Goal: Task Accomplishment & Management: Complete application form

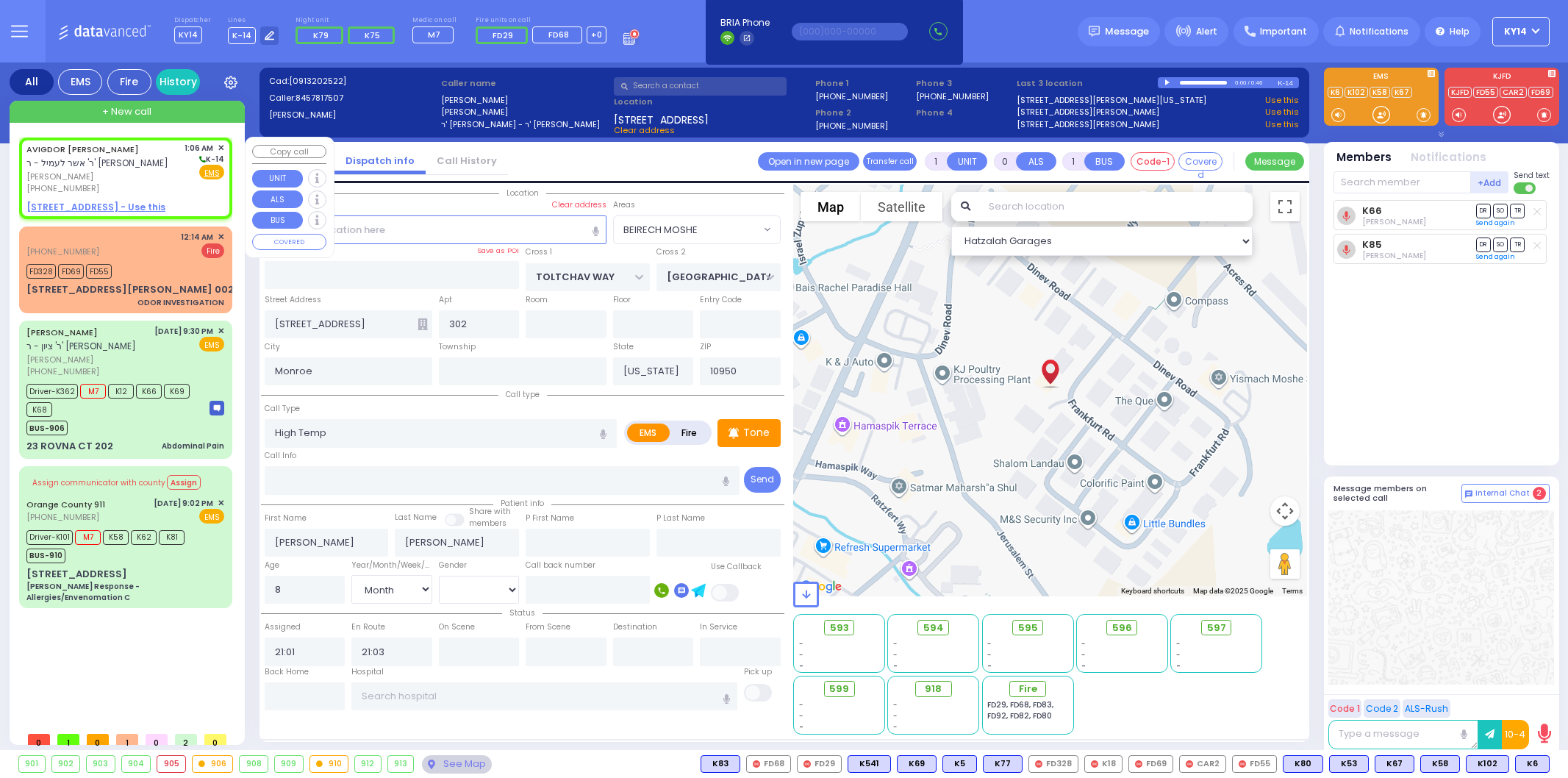
select select "BEIRECH MOSHE"
select select "Month"
type input "2"
type input "1"
select select
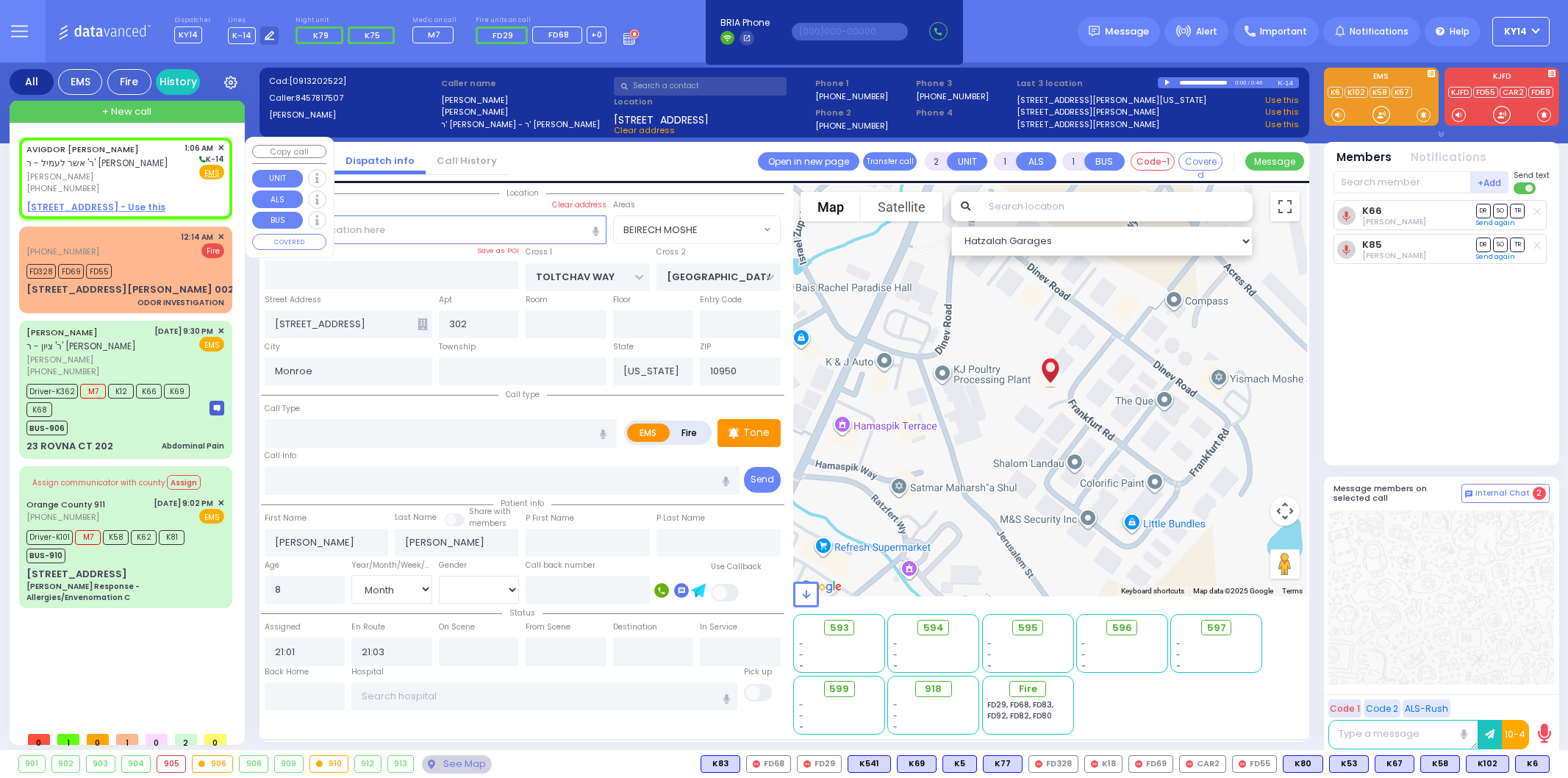
radio input "true"
type input "AVIGDOR DANIEL"
type input "LIEBERMAN"
select select
type input "01:06"
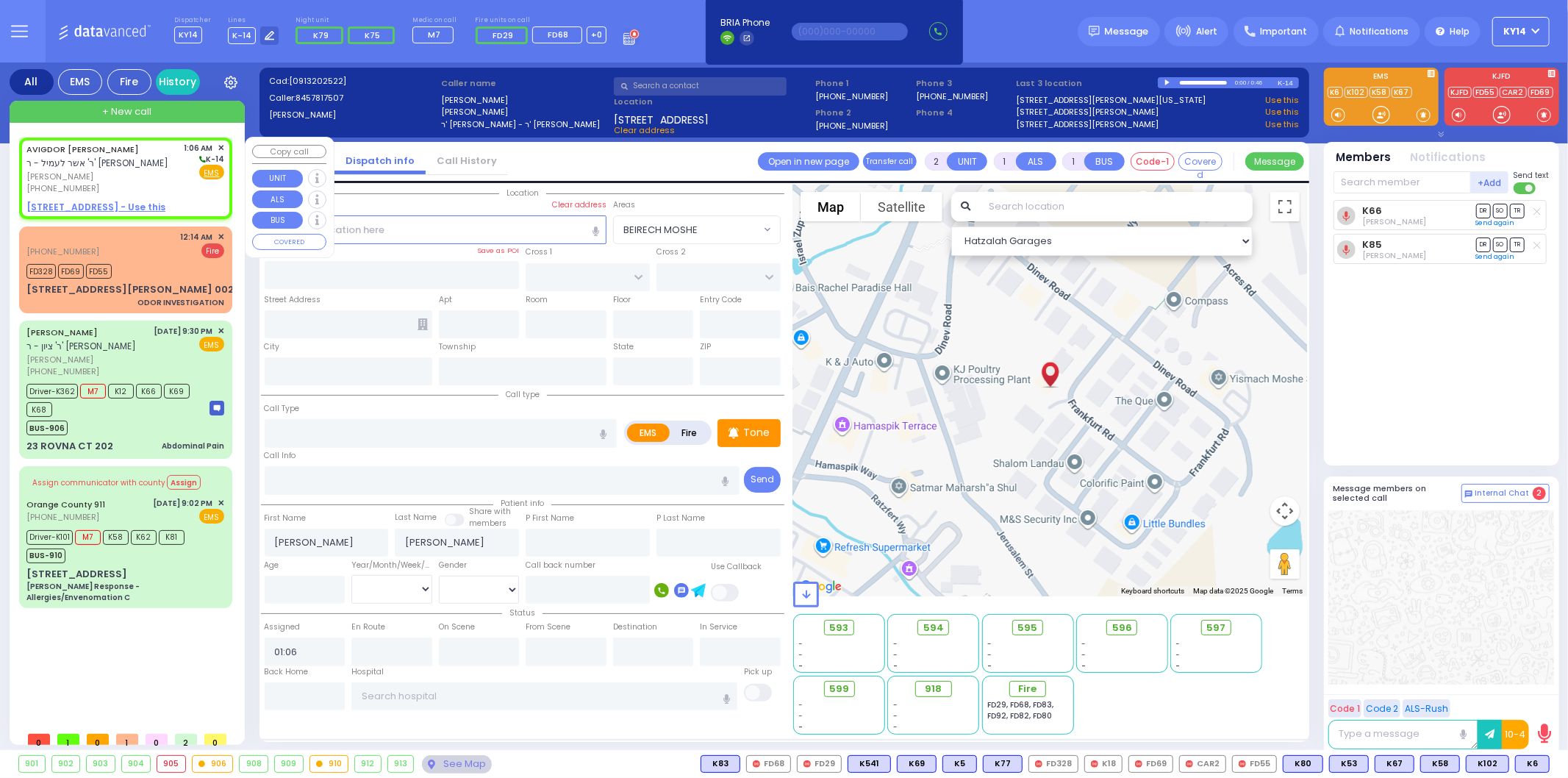
select select "Hatzalah Garages"
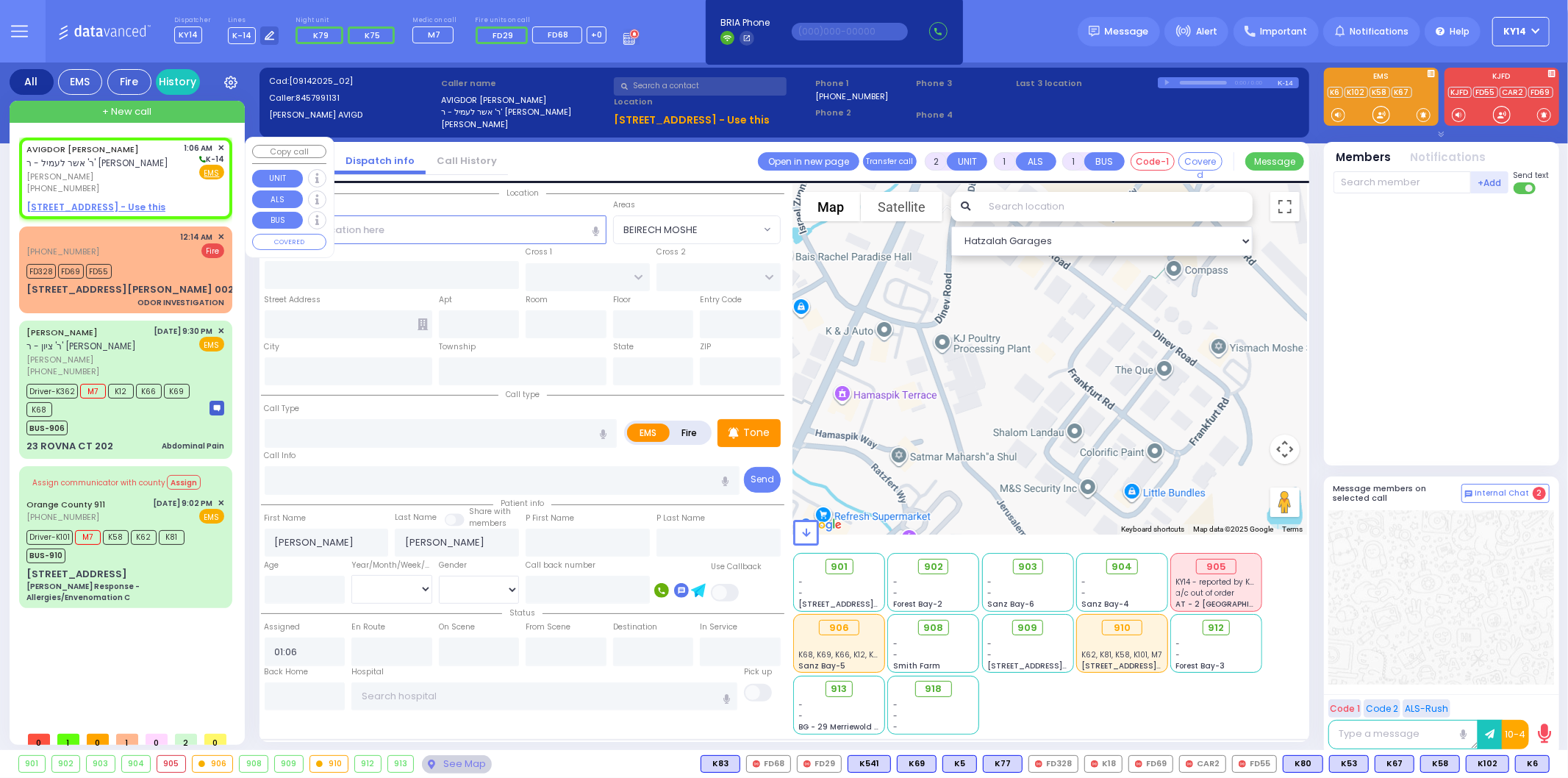
click at [99, 206] on u "21 MERON DR 203 - Use this" at bounding box center [95, 207] width 139 height 12
select select
radio input "true"
select select
select select "Hatzalah Garages"
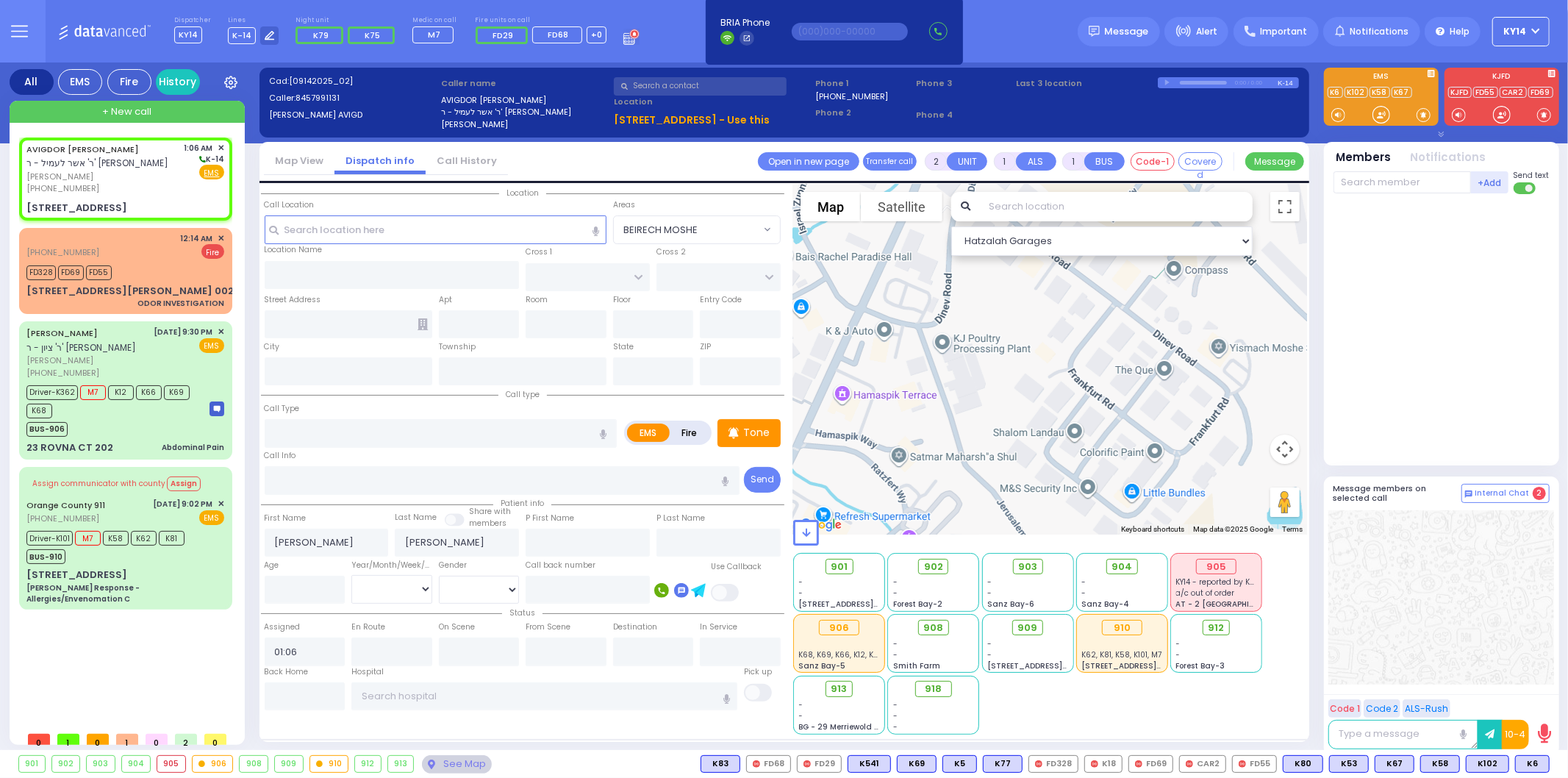
select select
radio input "true"
select select
select select "Hatzalah Garages"
type input "PRAG BLVD"
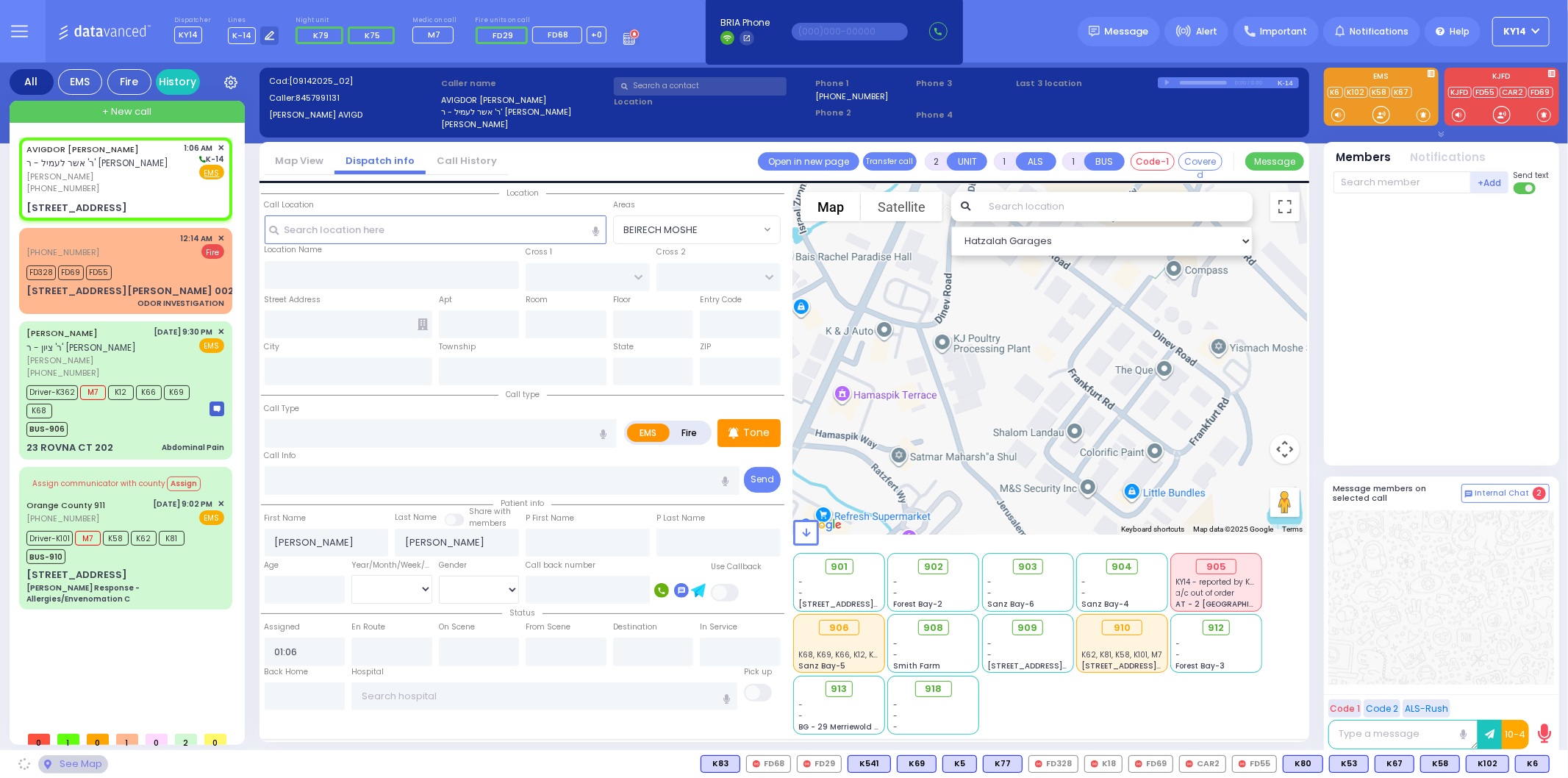
type input "DAJ BLVD"
type input "21 MERON DR"
type input "203"
type input "Monroe"
type input "[US_STATE]"
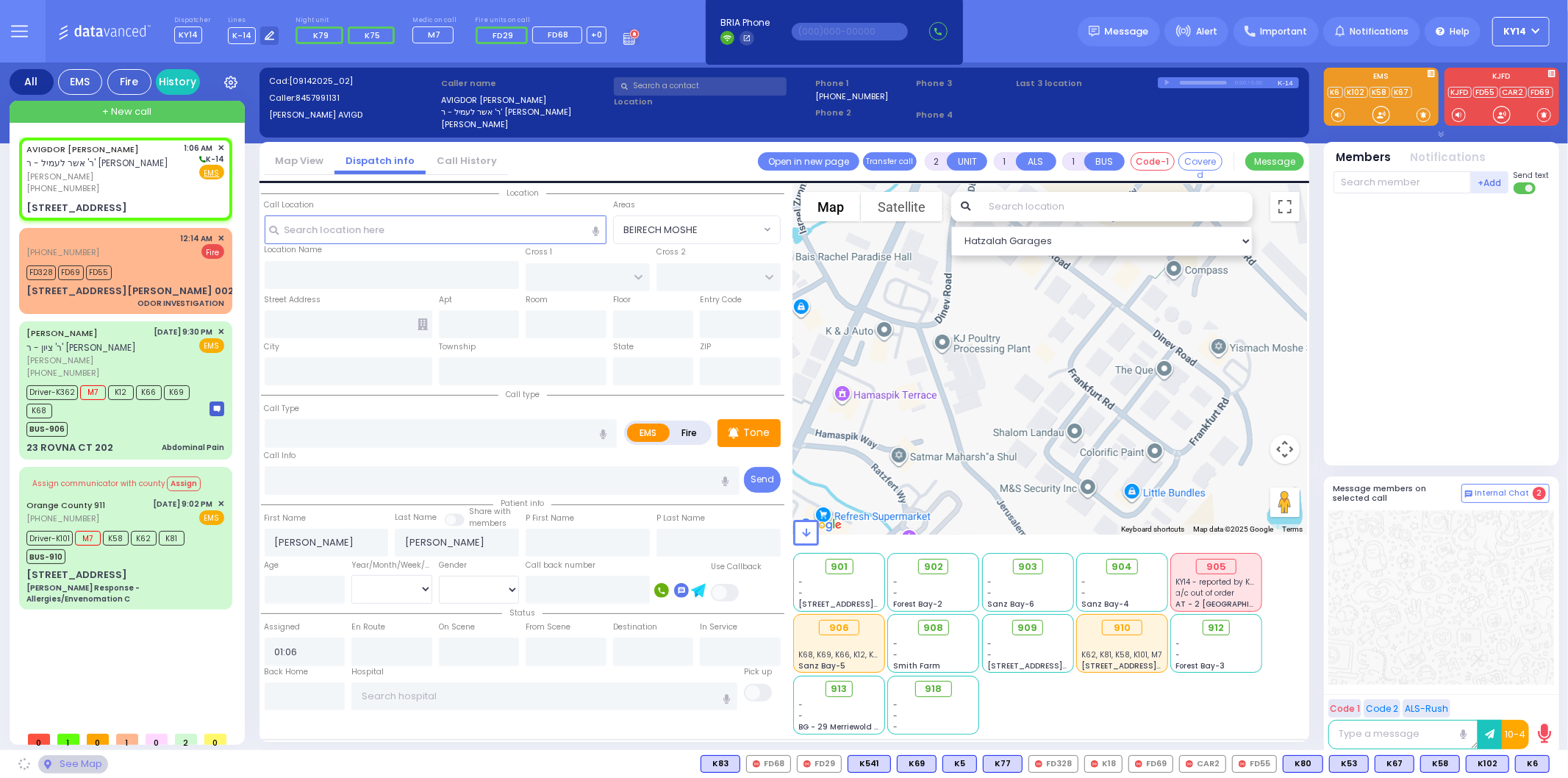
type input "10950"
select select "SECTION 6"
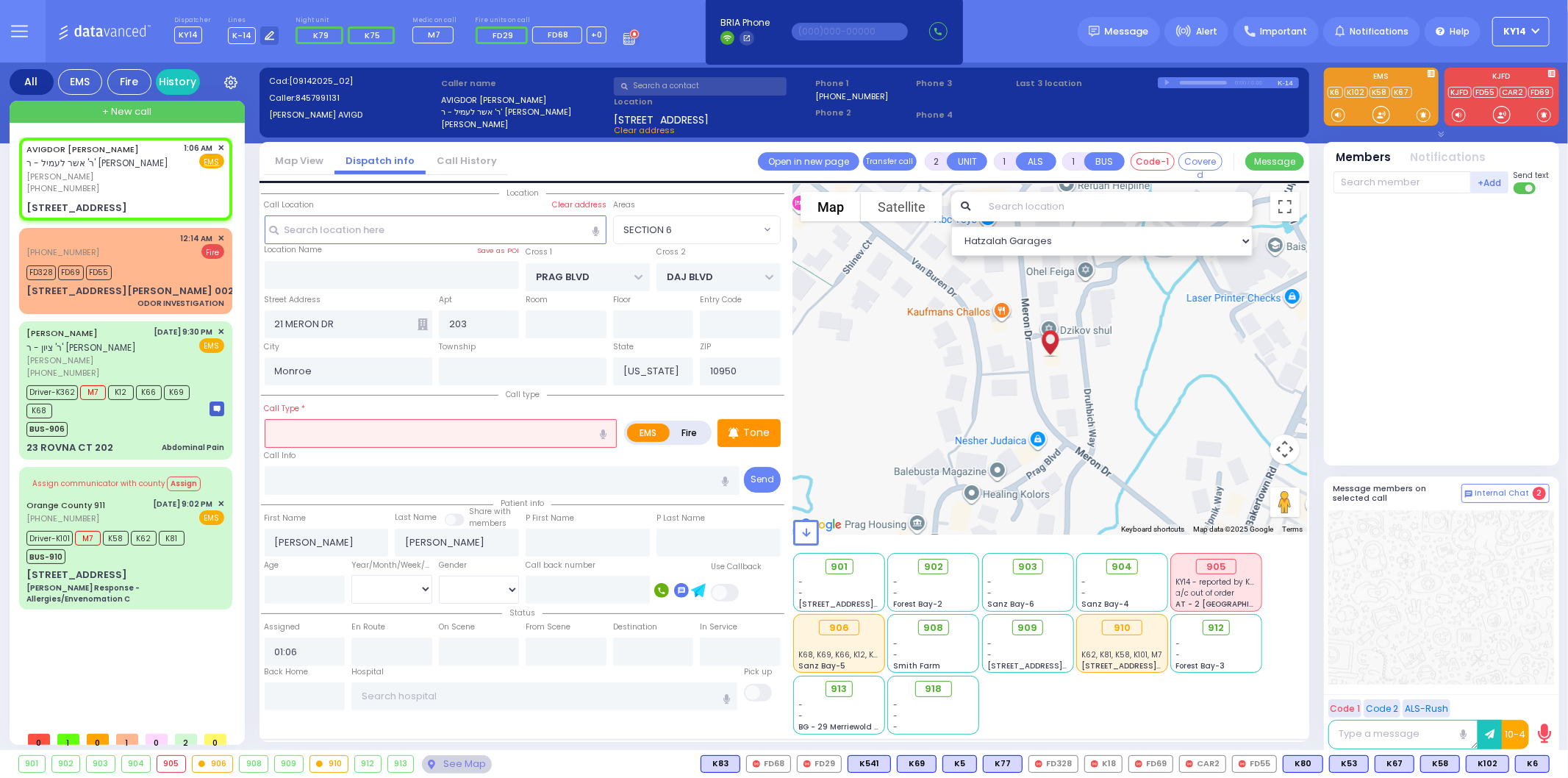
click at [695, 425] on label "Fire" at bounding box center [689, 433] width 41 height 18
radio input "true"
select select
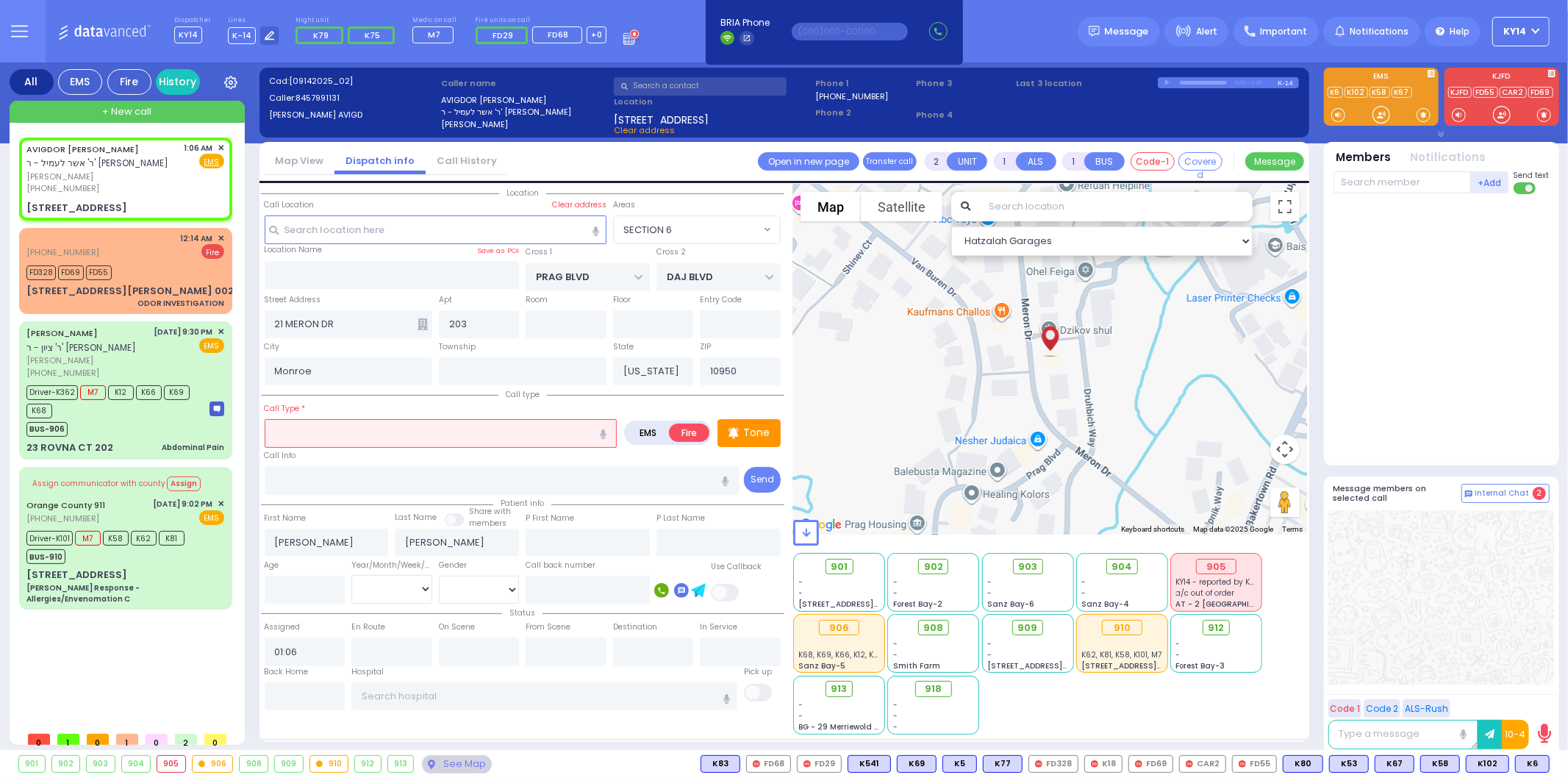
select select "Hatzalah Garages"
select select "SECTION 6"
click at [378, 434] on input "text" at bounding box center [441, 433] width 353 height 28
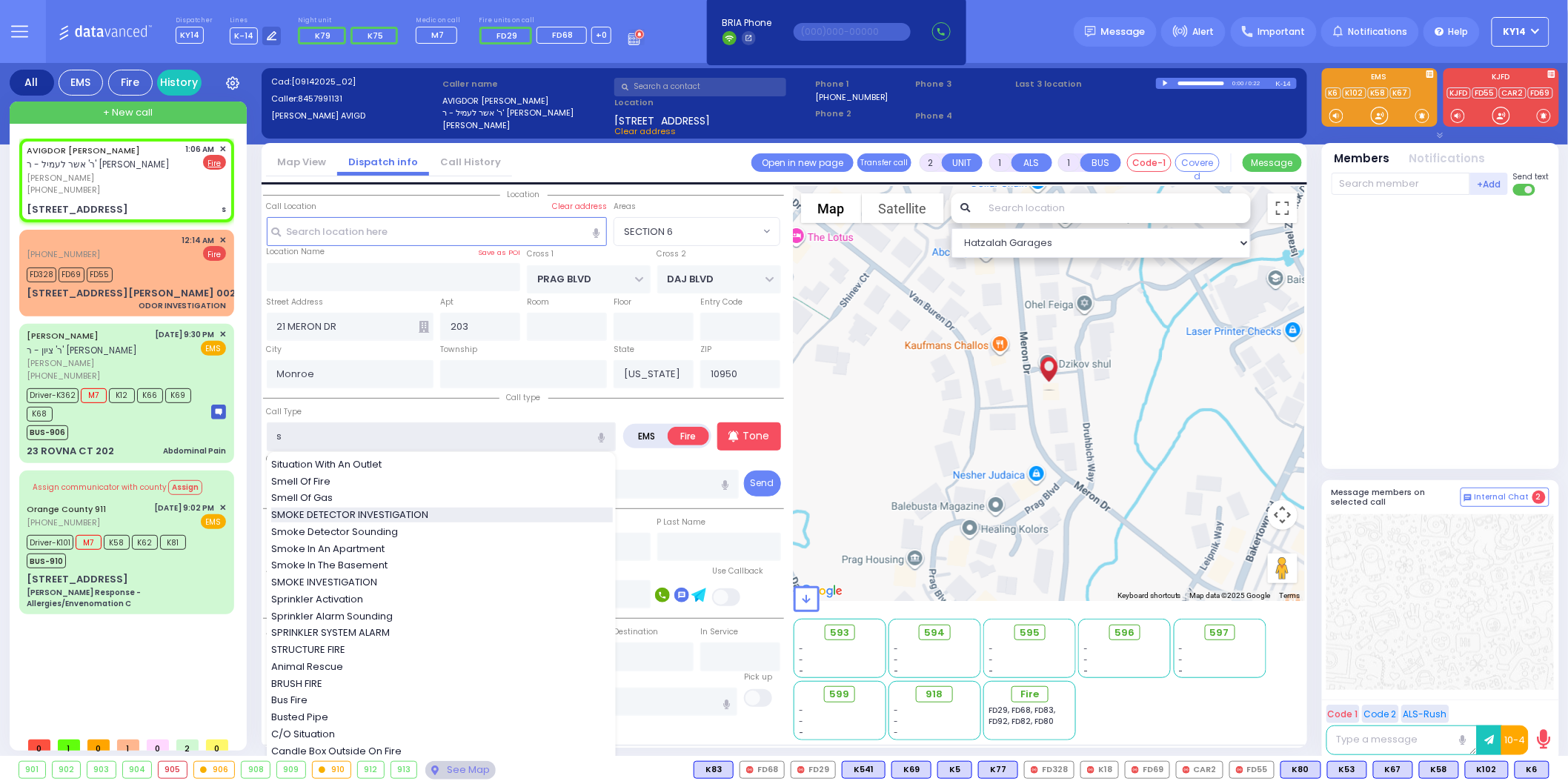
type input "s"
select select
radio input "true"
select select
select select "Hatzalah Garages"
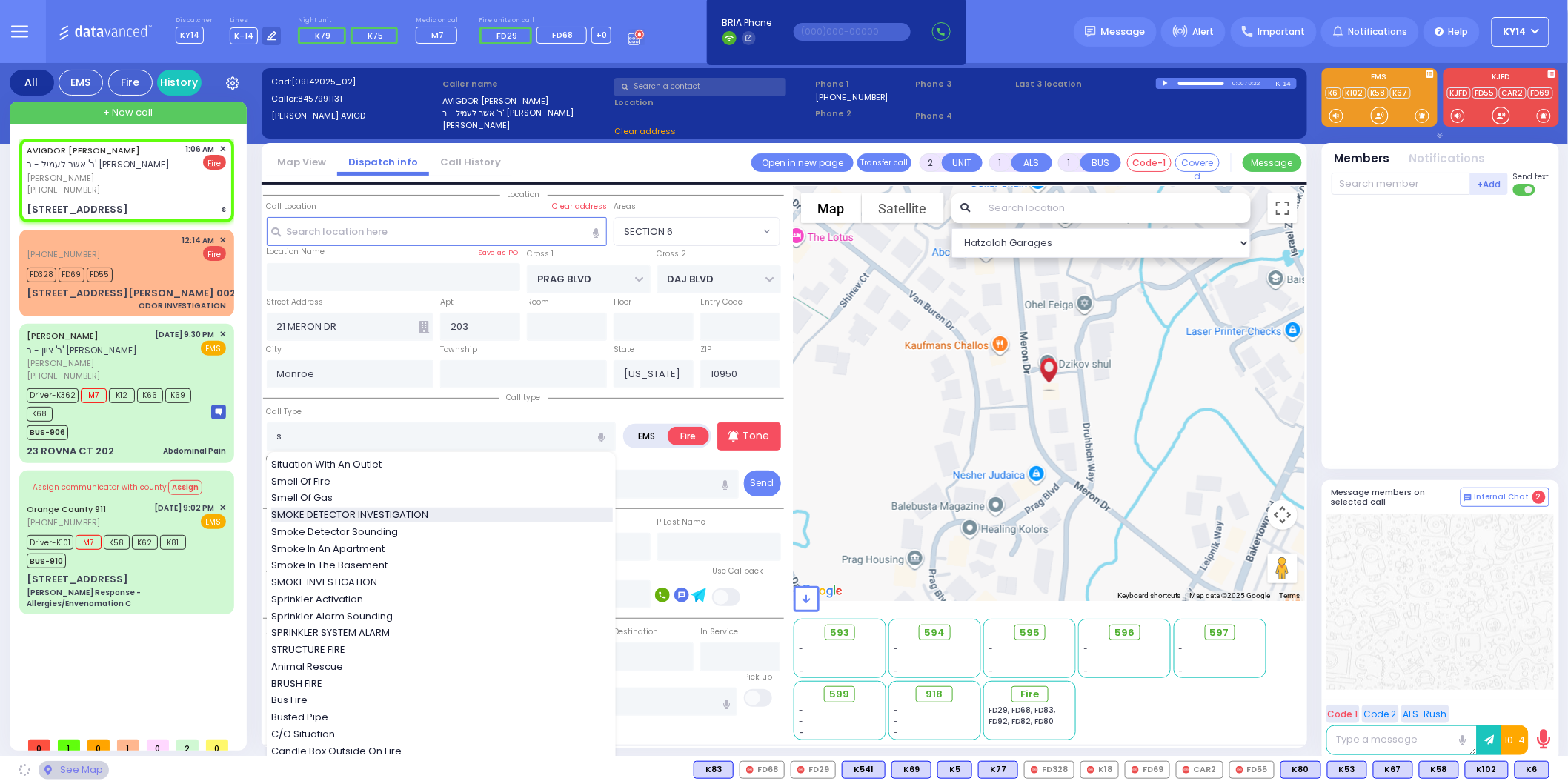
click at [347, 514] on span "SMOKE DETECTOR INVESTIGATION" at bounding box center [352, 515] width 162 height 15
type input "SMOKE DETECTOR INVESTIGATION"
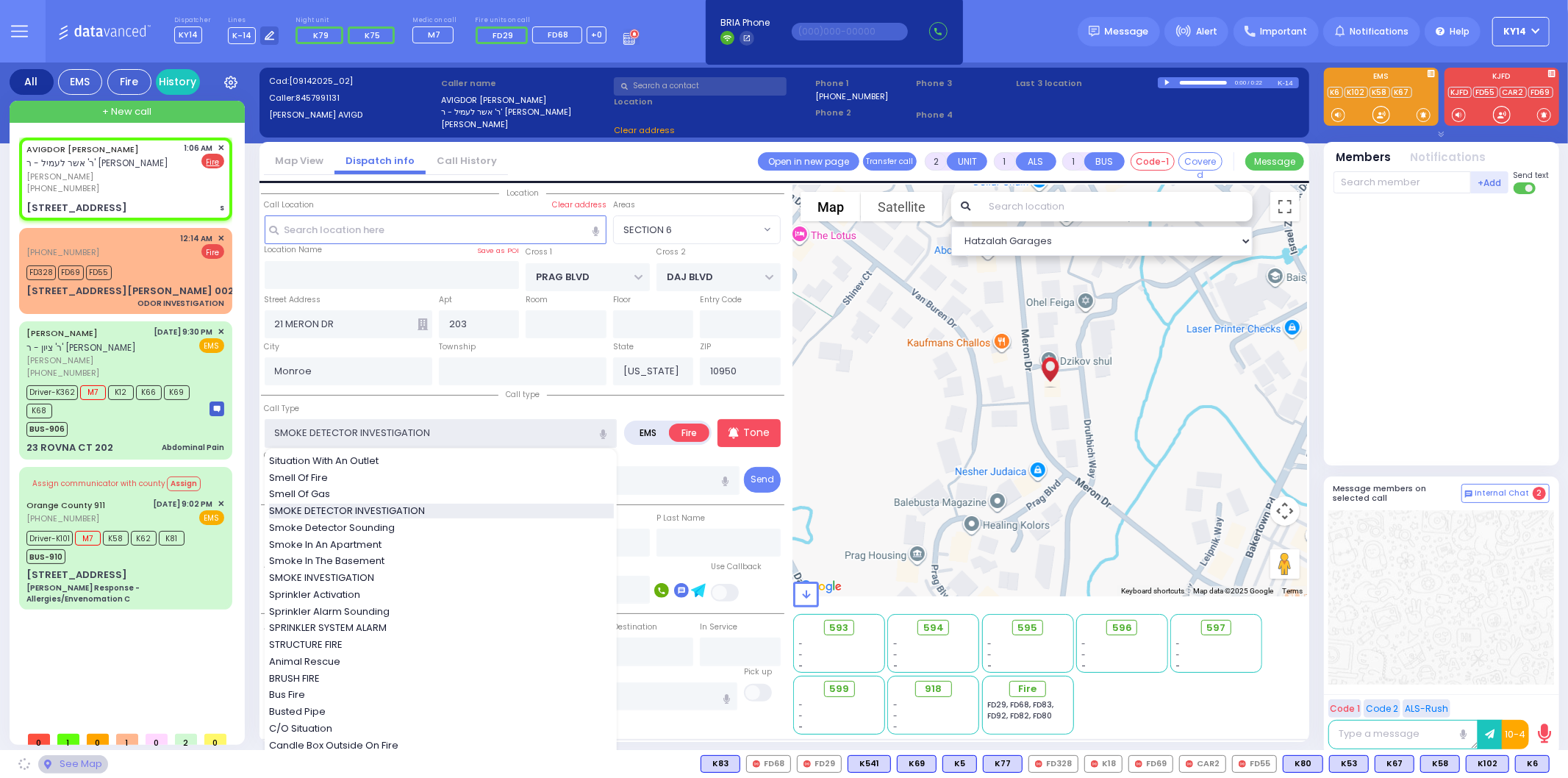
select select "SECTION 6"
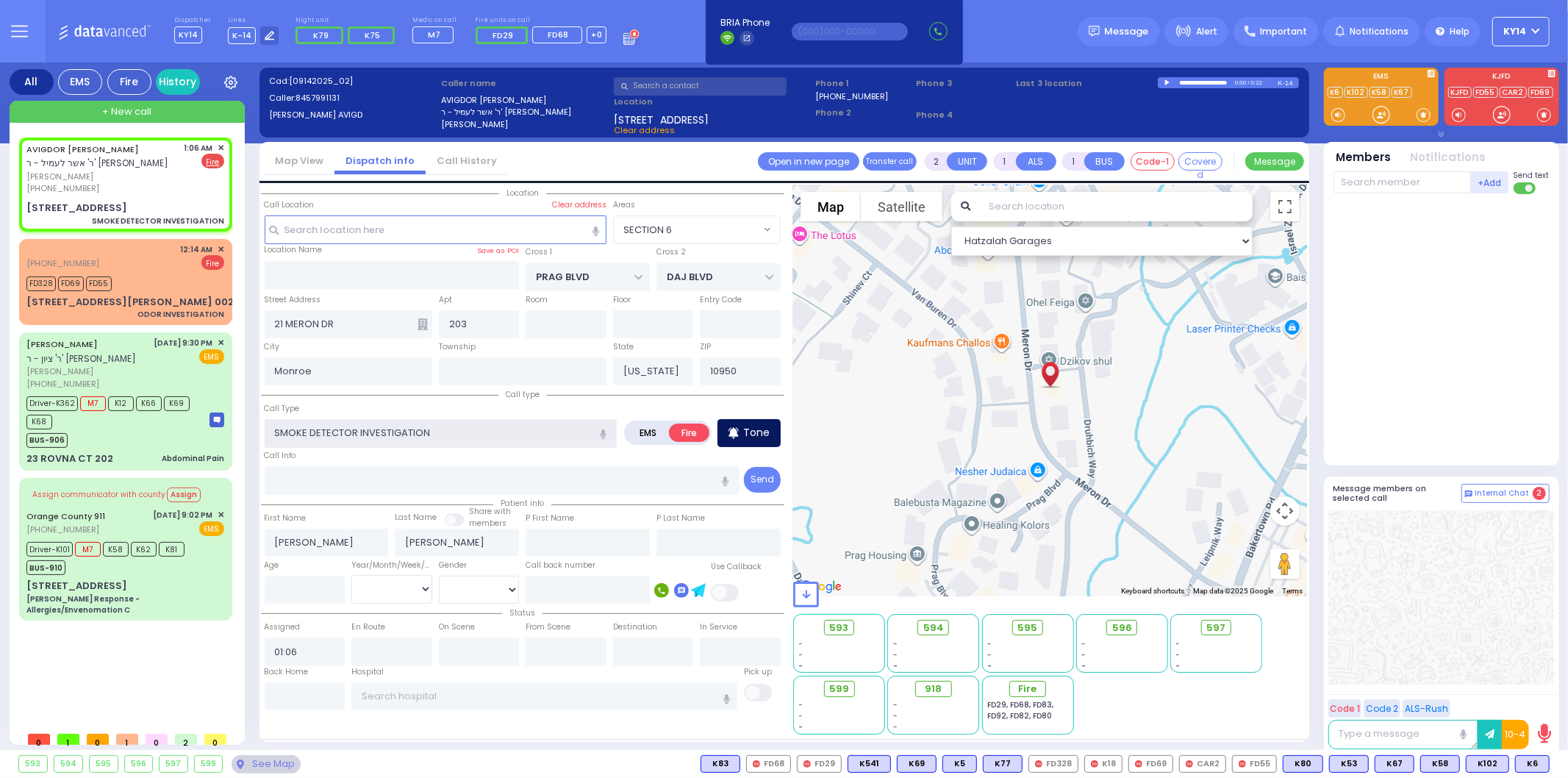
select select
radio input "true"
select select
select select "Hatzalah Garages"
select select "SECTION 6"
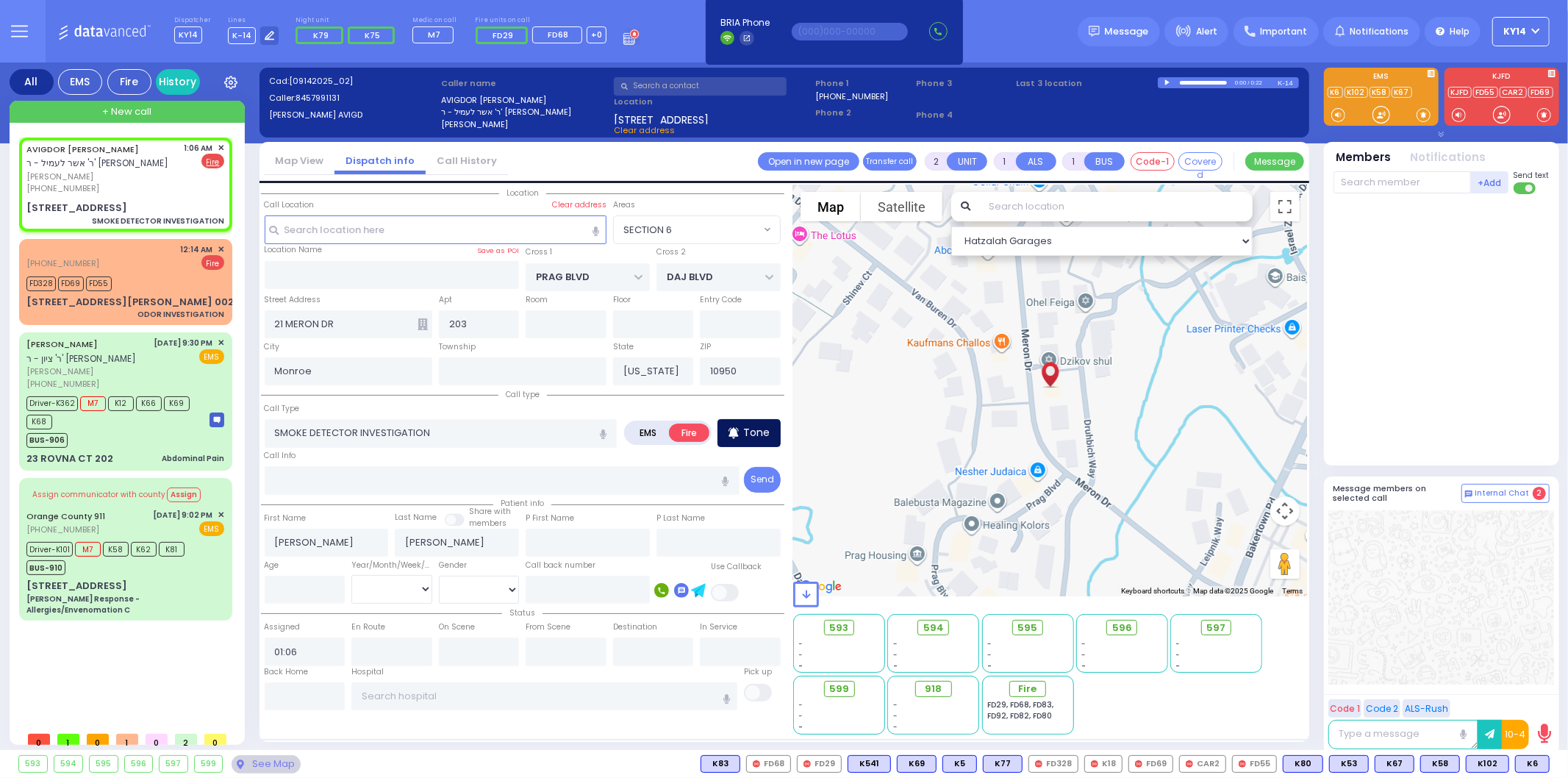
click at [754, 427] on p "Tone" at bounding box center [756, 433] width 26 height 15
select select
radio input "true"
select select
select select "Hatzalah Garages"
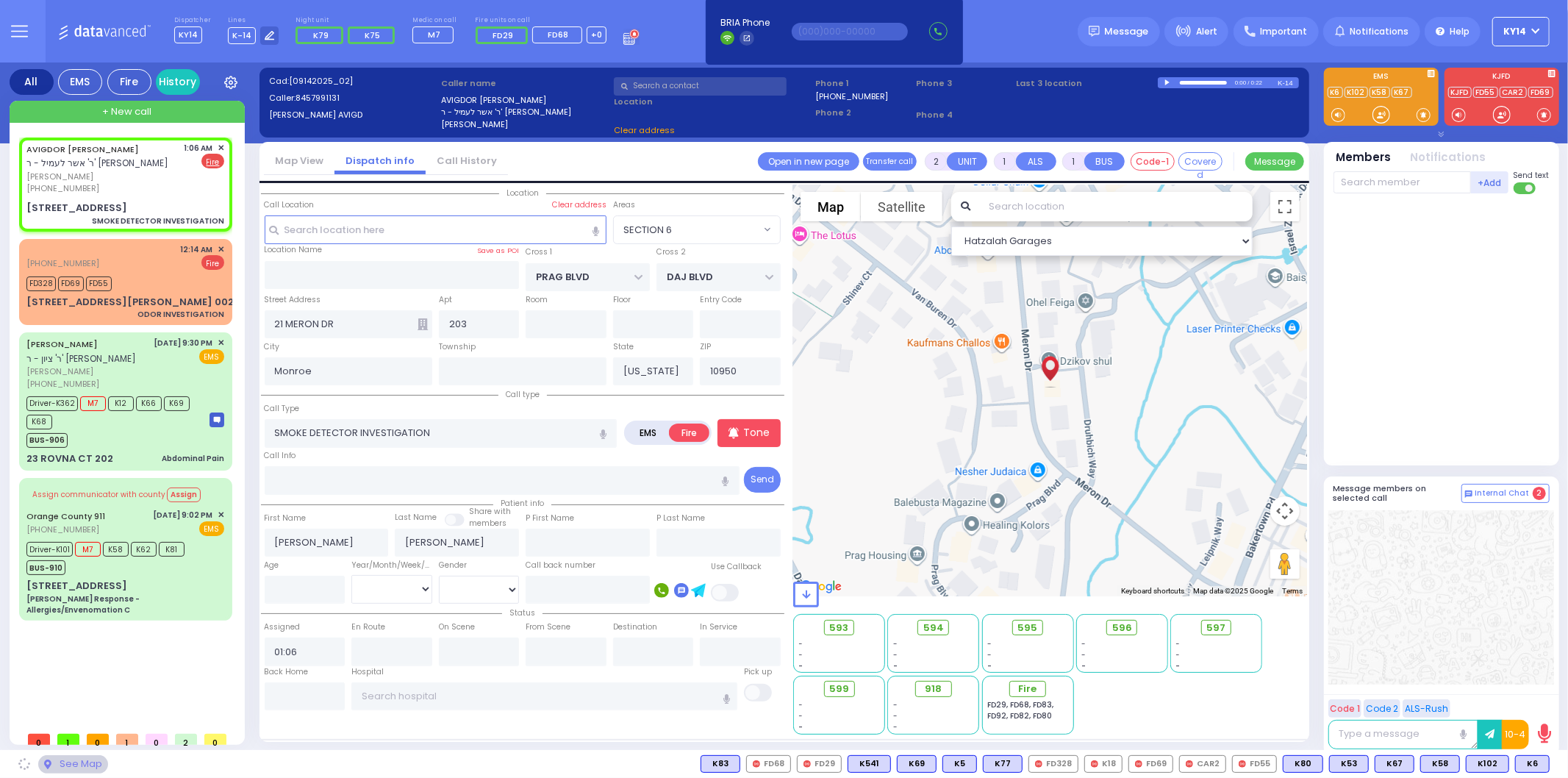
select select "SECTION 6"
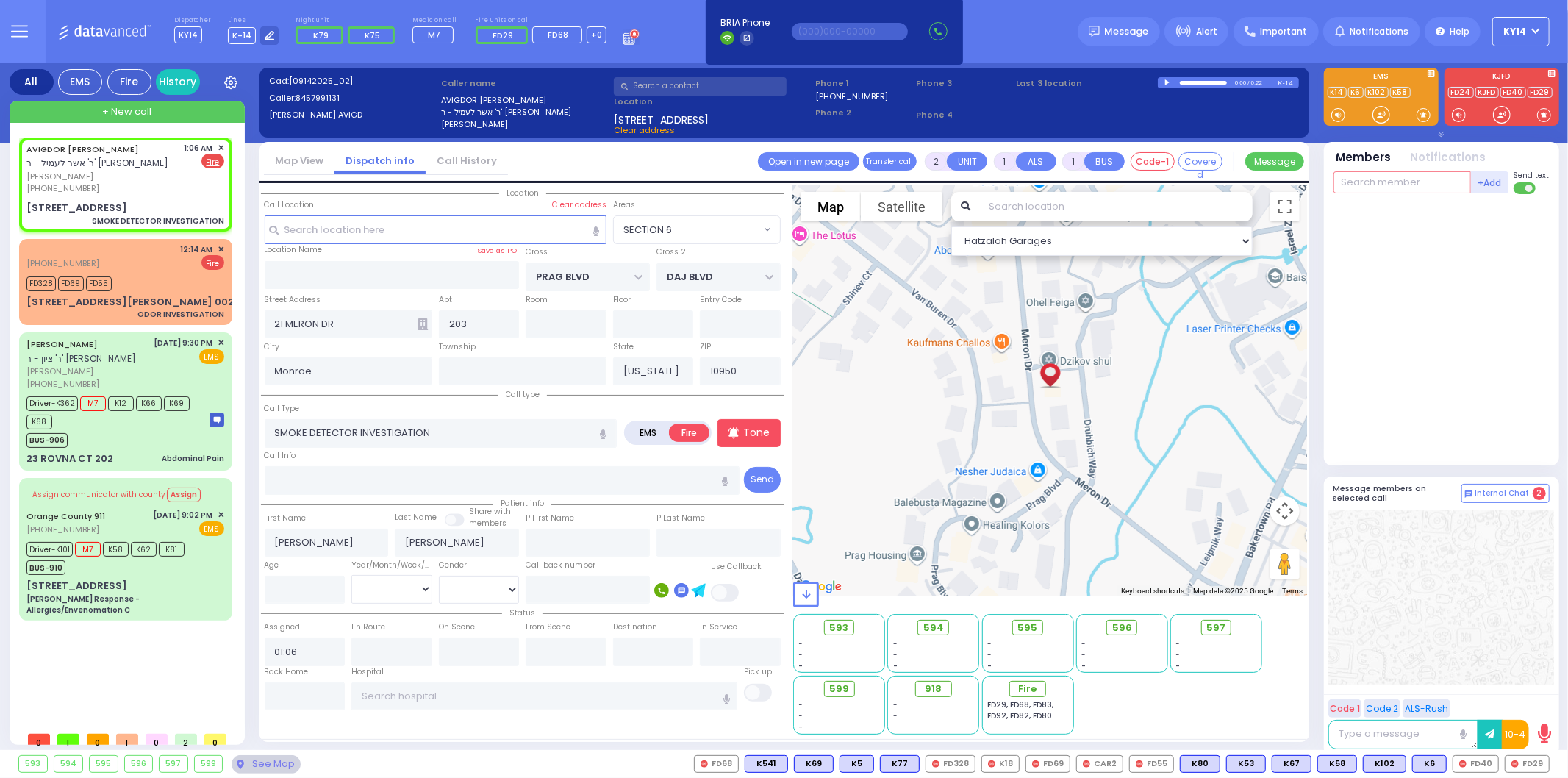
click at [1373, 186] on input "text" at bounding box center [1402, 182] width 138 height 22
type input "40"
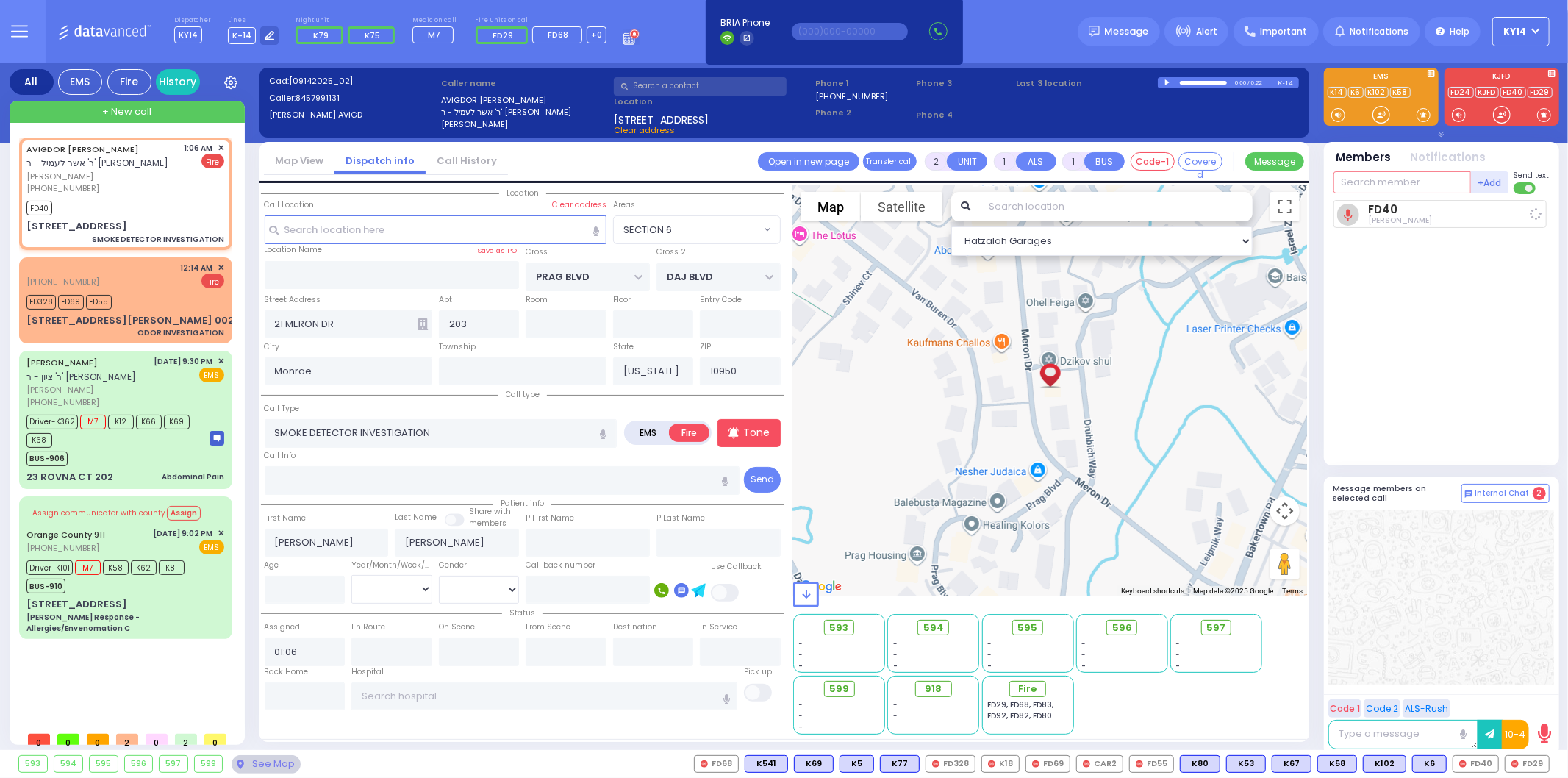
select select
radio input "true"
select select
type input "01:07"
select select "Hatzalah Garages"
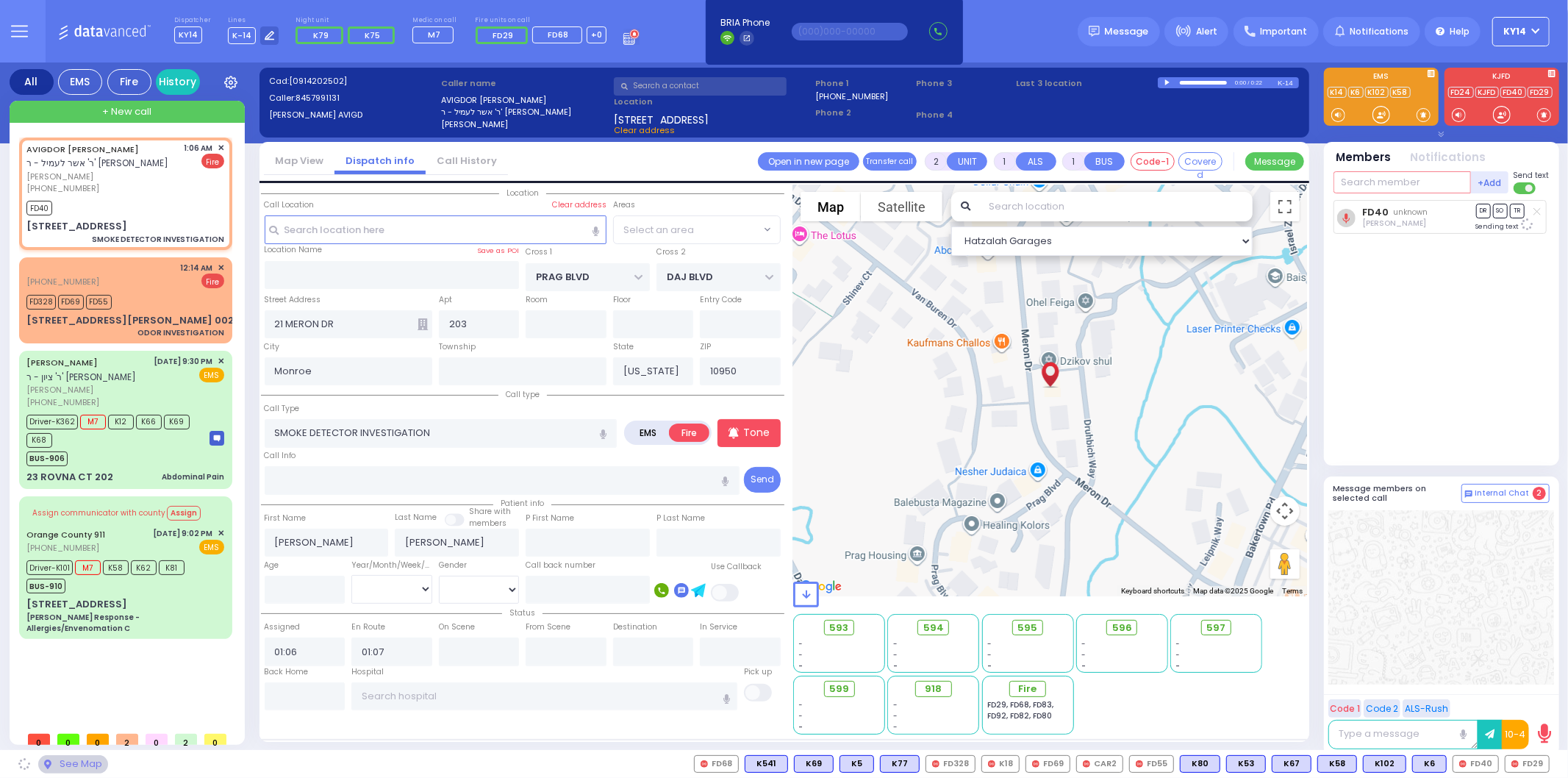
select select "SECTION 6"
click at [1528, 760] on span "FD29" at bounding box center [1527, 763] width 43 height 16
select select
radio input "true"
select select
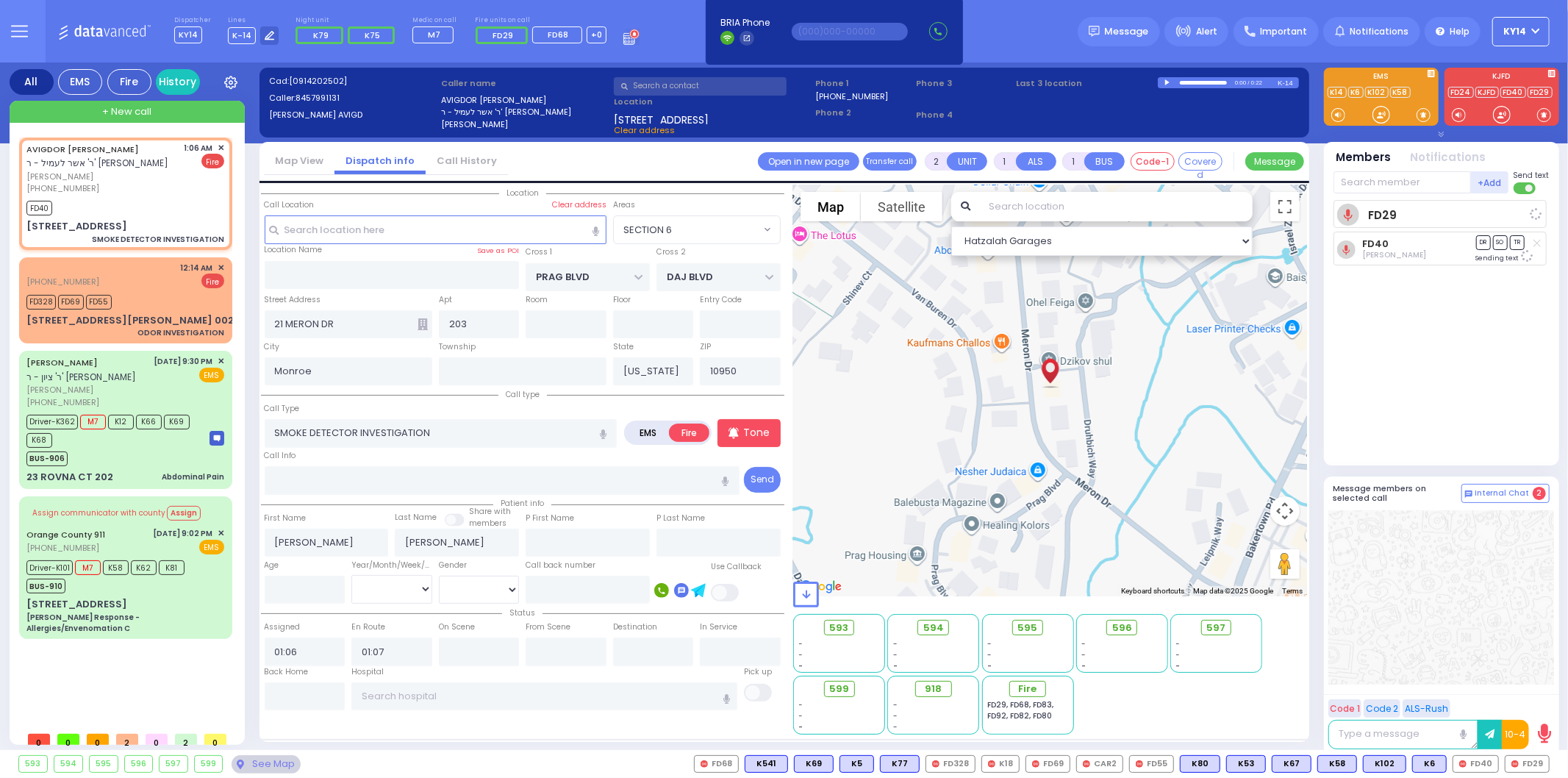
select select "Hatzalah Garages"
select select "SECTION 6"
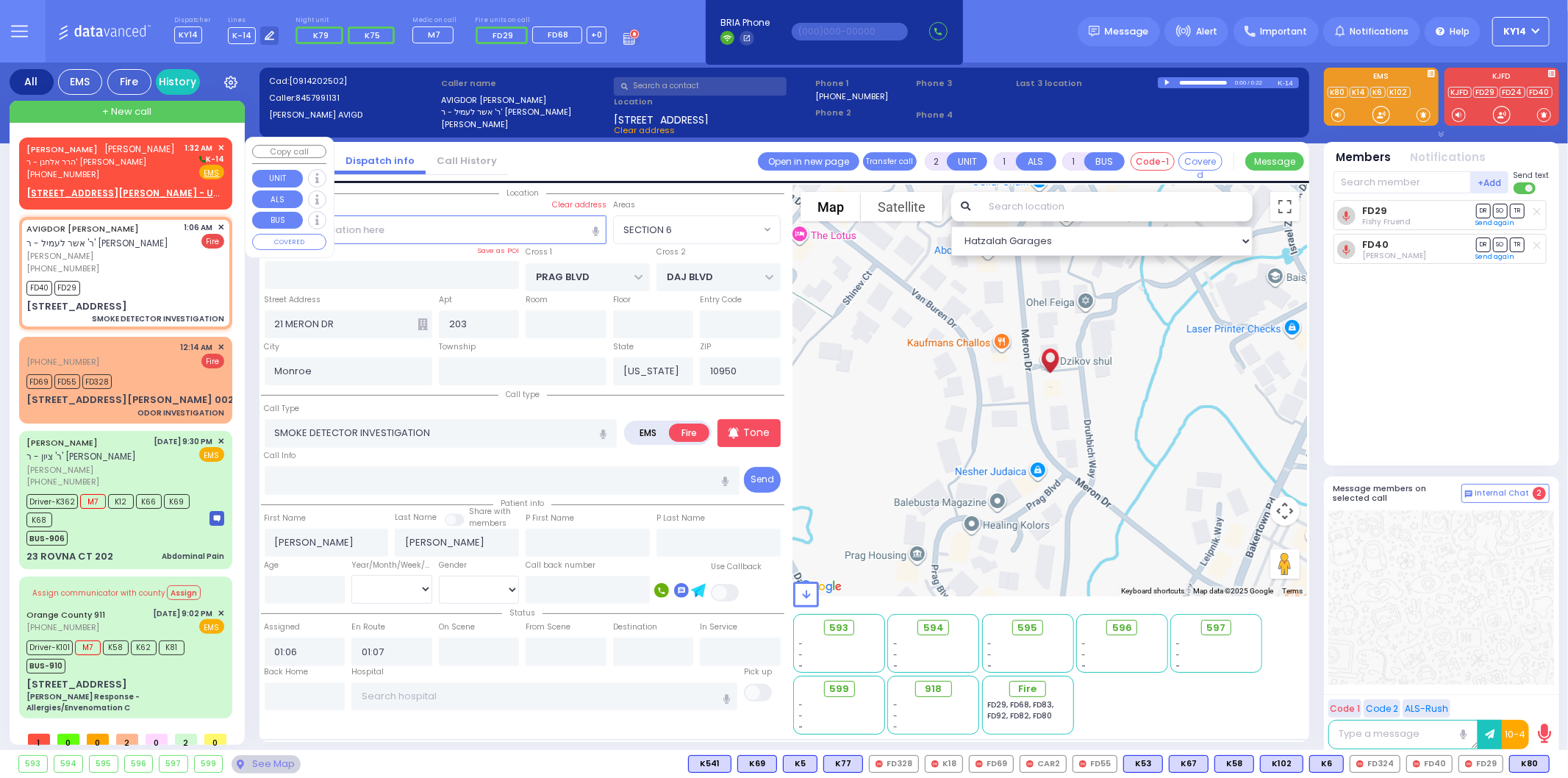
click at [129, 159] on span "הרר אלחנן - ר' [PERSON_NAME]" at bounding box center [101, 162] width 149 height 12
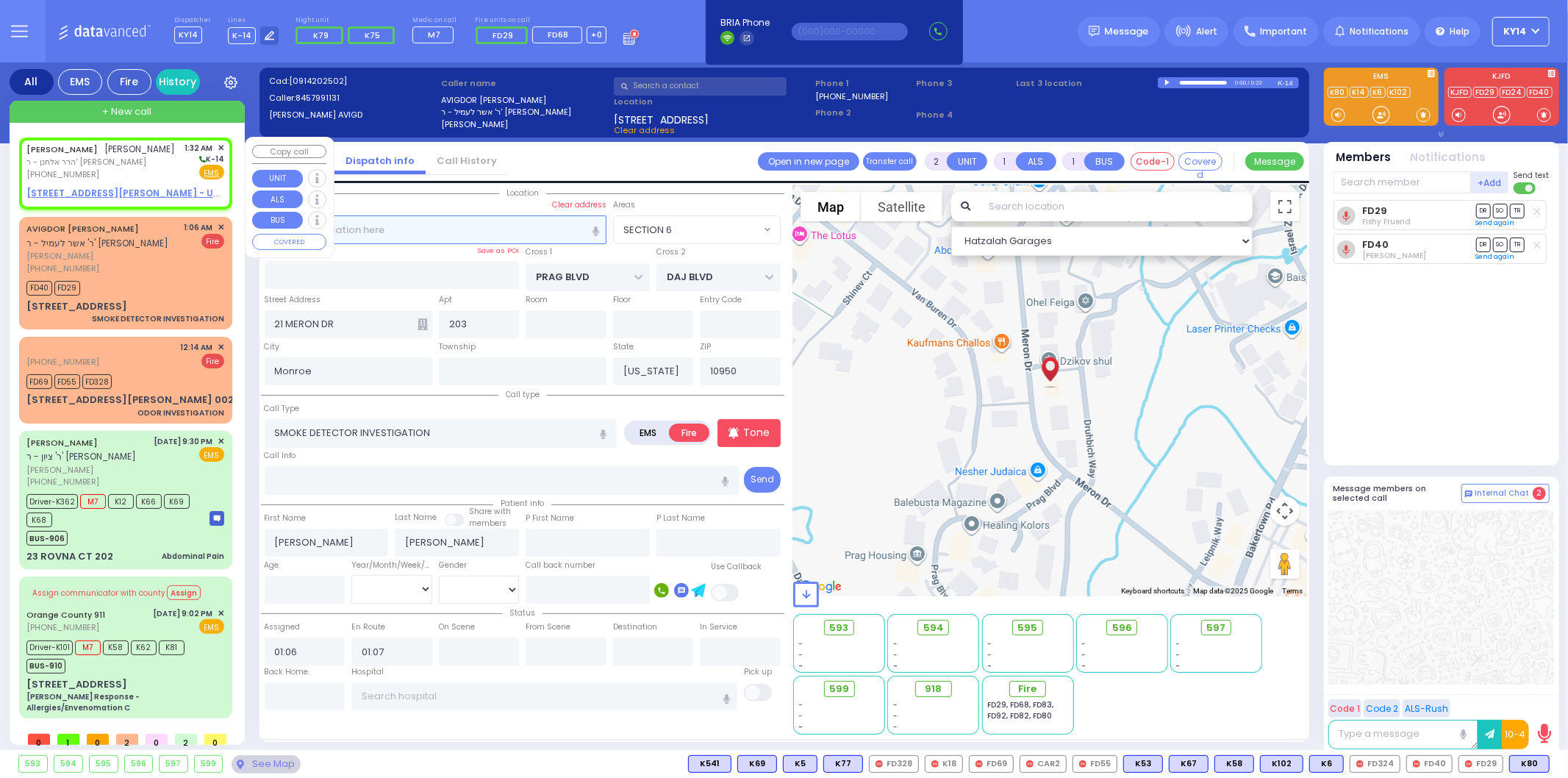
select select
radio input "true"
type input "[PERSON_NAME]"
select select
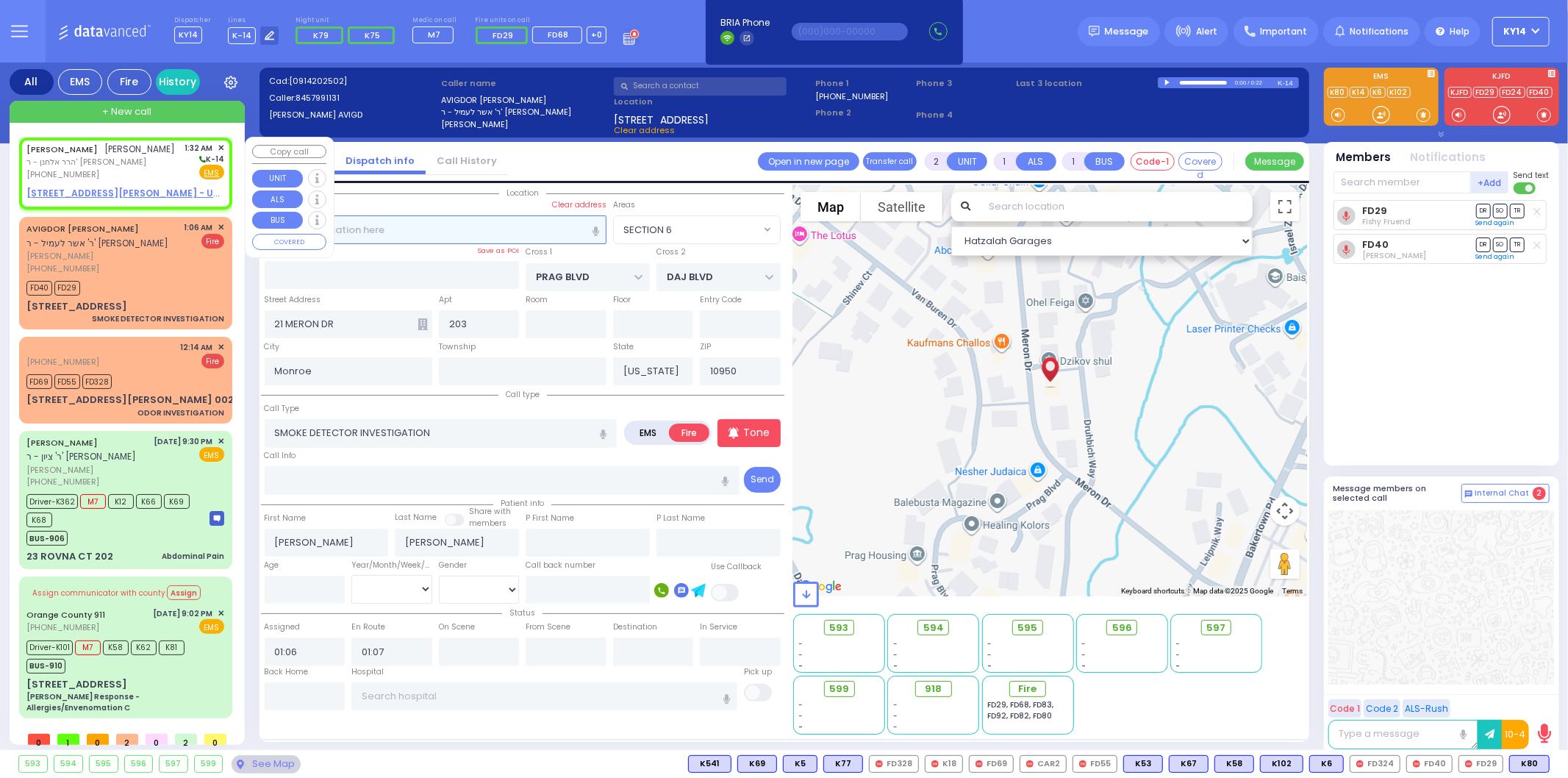
type input "01:32"
select select "Hatzalah Garages"
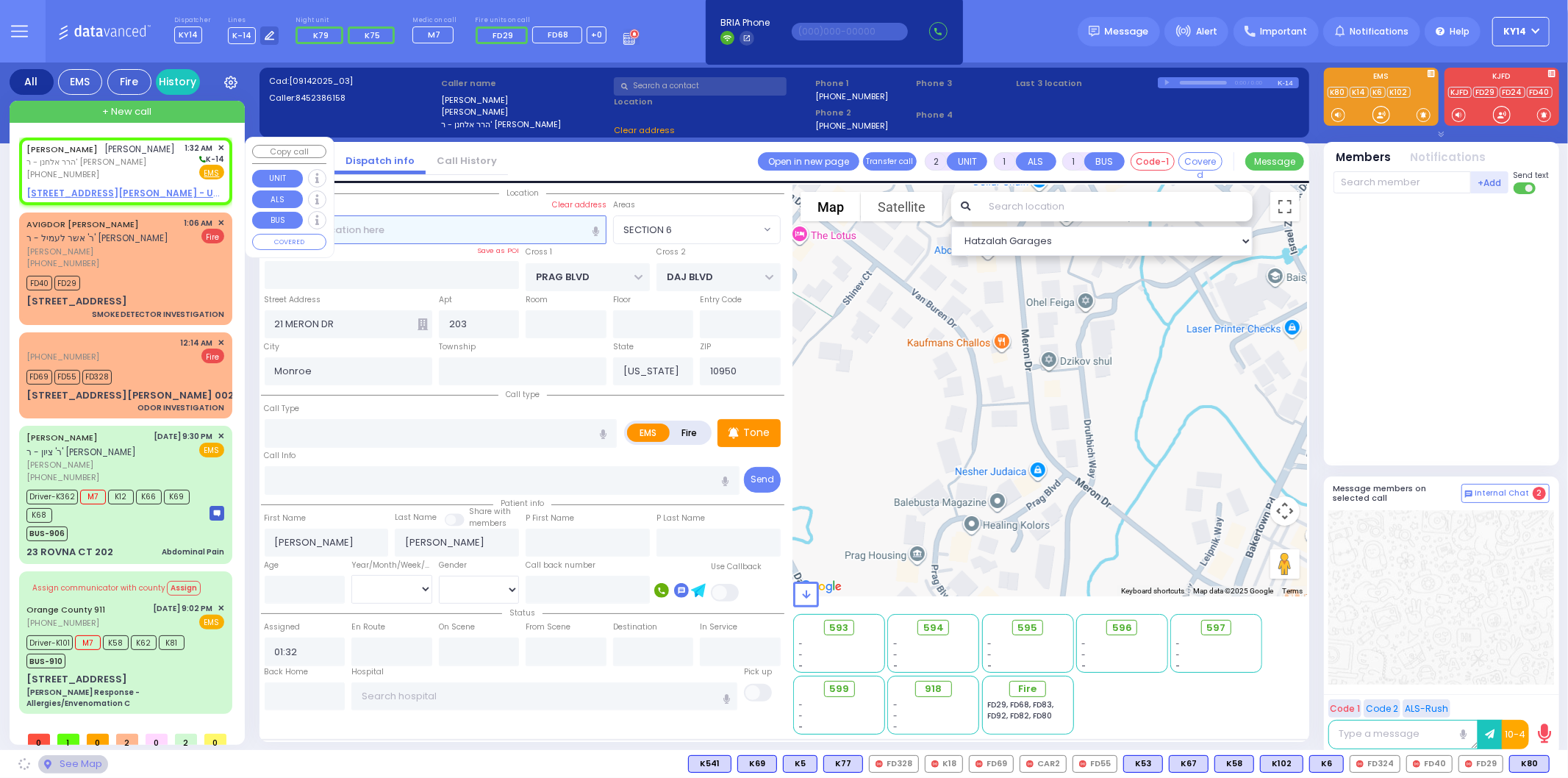
select select
radio input "true"
select select
select select "Hatzalah Garages"
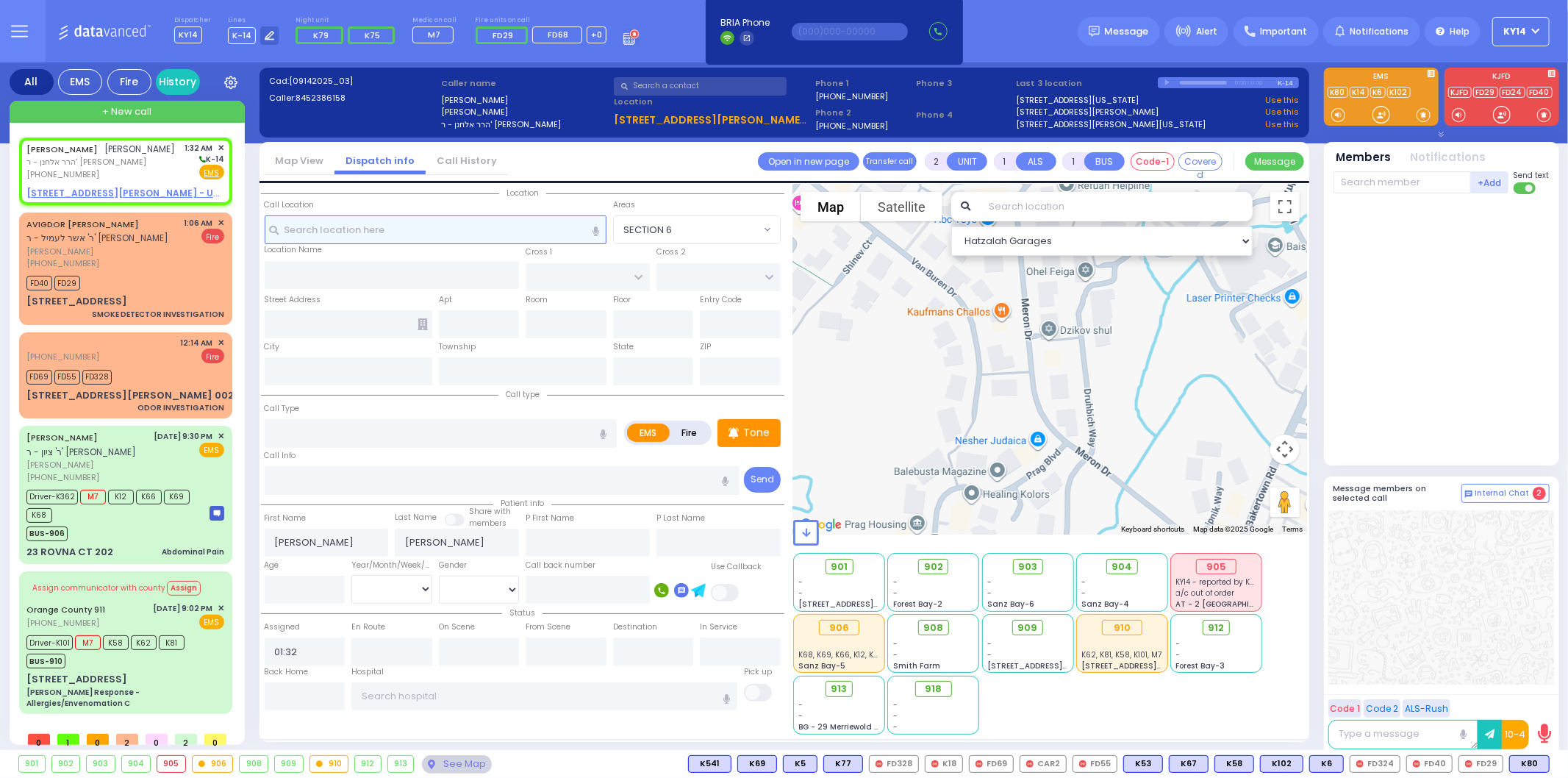
click at [500, 226] on input "text" at bounding box center [436, 230] width 342 height 28
click at [1098, 97] on link "[STREET_ADDRESS][US_STATE]" at bounding box center [1077, 100] width 122 height 12
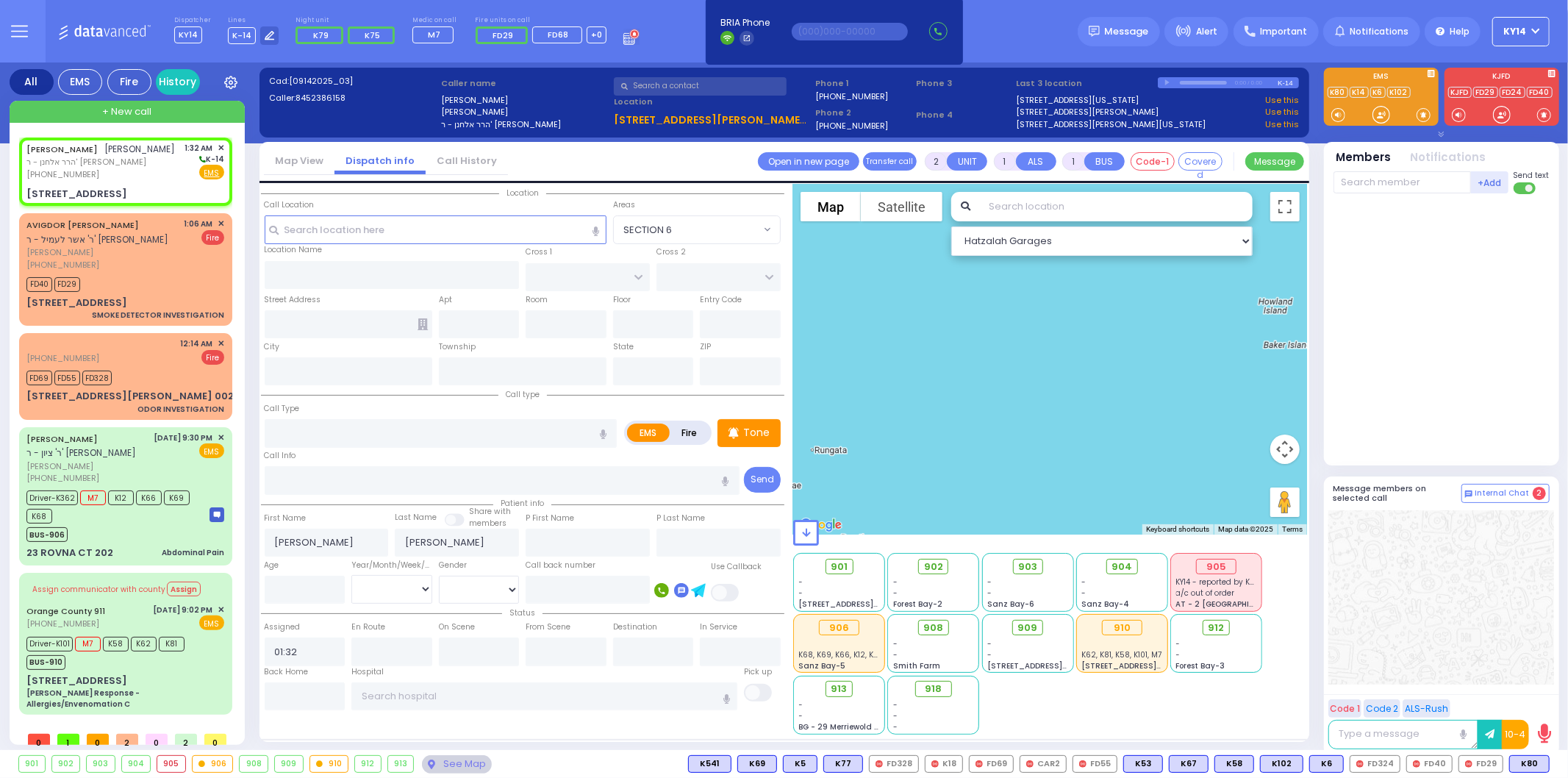
select select
radio input "true"
select select
type input "CHUST RD"
type input "[GEOGRAPHIC_DATA]"
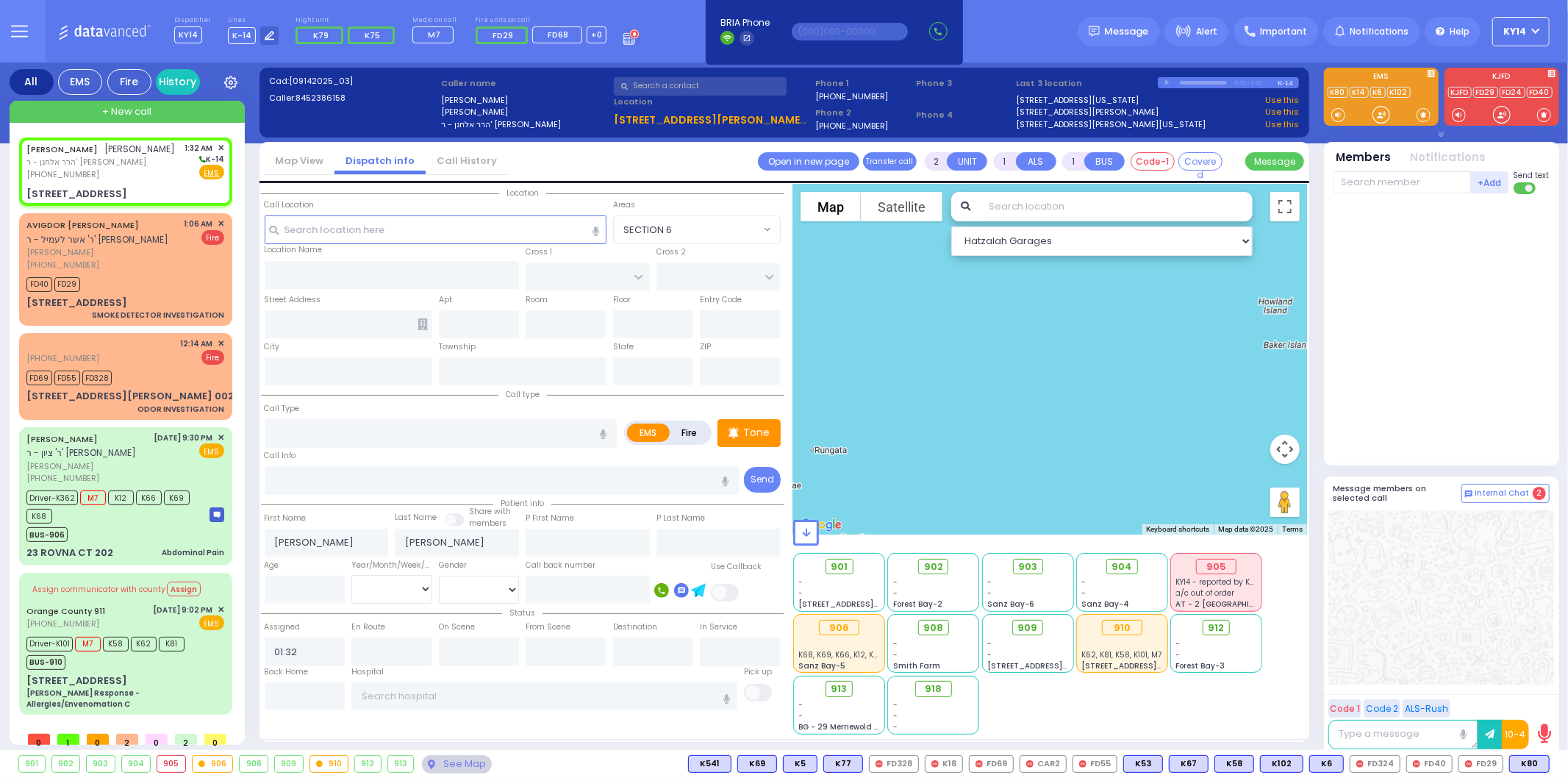
type input "[STREET_ADDRESS]"
type input "012"
type input "Monroe"
type input "[US_STATE]"
type input "10950"
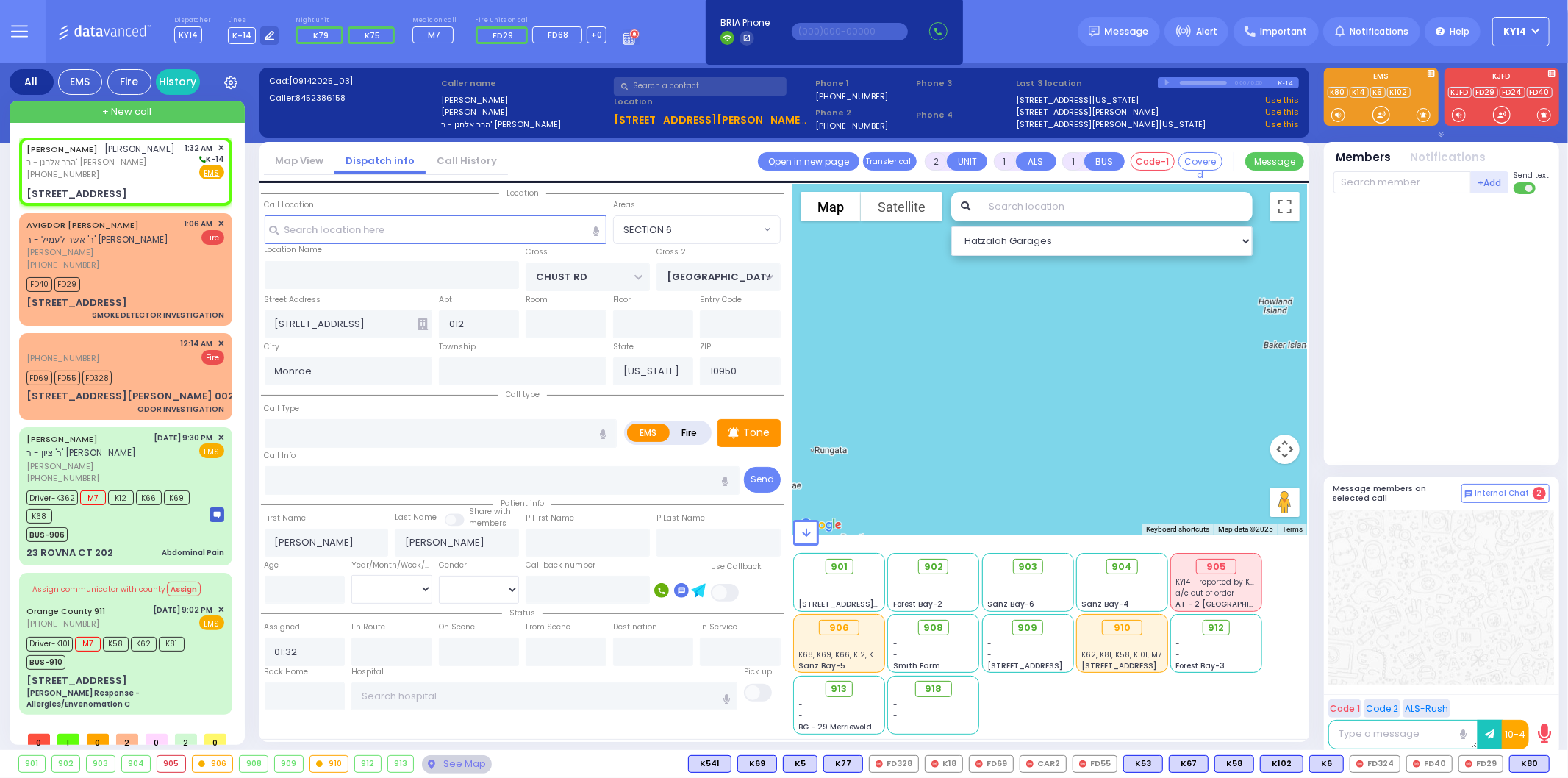
select select "VYOEL MOSHE"
select select "Hatzalah Garages"
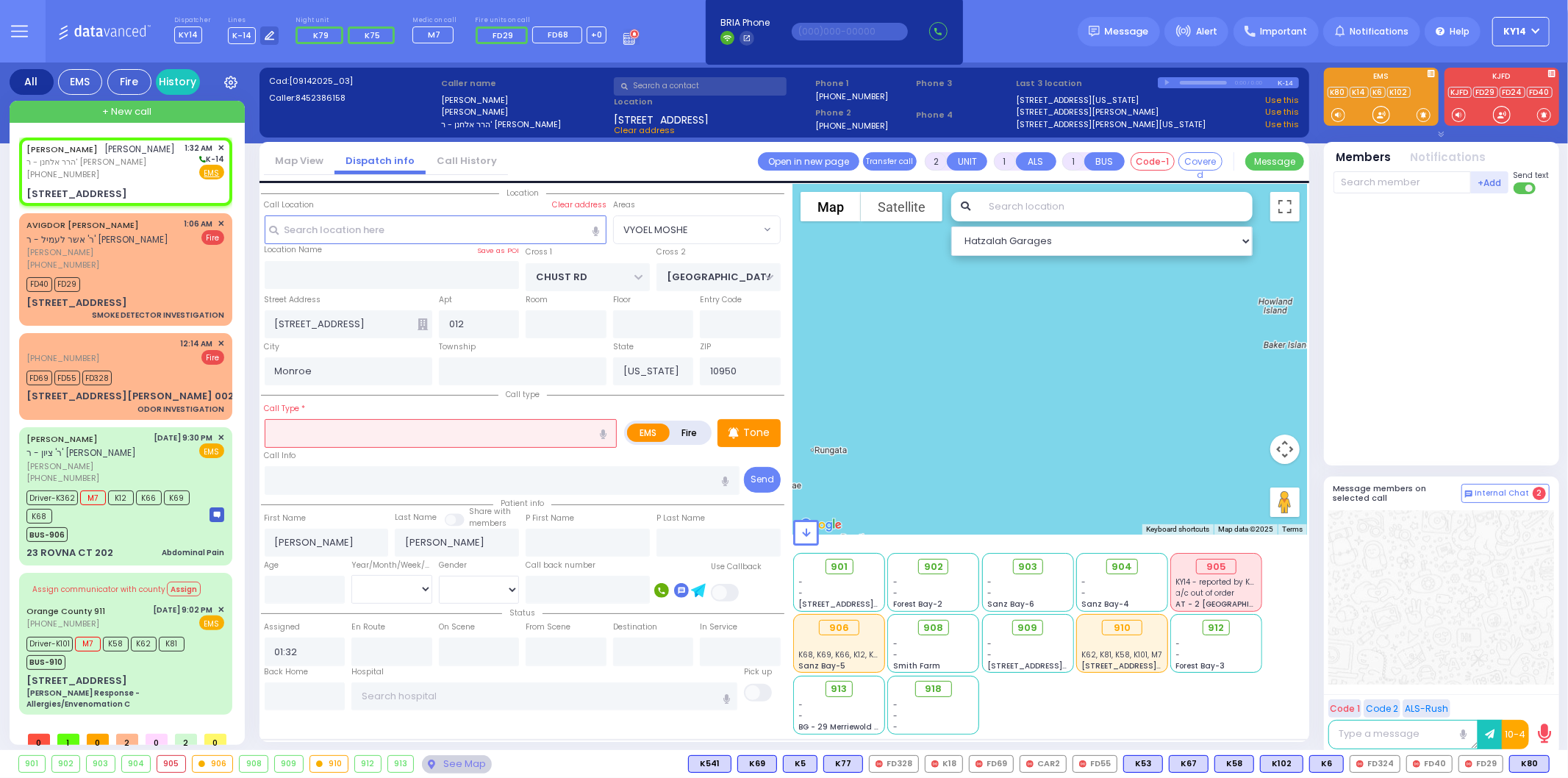
click at [327, 432] on input "text" at bounding box center [441, 433] width 353 height 28
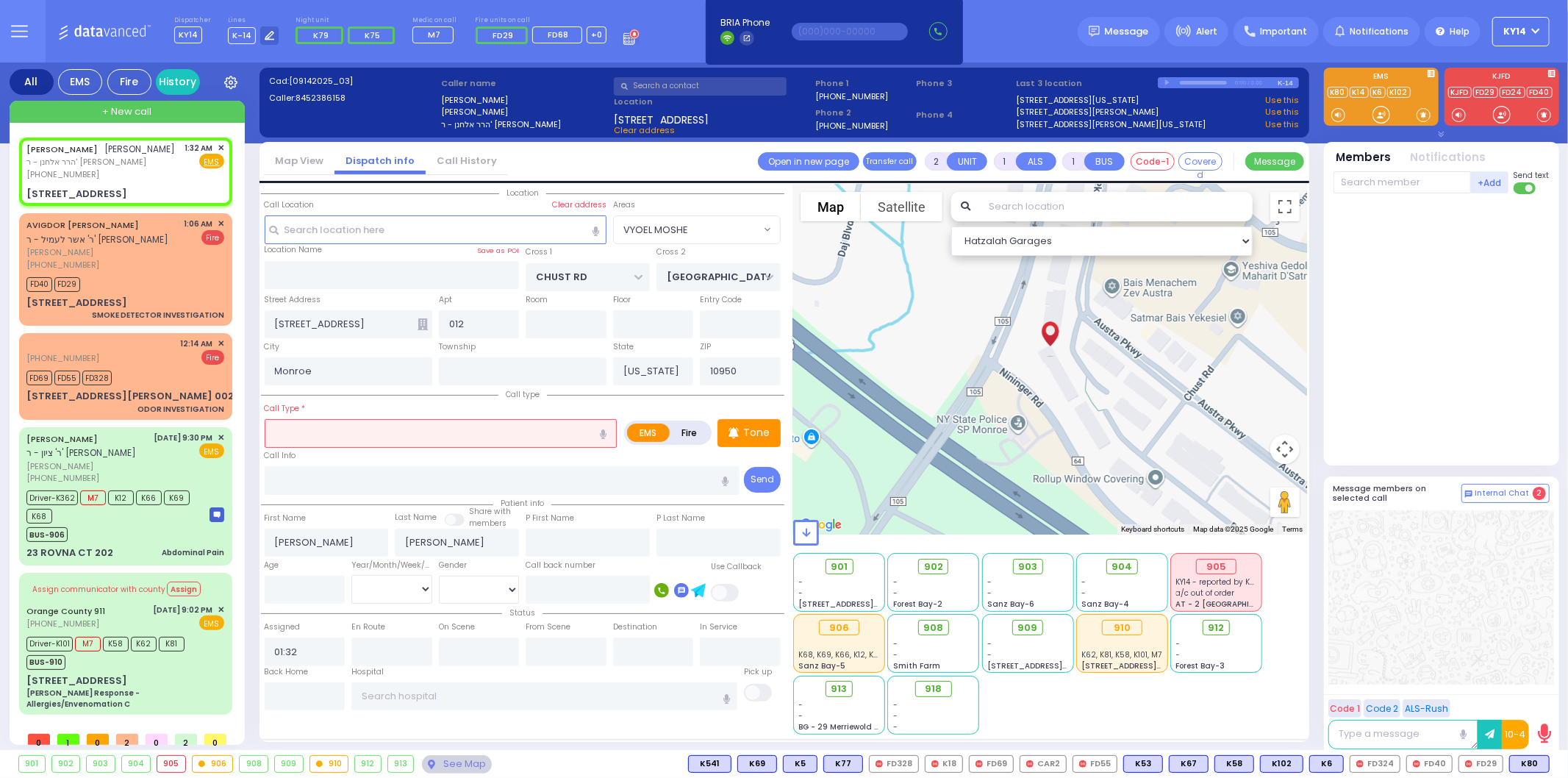
select select
radio input "true"
select select
select select "Hatzalah Garages"
select select "VYOEL MOSHE"
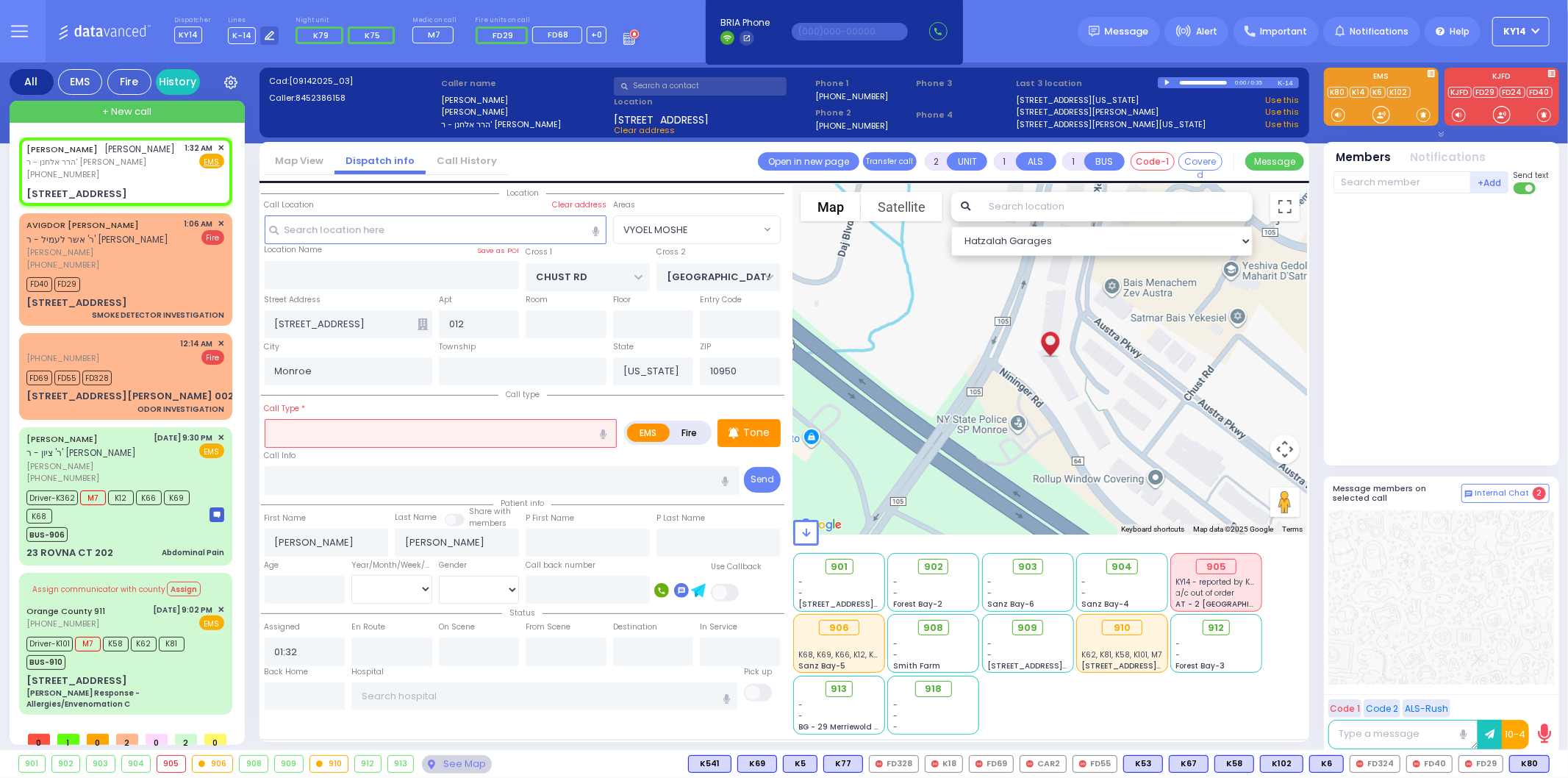
select select
radio input "true"
select select
select select "Hatzalah Garages"
select select "VYOEL MOSHE"
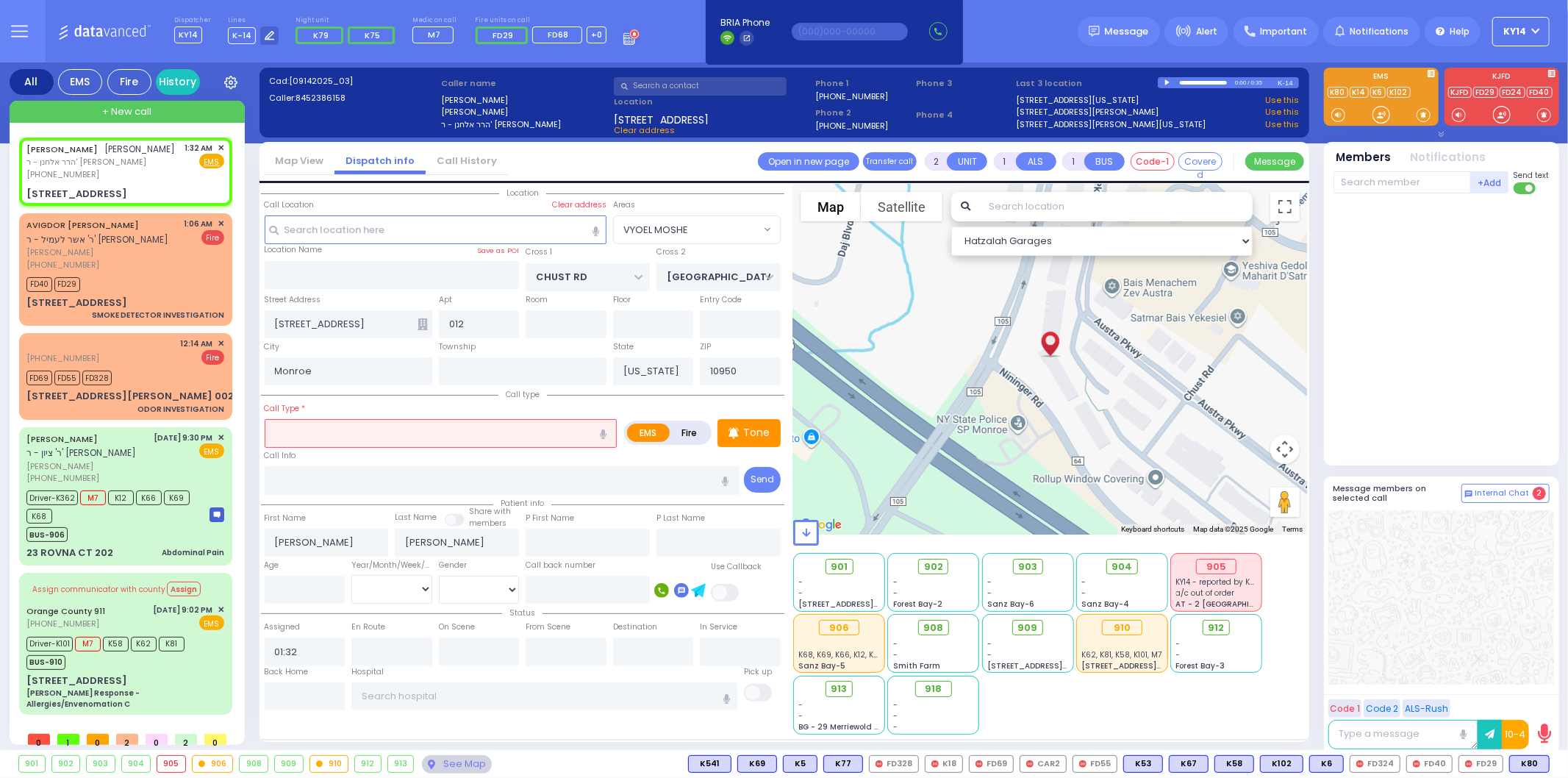
click at [600, 434] on icon "button" at bounding box center [603, 434] width 7 height 9
type input "baby fell"
select select
radio input "true"
select select
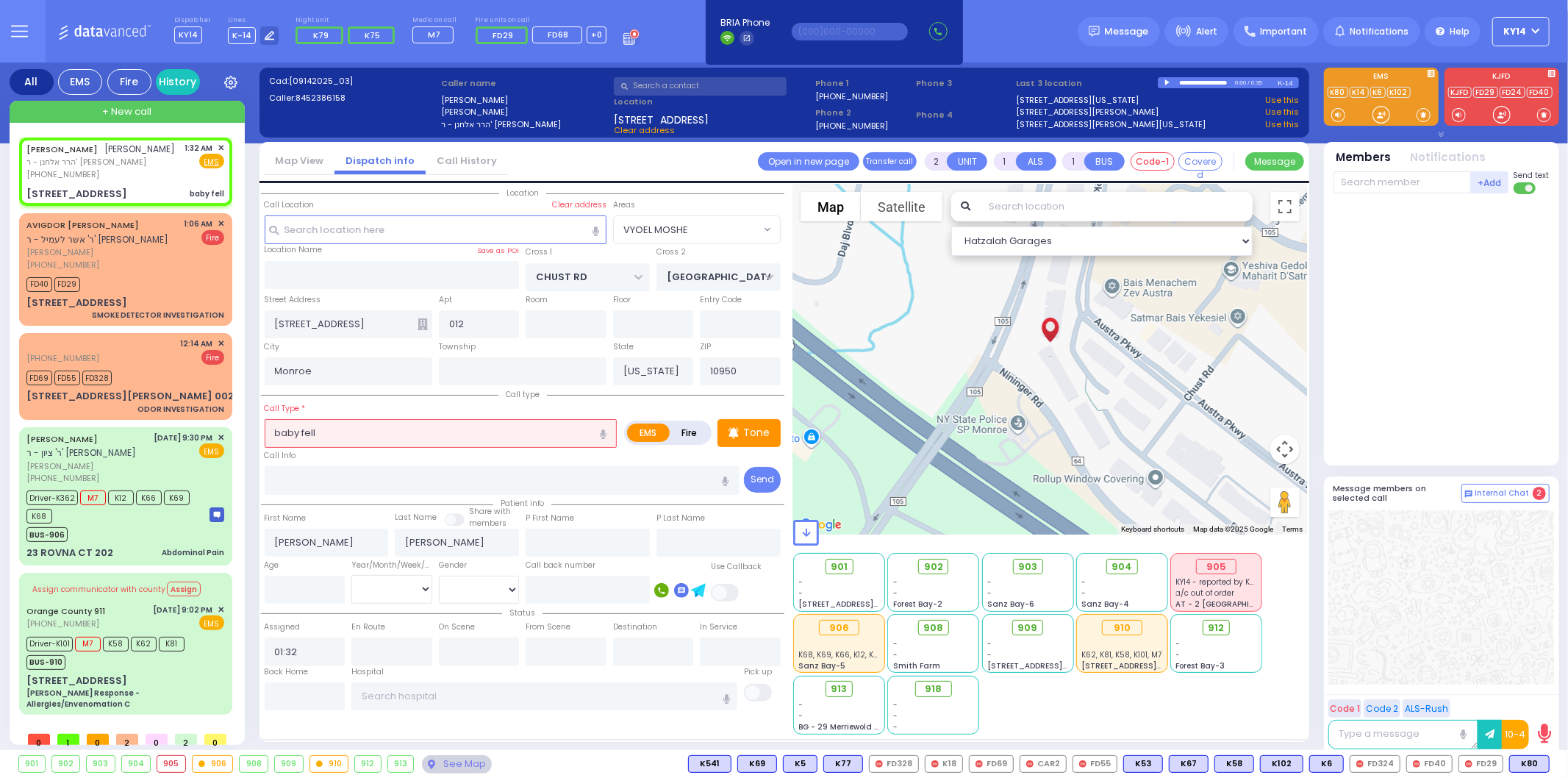
select select "Hatzalah Garages"
select select "VYOEL MOSHE"
click at [759, 421] on div "Tone" at bounding box center [749, 433] width 63 height 28
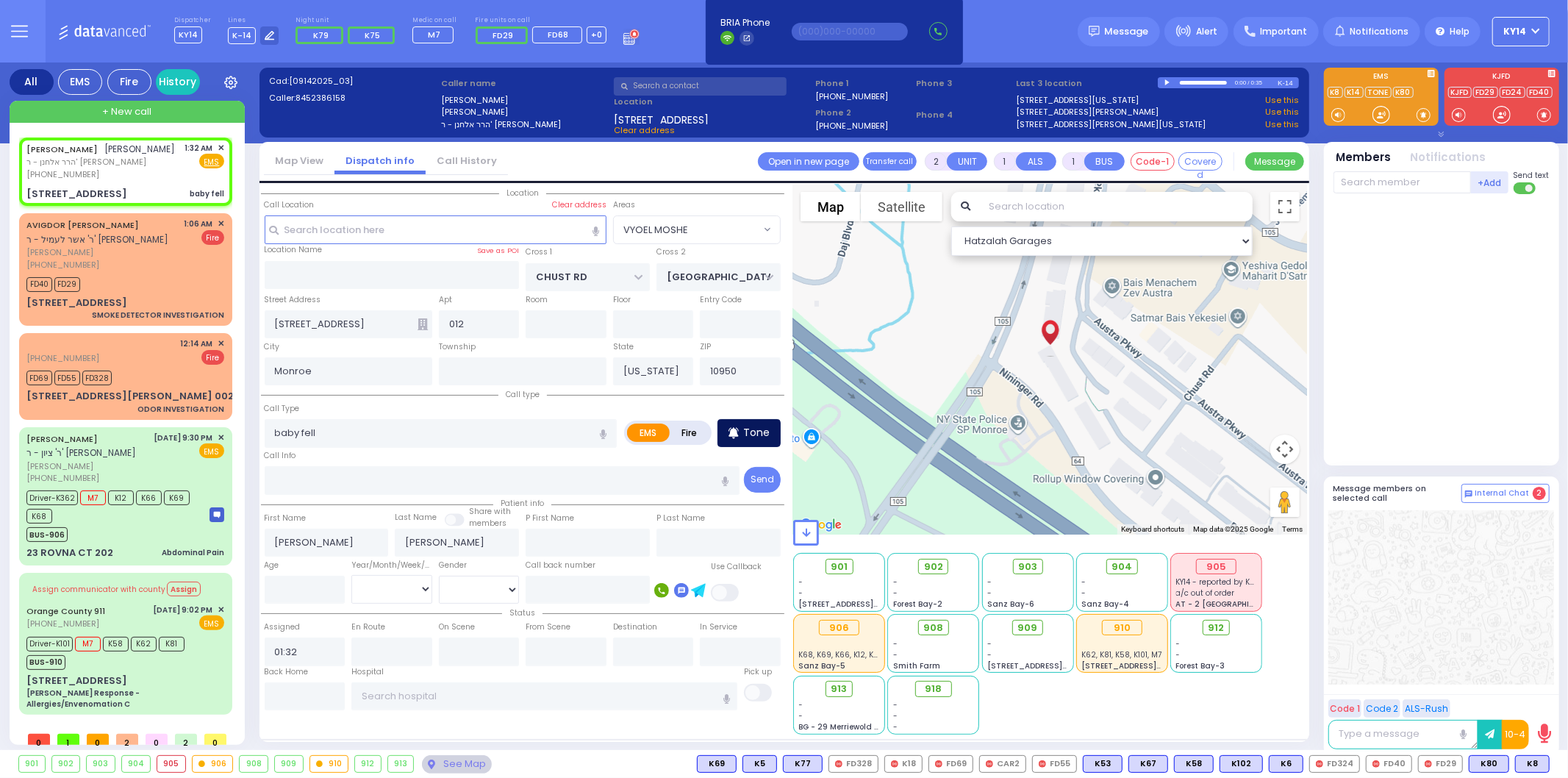
click at [753, 425] on p "Tone" at bounding box center [756, 433] width 26 height 15
drag, startPoint x: 1523, startPoint y: 766, endPoint x: 1529, endPoint y: 753, distance: 14.3
click at [0, 0] on span "K83" at bounding box center [0, 0] width 0 height 0
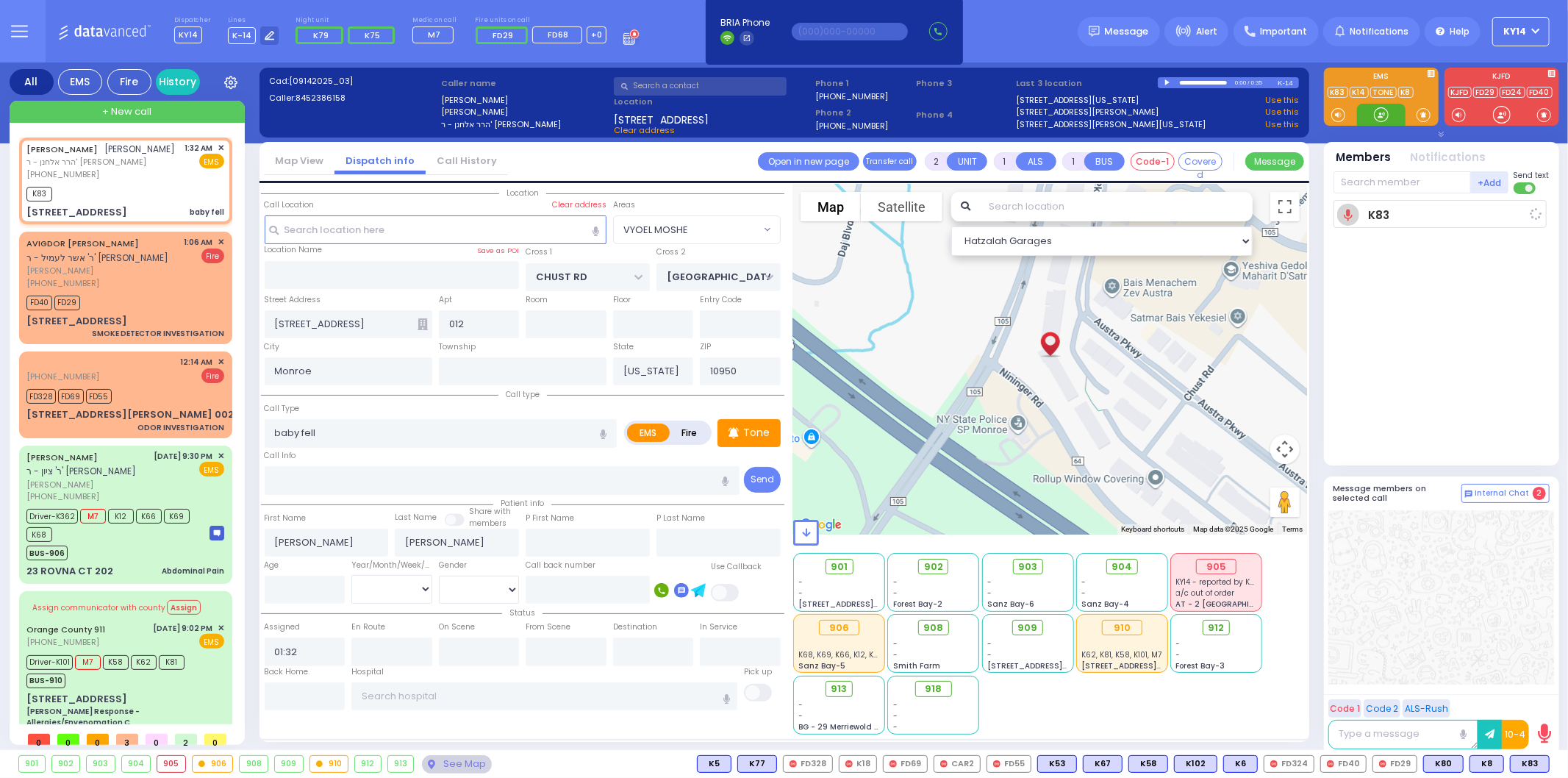
select select
radio input "true"
select select
type input "01:34"
select select "Hatzalah Garages"
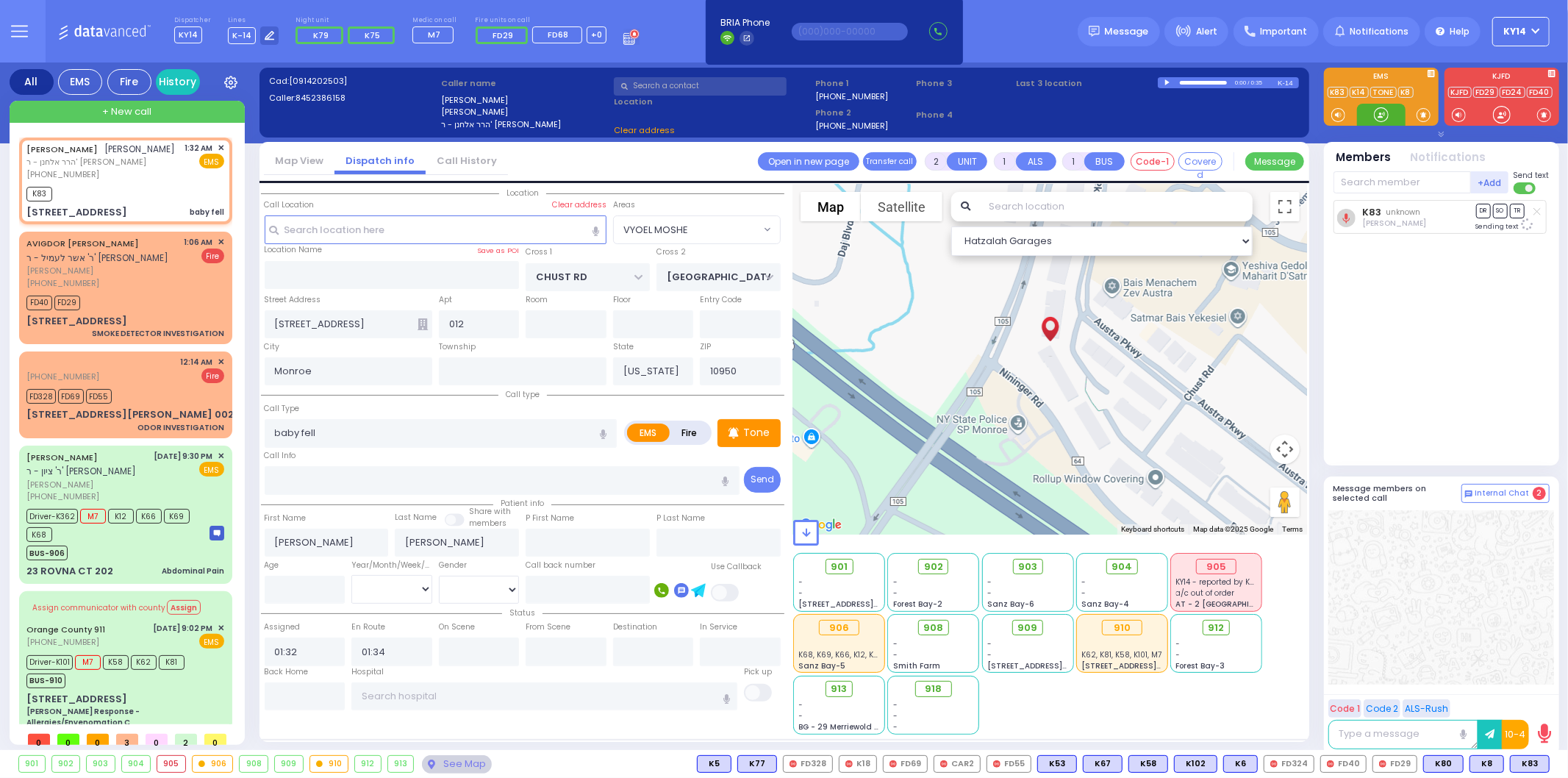
select select "VYOEL MOSHE"
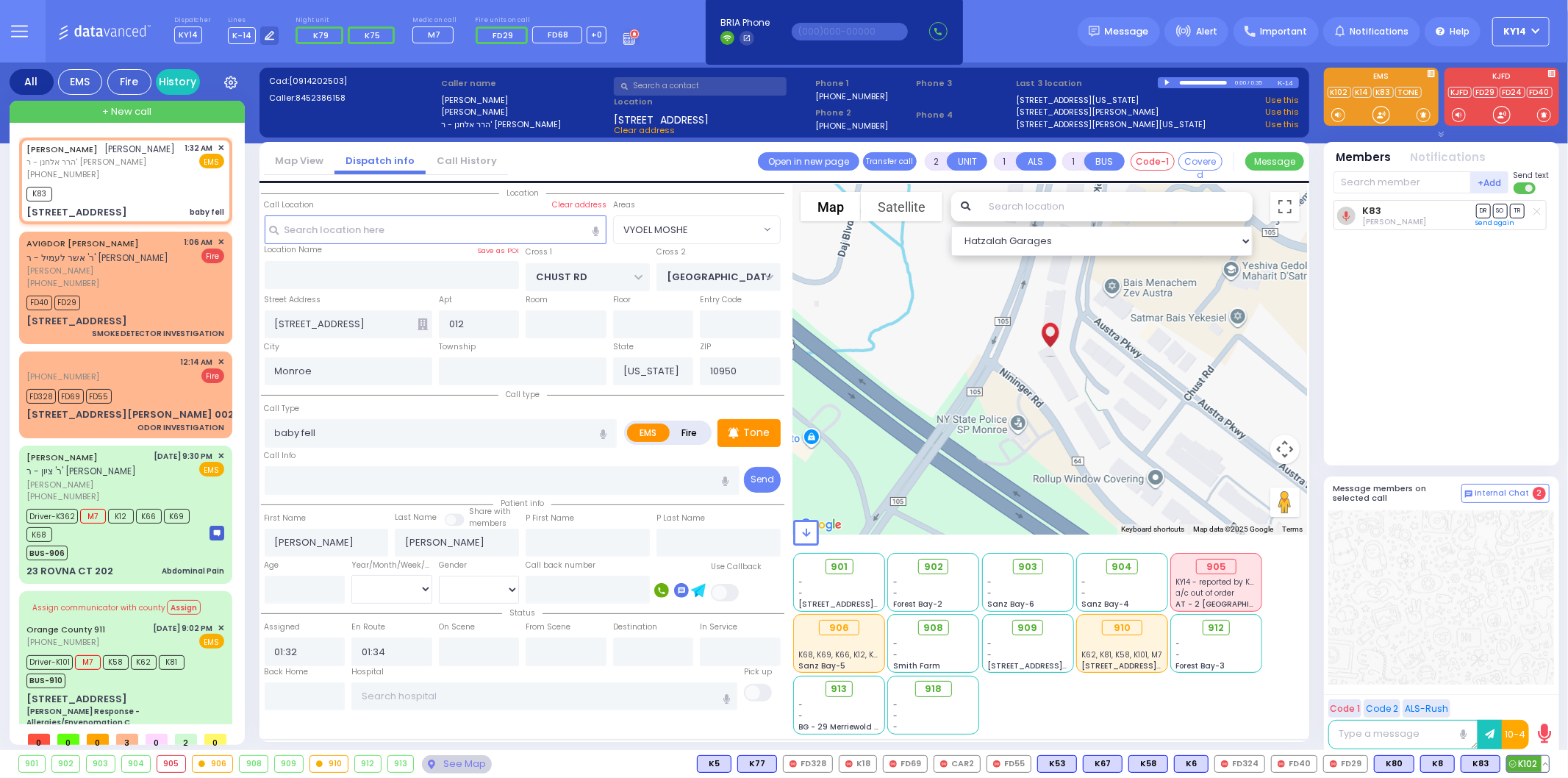
click at [1526, 770] on span "K102" at bounding box center [1528, 763] width 42 height 16
select select
radio input "true"
select select
select select "Hatzalah Garages"
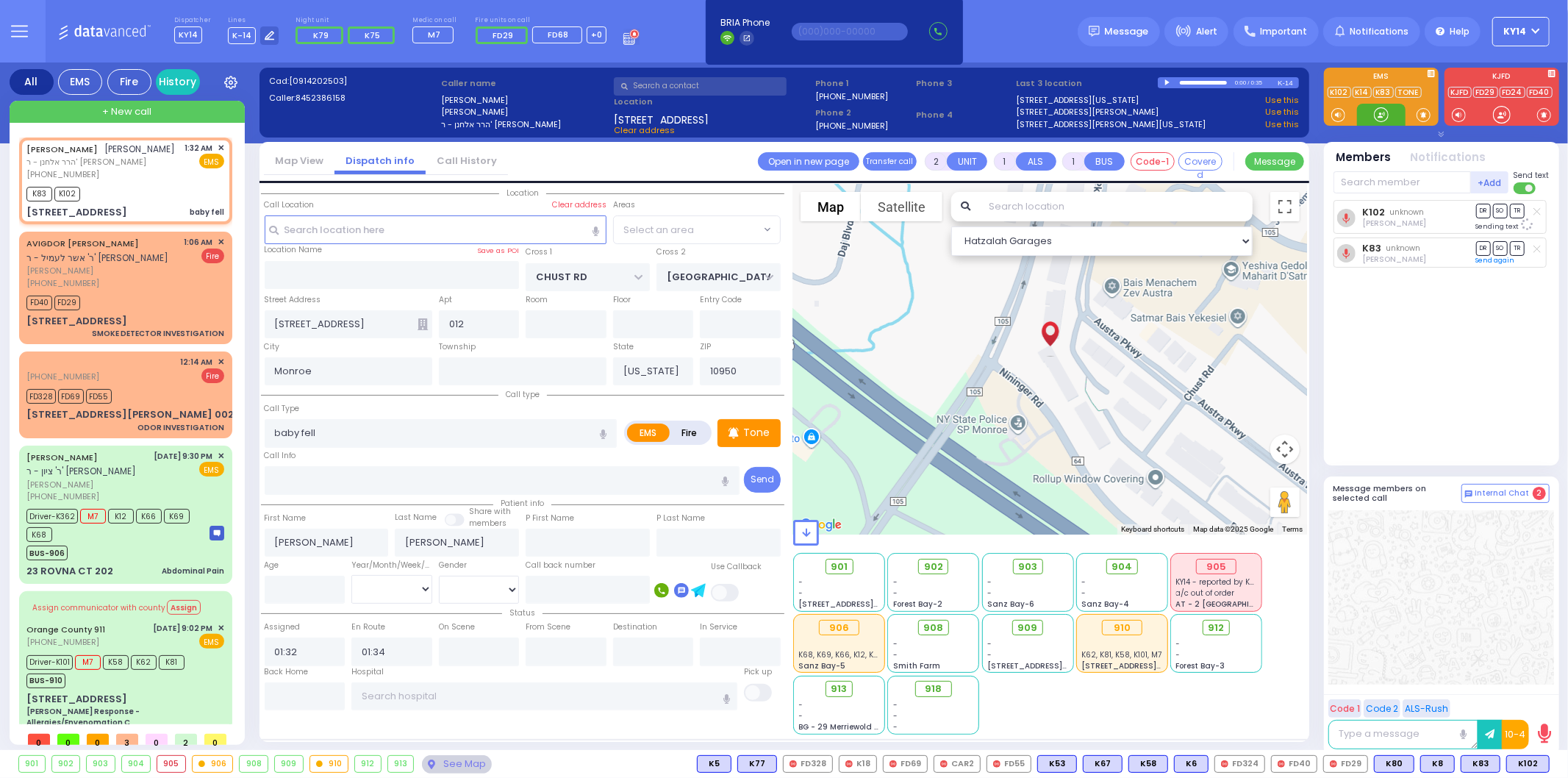
select select "VYOEL MOSHE"
type input "6"
select select
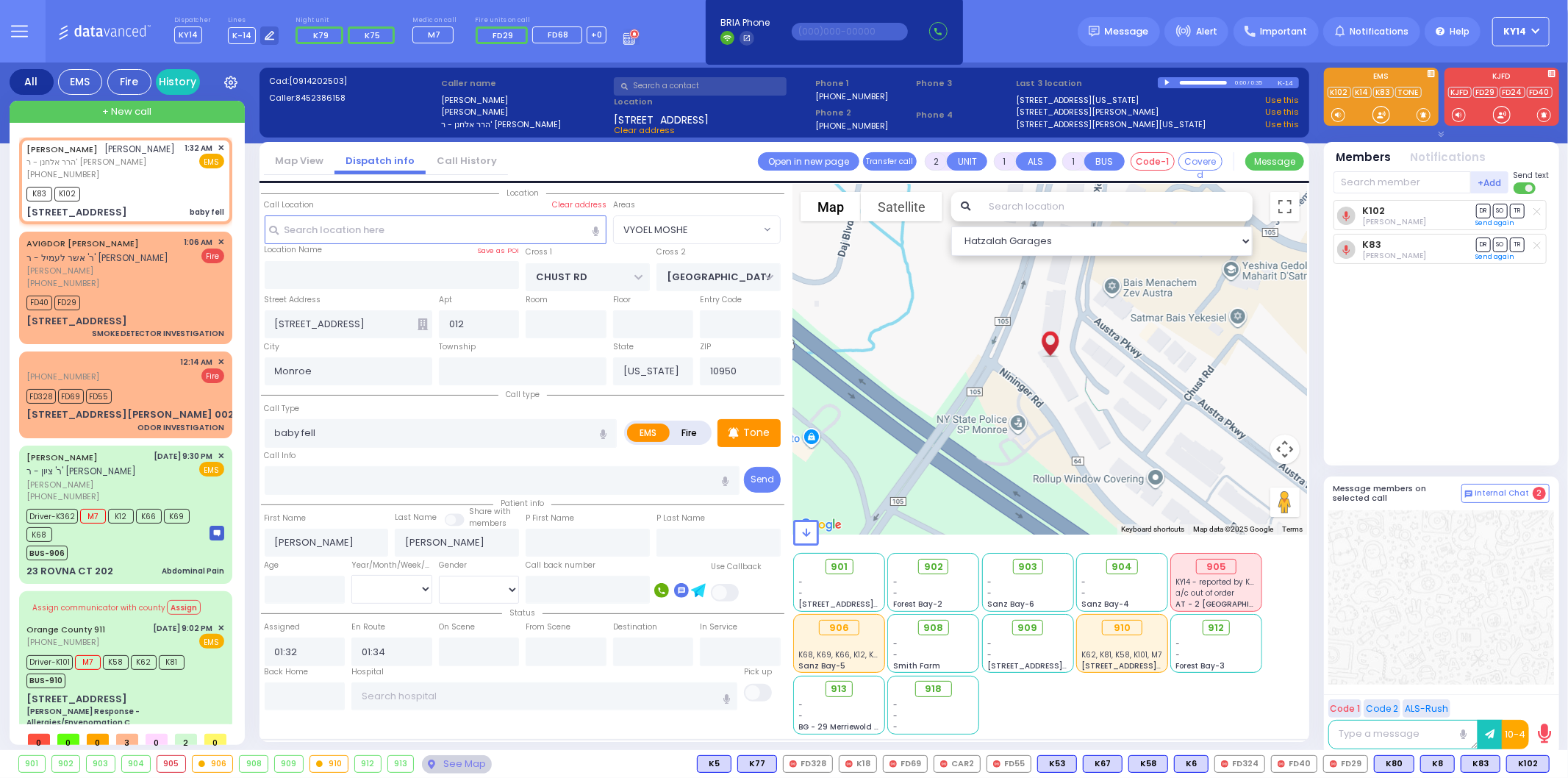
radio input "true"
type input "Unknown"
select select "Year"
select select "Hatzalah Garages"
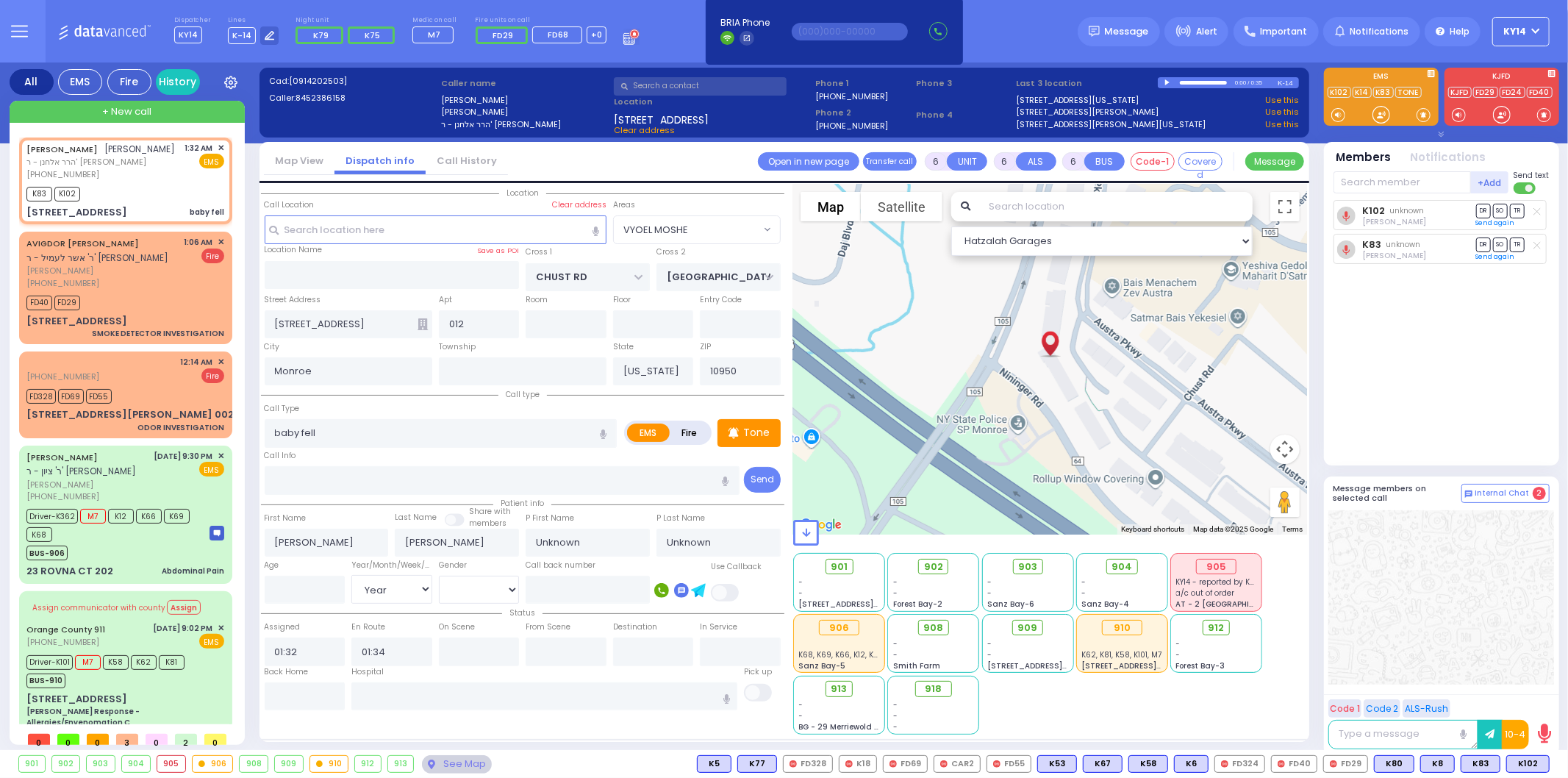
select select
radio input "true"
select select "Year"
select select "VYOEL MOSHE"
select select "Hatzalah Garages"
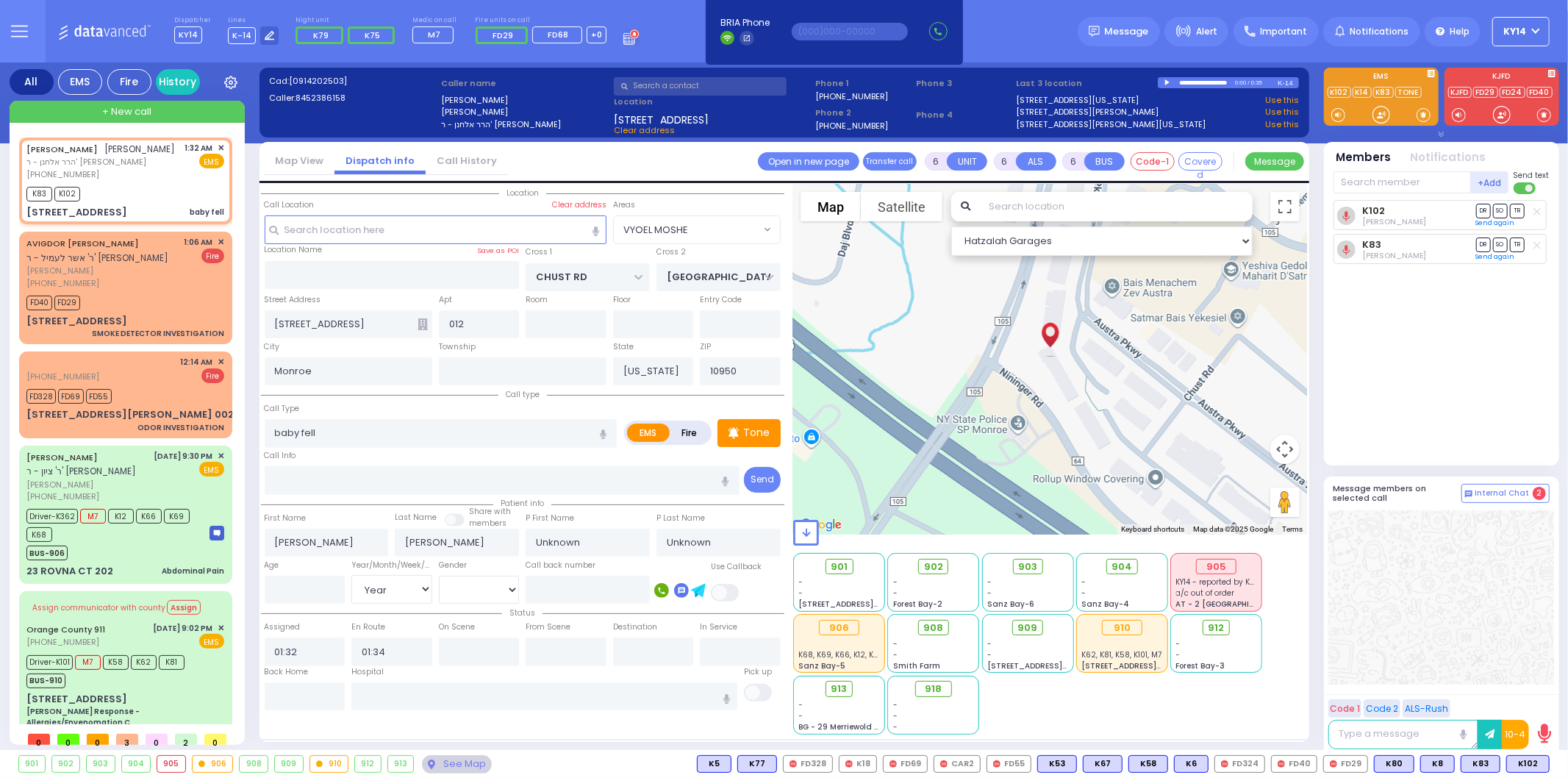
select select
radio input "true"
select select "Year"
select select "Hatzalah Garages"
select select "VYOEL MOSHE"
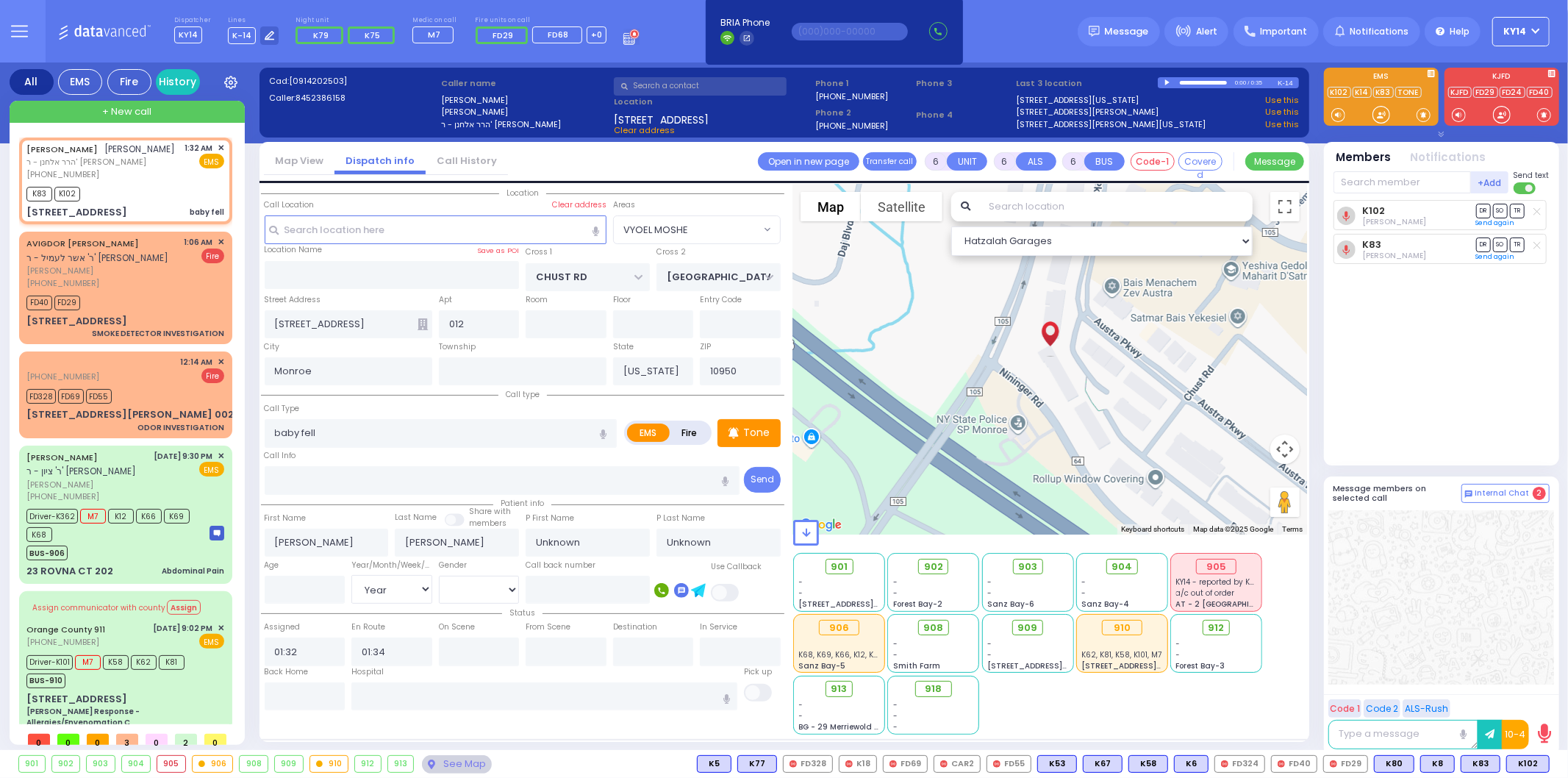
select select
radio input "true"
select select "Year"
select select "Hatzalah Garages"
select select "VYOEL MOSHE"
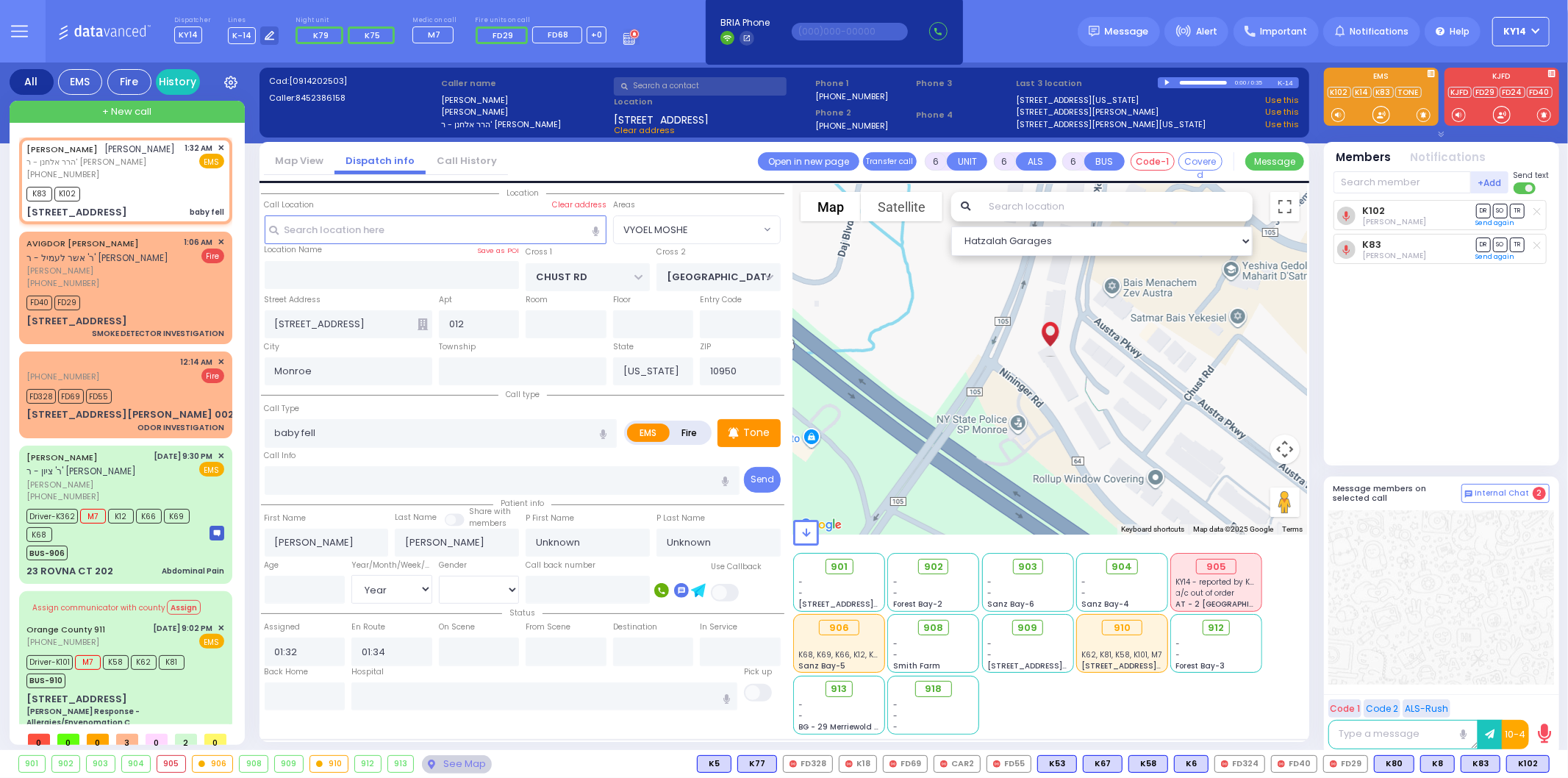
select select
radio input "true"
select select "Year"
select select "Hatzalah Garages"
select select "VYOEL MOSHE"
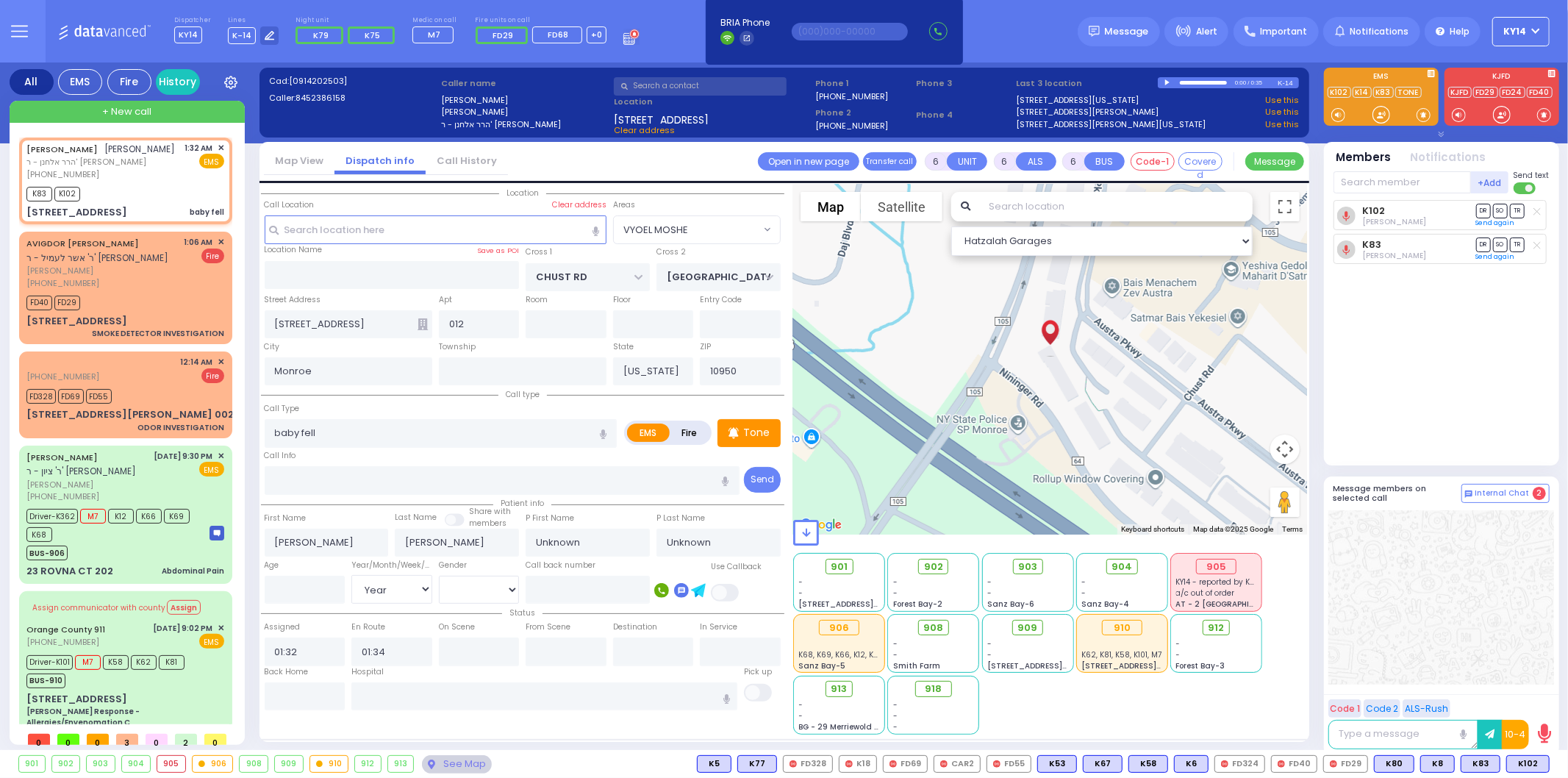
select select
radio input "true"
type input "[PERSON_NAME]"
type input "8"
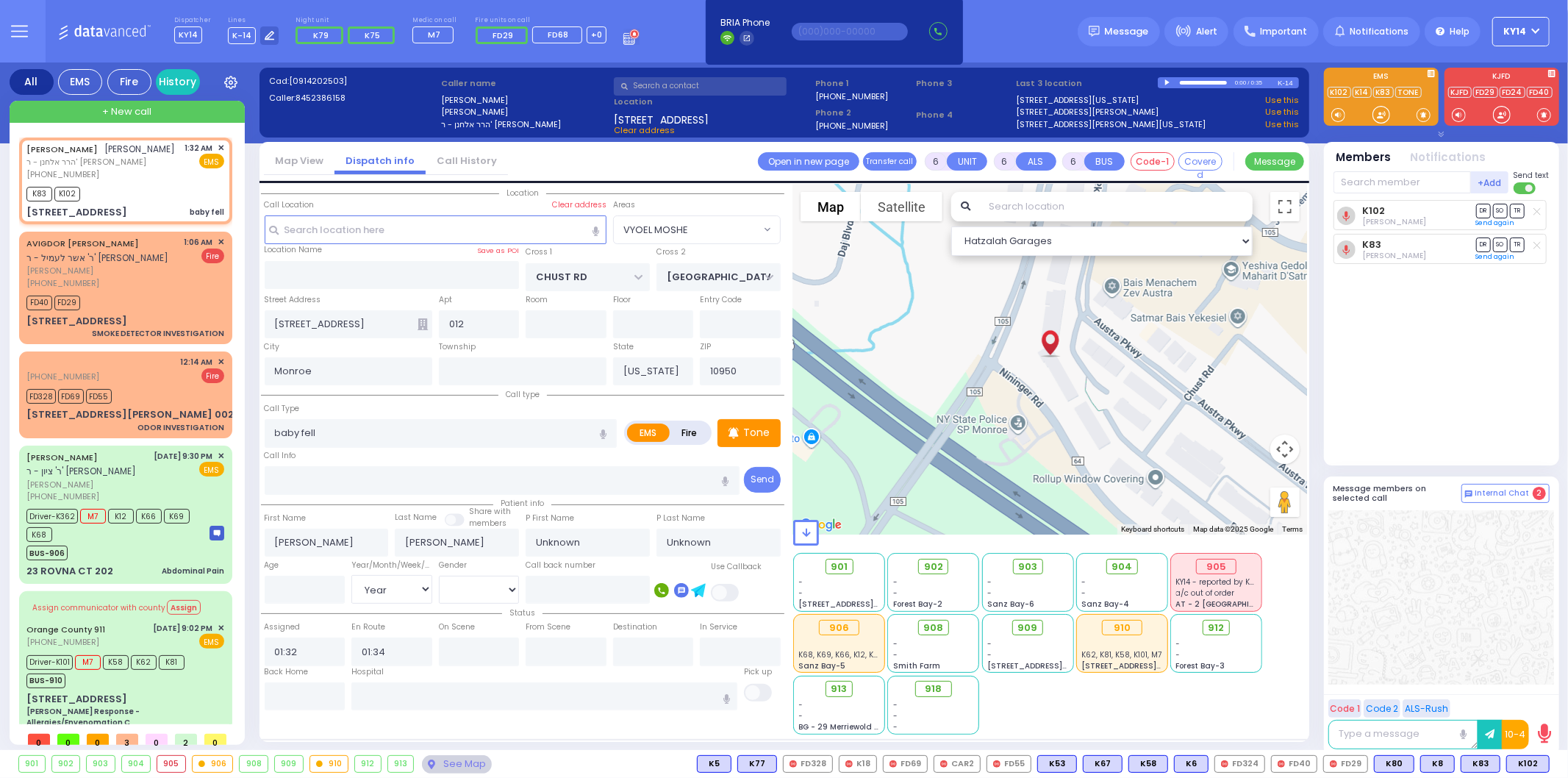
select select "Month"
select select "[DEMOGRAPHIC_DATA]"
select select "Hatzalah Garages"
select select "VYOEL MOSHE"
drag, startPoint x: 1421, startPoint y: 493, endPoint x: 1504, endPoint y: 72, distance: 429.1
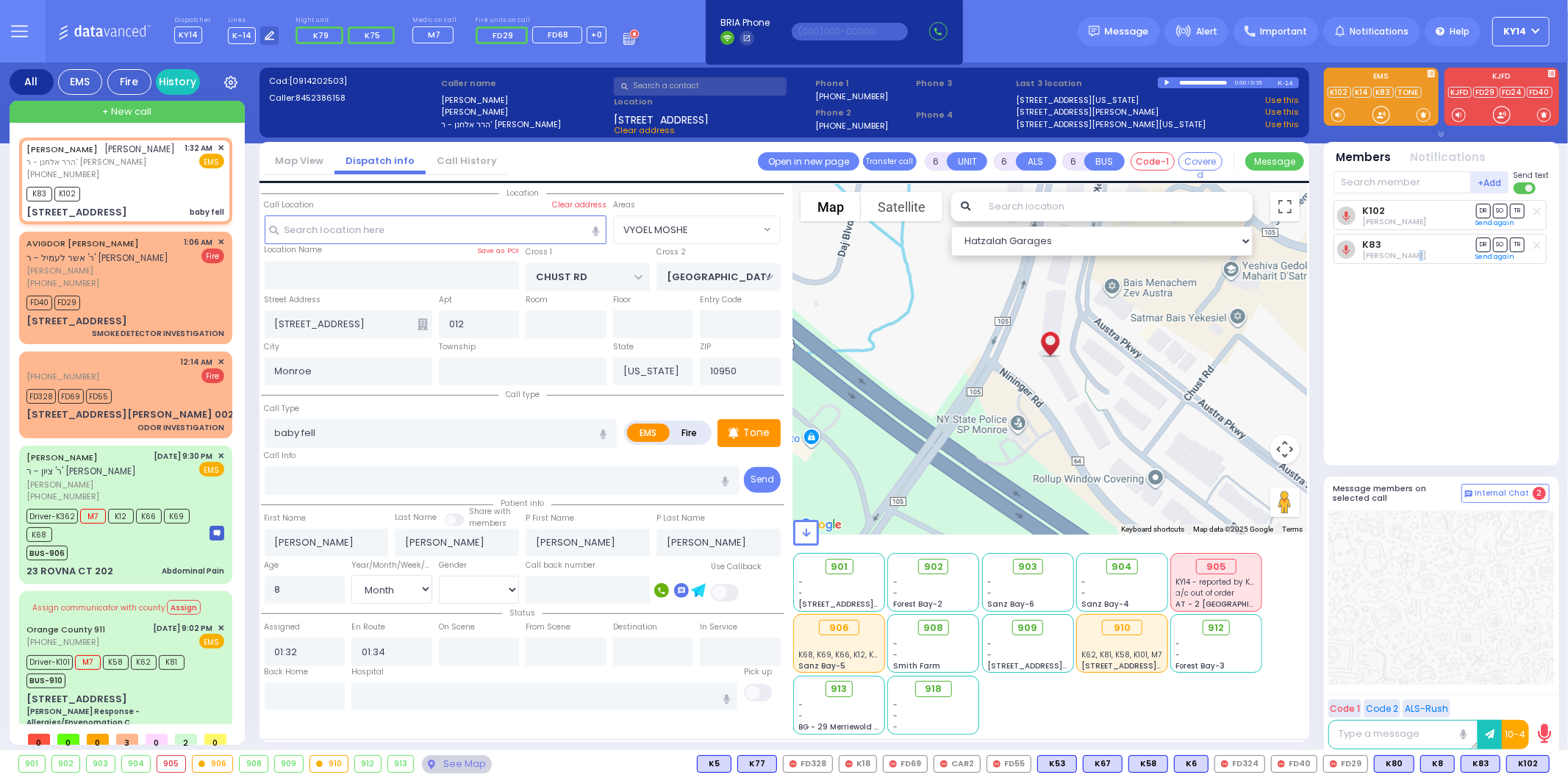
click at [1487, 57] on div "Dispatcher KY14 ?" at bounding box center [784, 389] width 1568 height 778
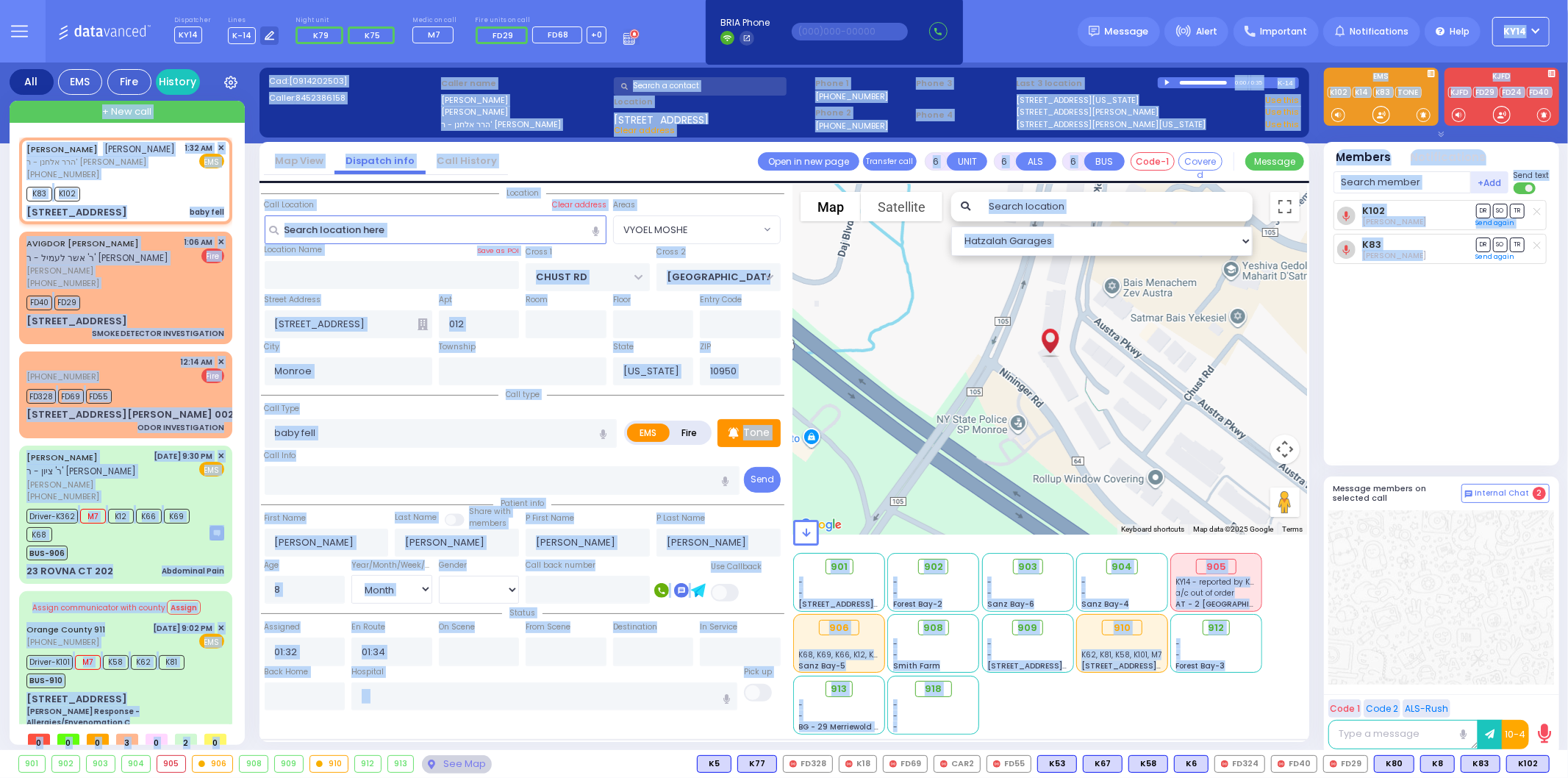
select select
radio input "true"
select select "Month"
select select "[DEMOGRAPHIC_DATA]"
select select "Hatzalah Garages"
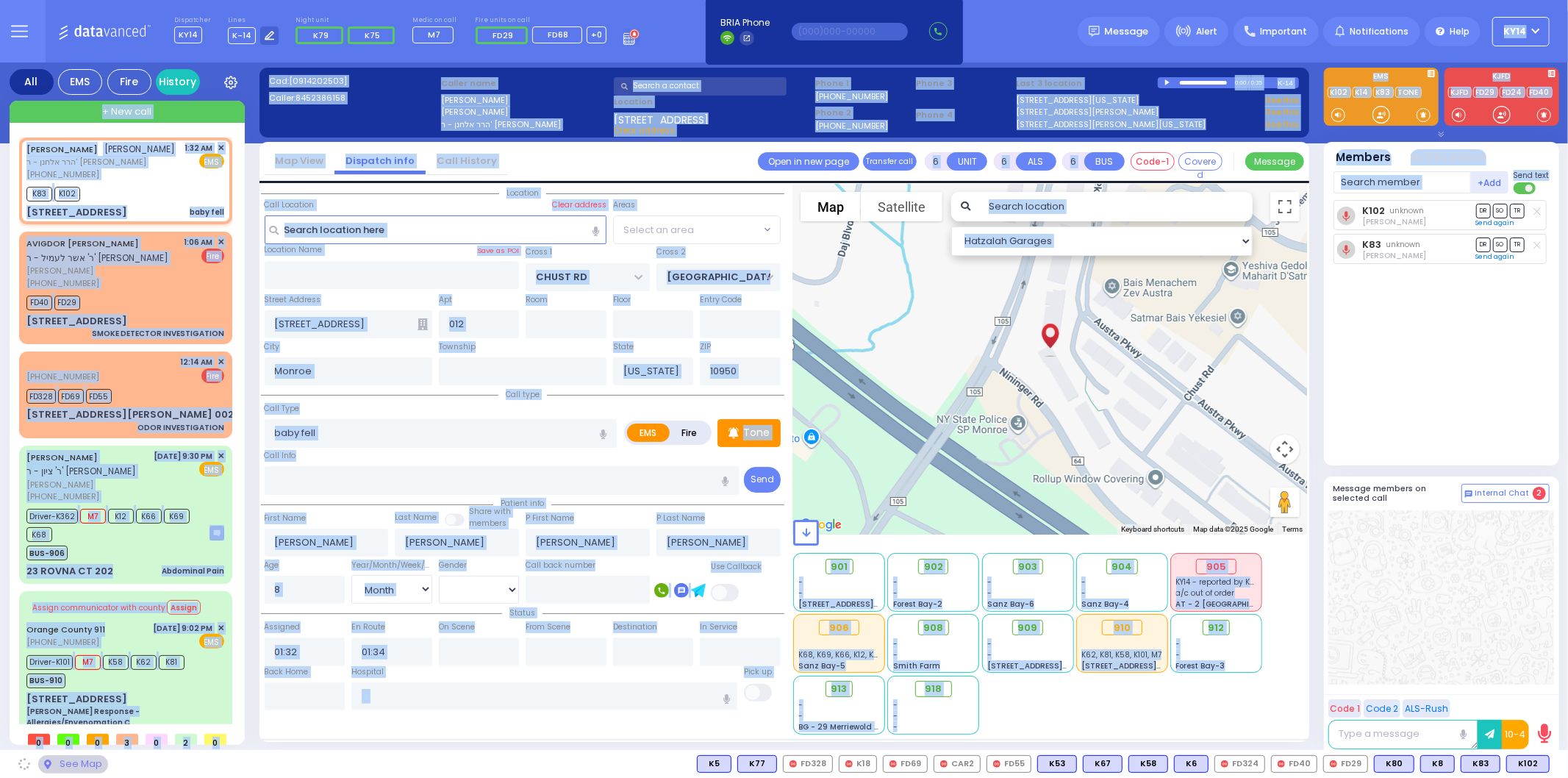
select select "VYOEL MOSHE"
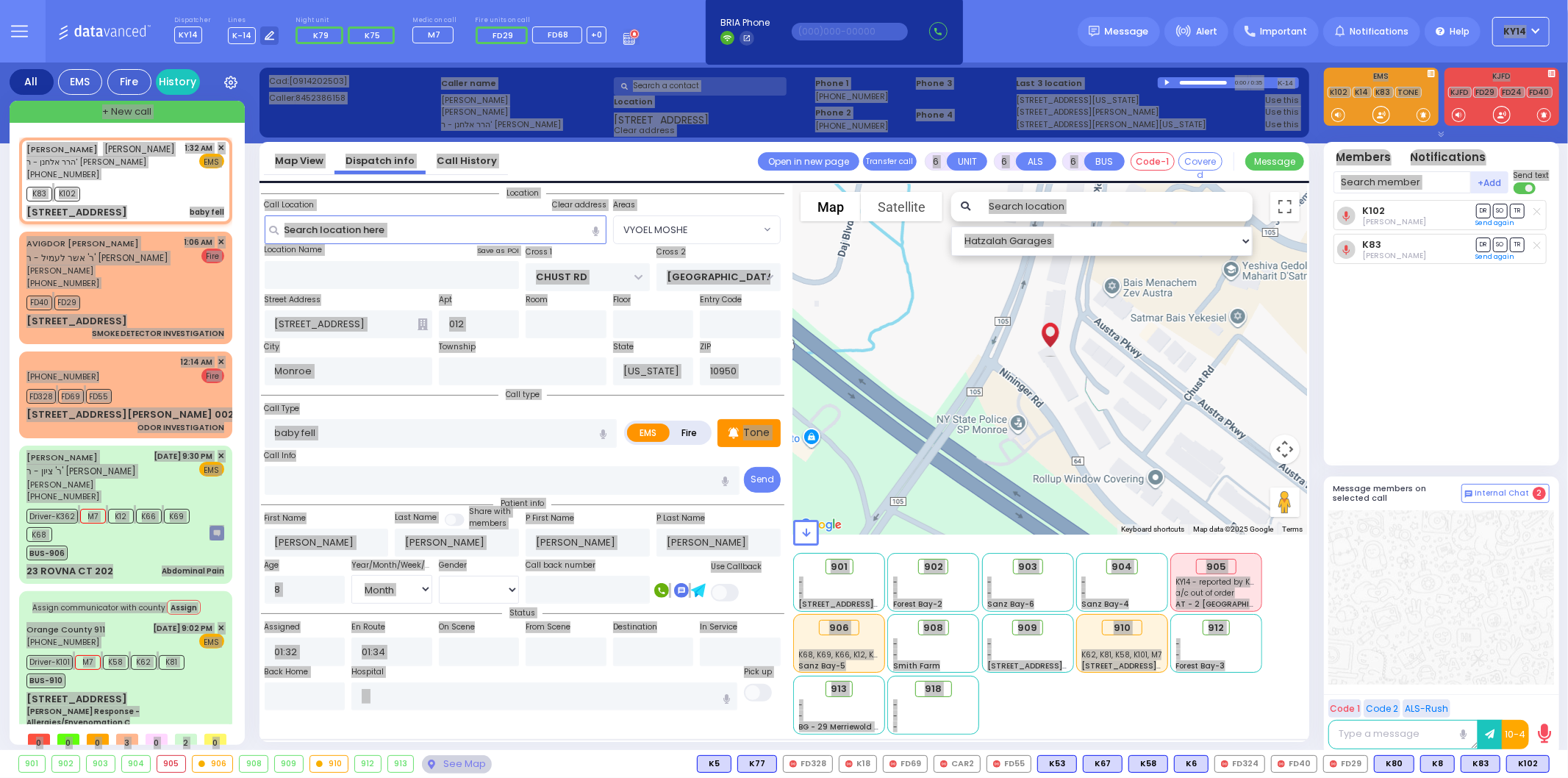
select select
radio input "true"
select select "Month"
select select "[DEMOGRAPHIC_DATA]"
select select "VYOEL MOSHE"
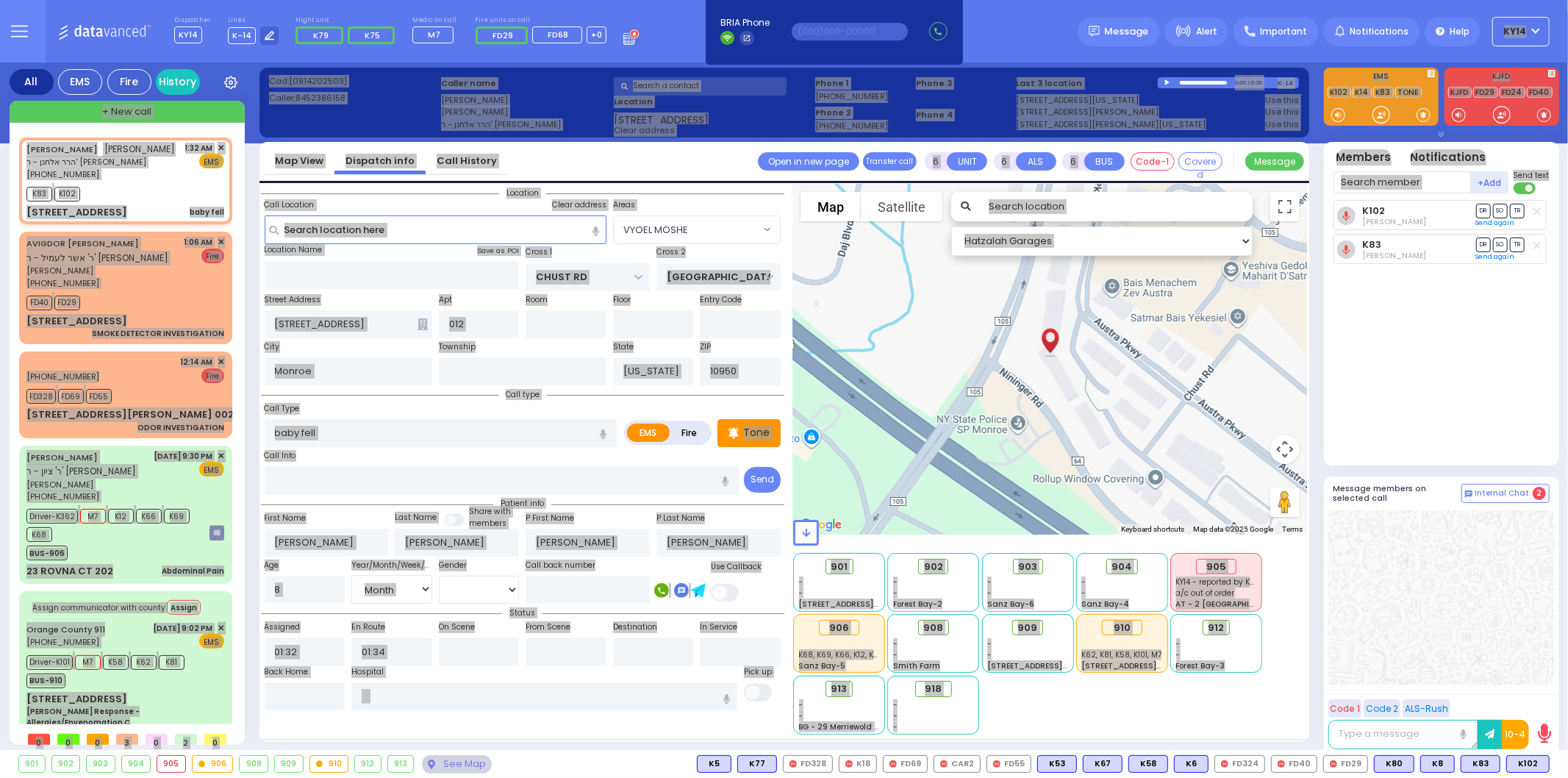
select select "Hatzalah Garages"
select select
radio input "true"
select select "Month"
select select "[DEMOGRAPHIC_DATA]"
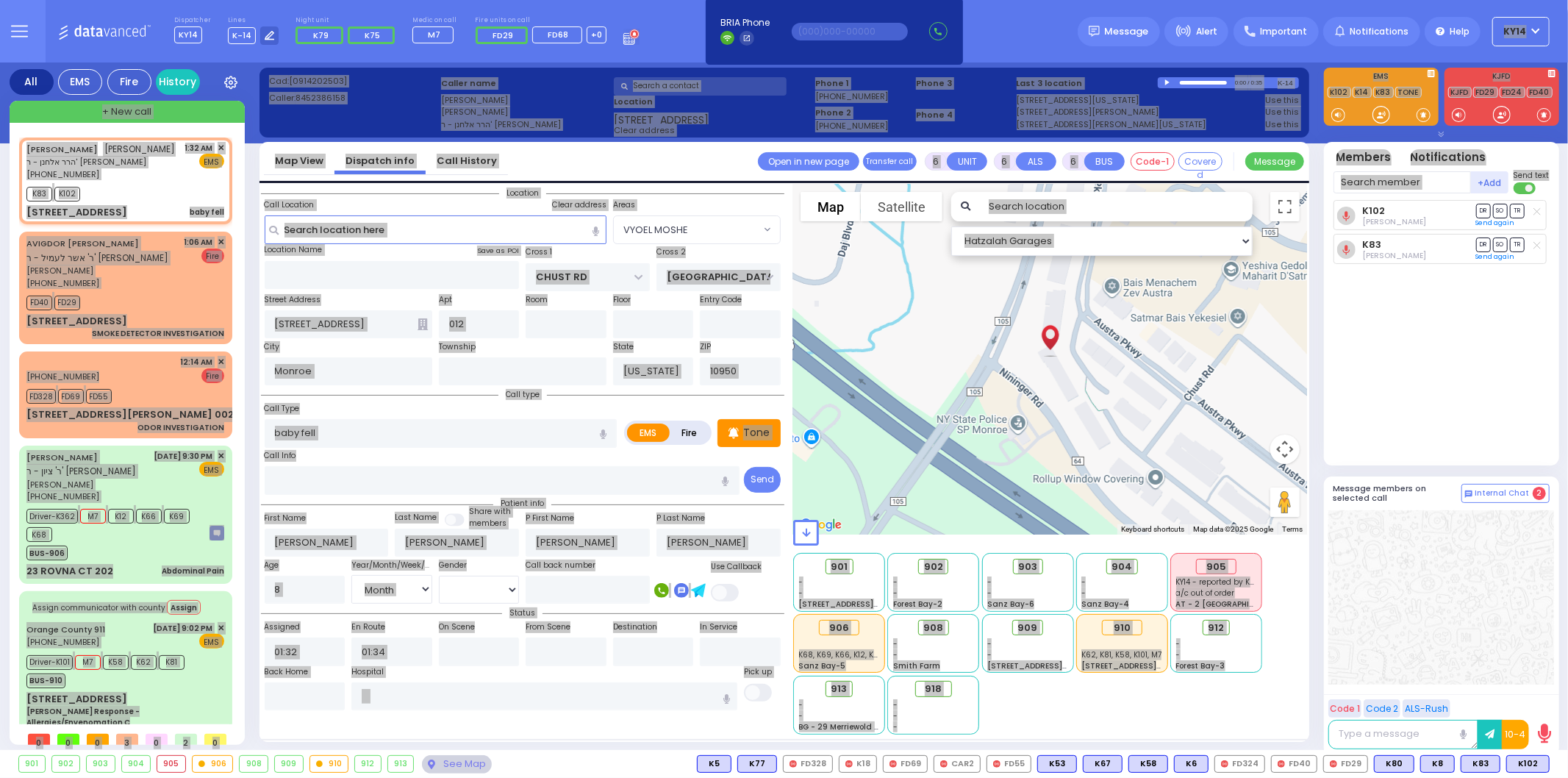
select select "VYOEL MOSHE"
select select "Hatzalah Garages"
select select
radio input "true"
select select "Month"
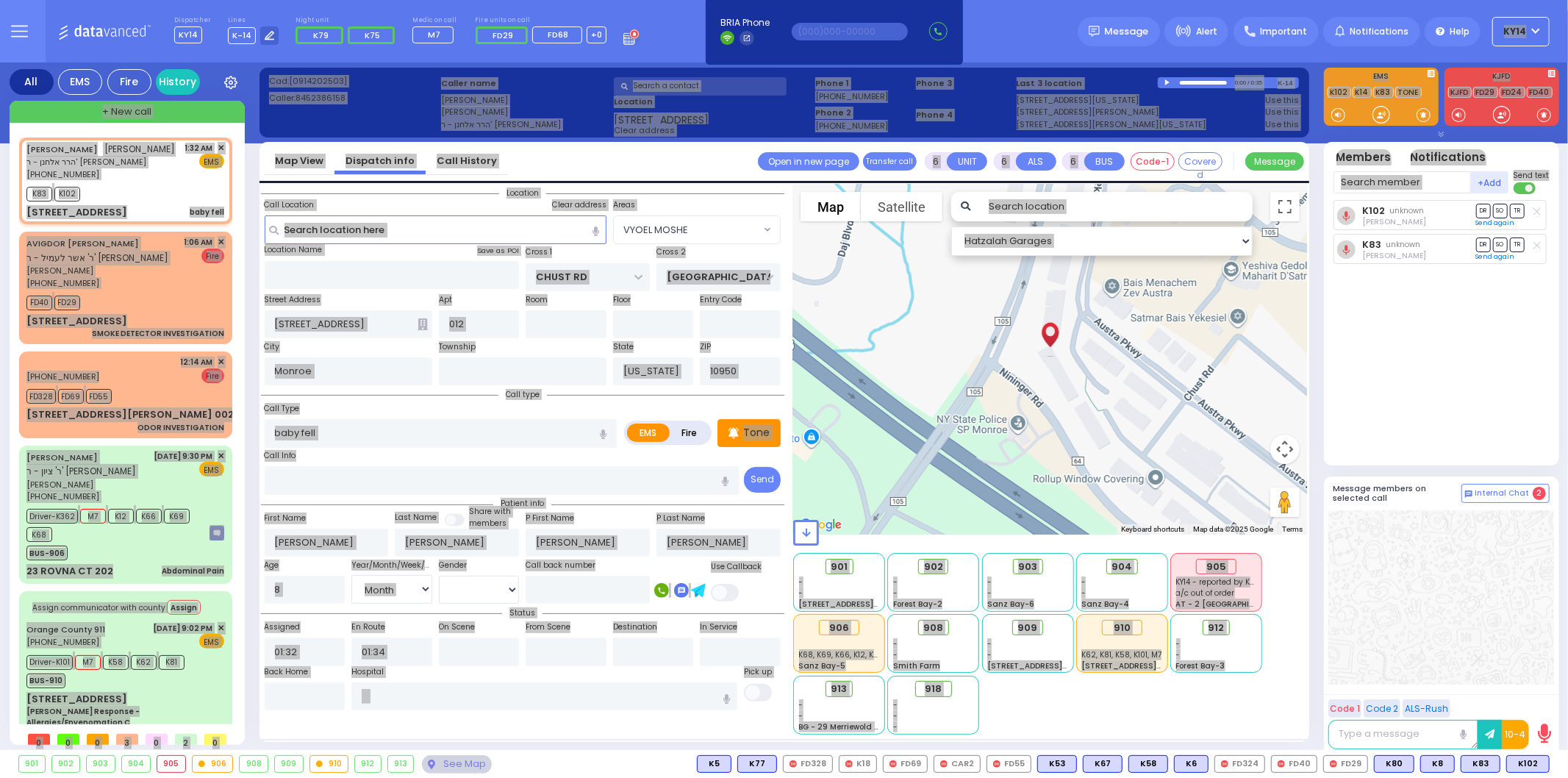
select select "[DEMOGRAPHIC_DATA]"
select select "Hatzalah Garages"
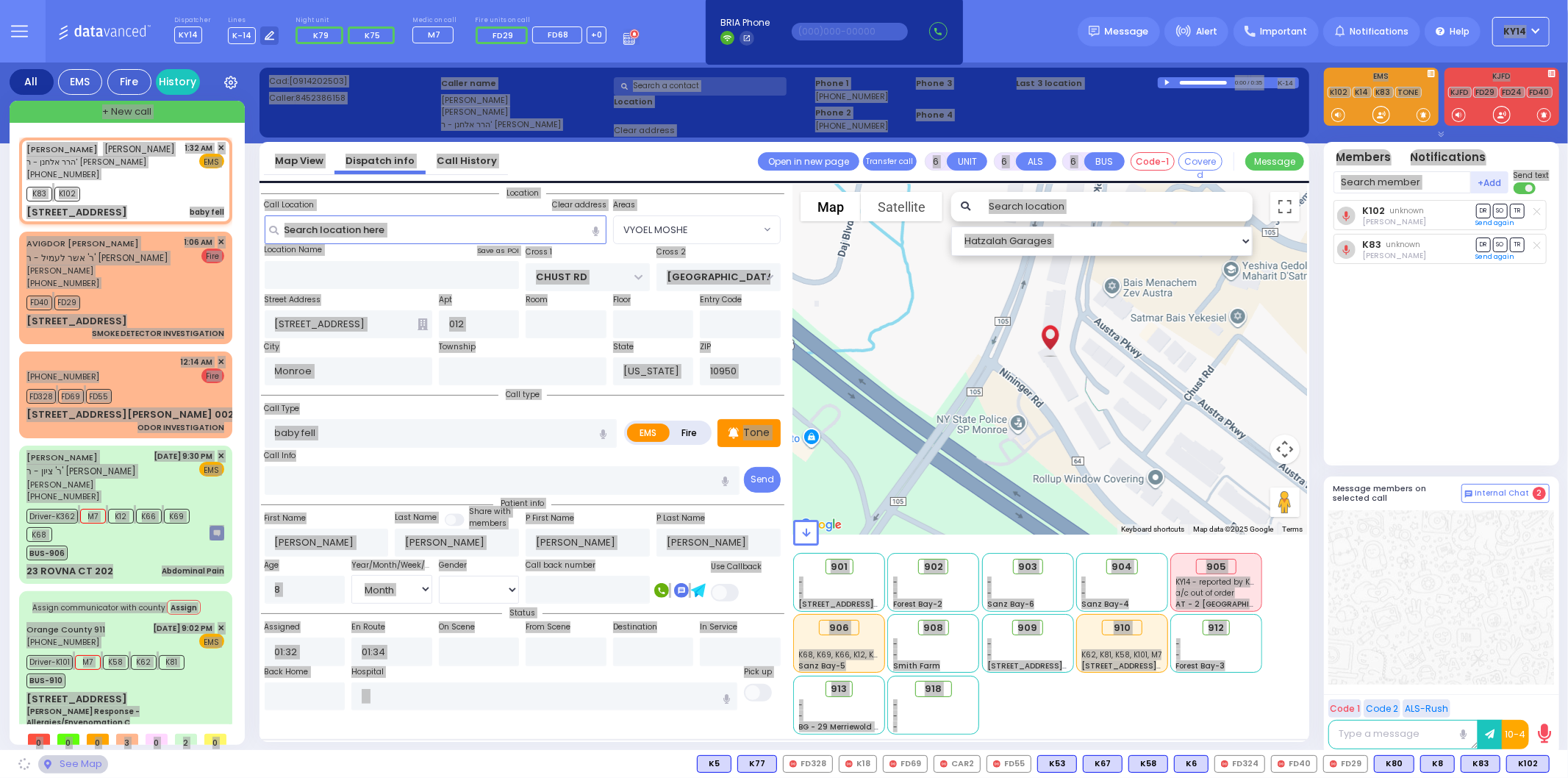
select select "VYOEL MOSHE"
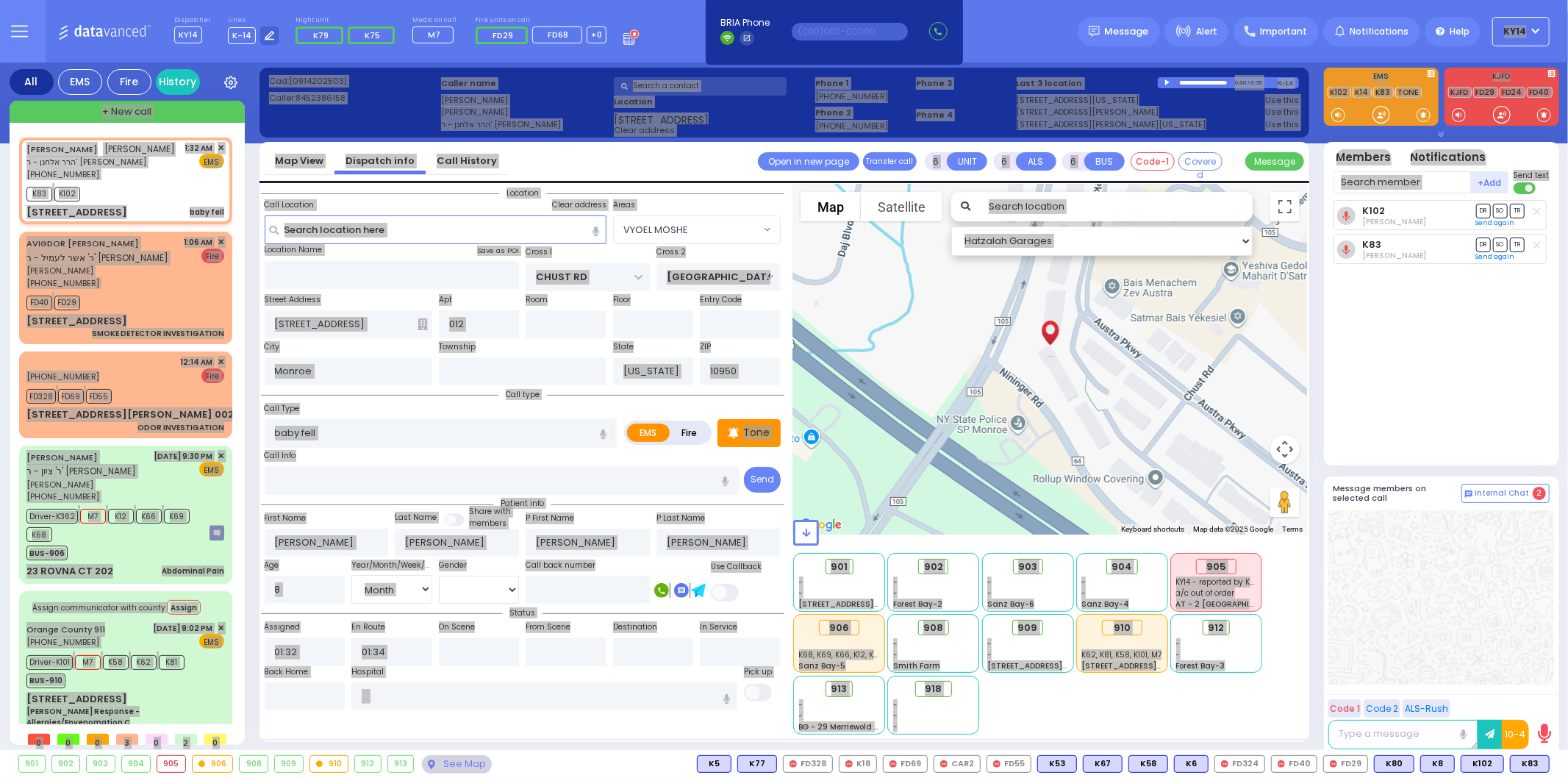
select select
radio input "true"
select select "Month"
select select "[DEMOGRAPHIC_DATA]"
radio input "true"
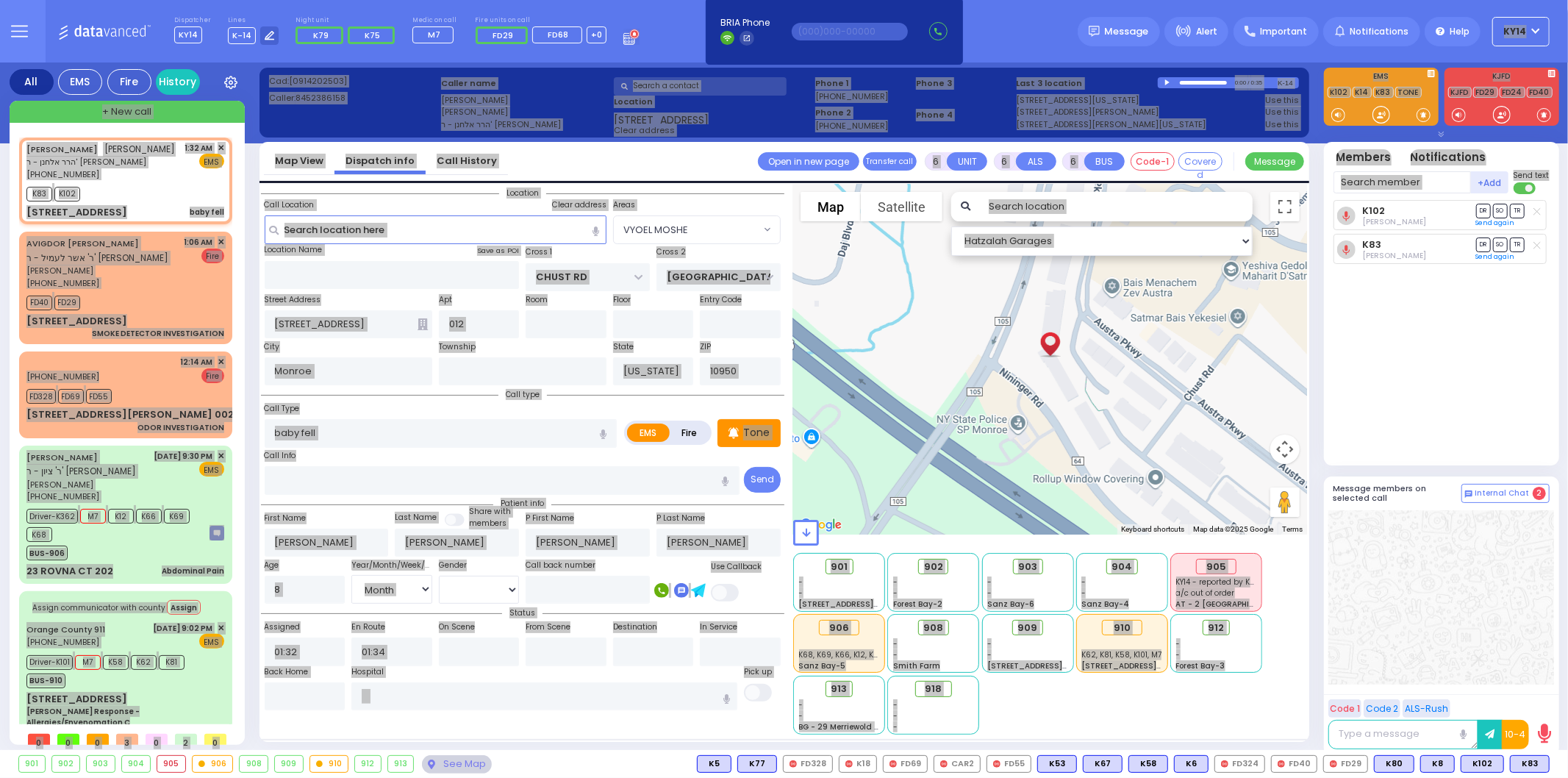
select select "Month"
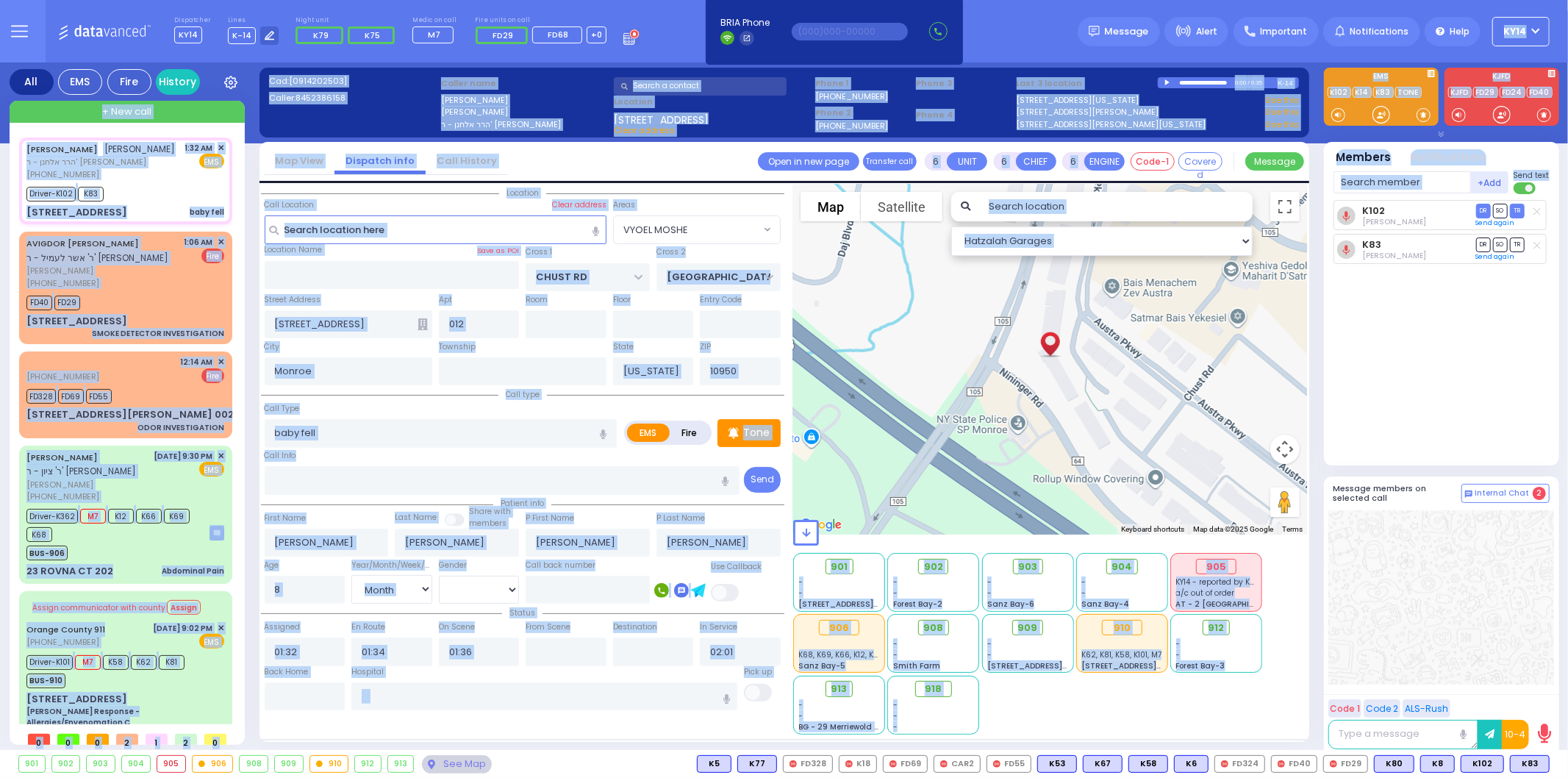
click at [538, 84] on label "Caller name" at bounding box center [525, 83] width 168 height 12
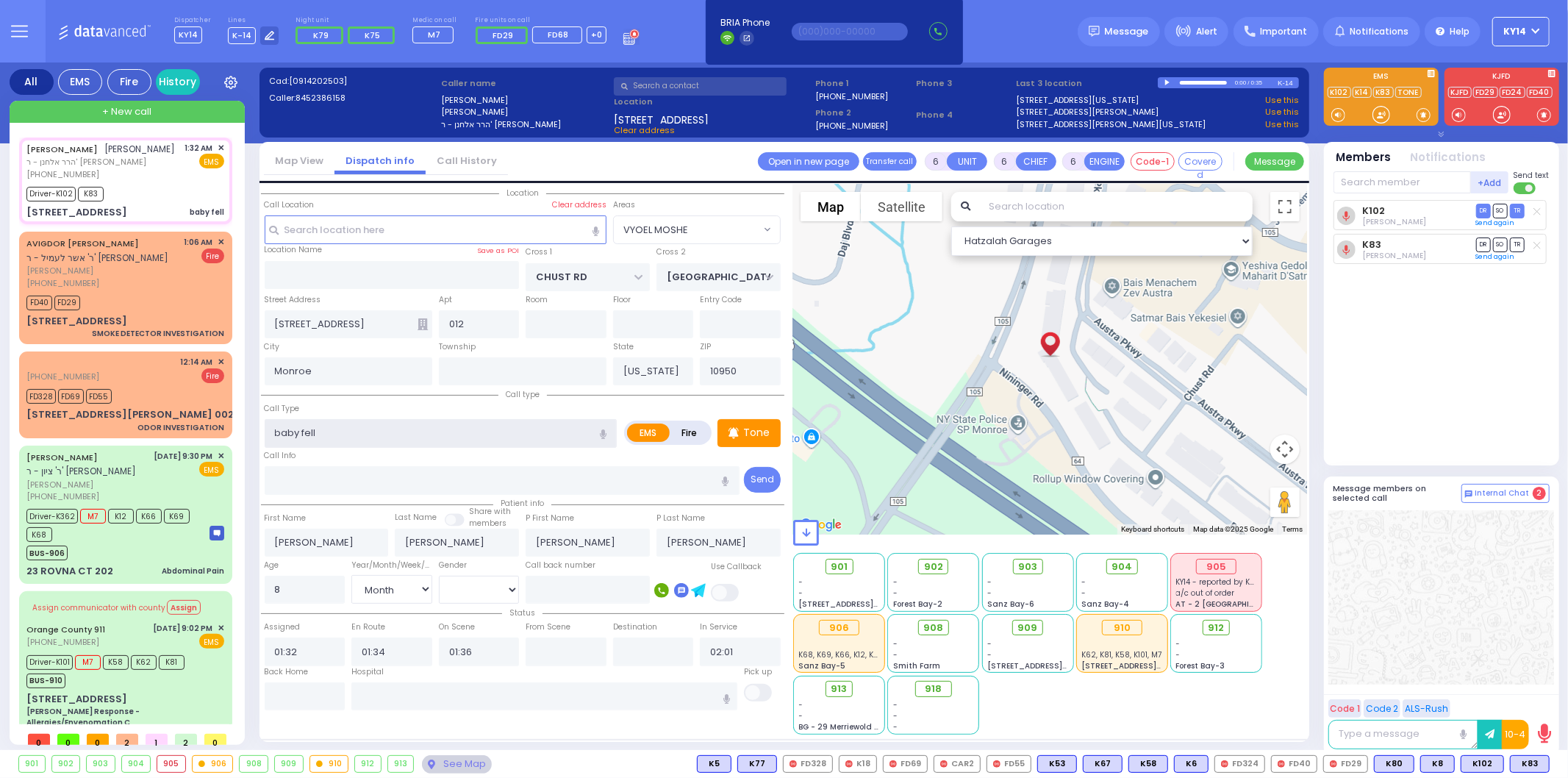
drag, startPoint x: 463, startPoint y: 439, endPoint x: 519, endPoint y: 464, distance: 61.3
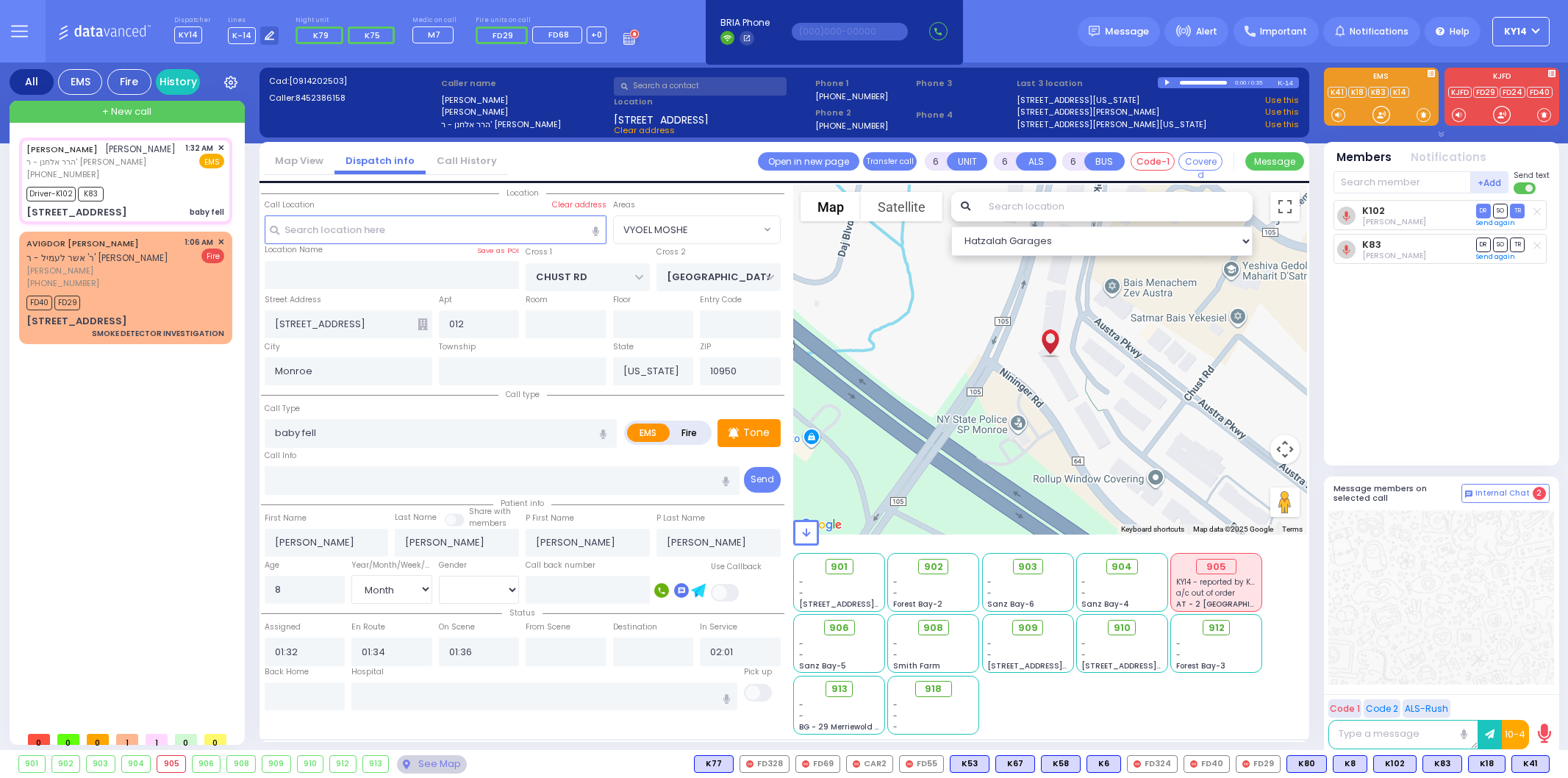
select select "VYOEL MOSHE"
select select "Month"
select select "[DEMOGRAPHIC_DATA]"
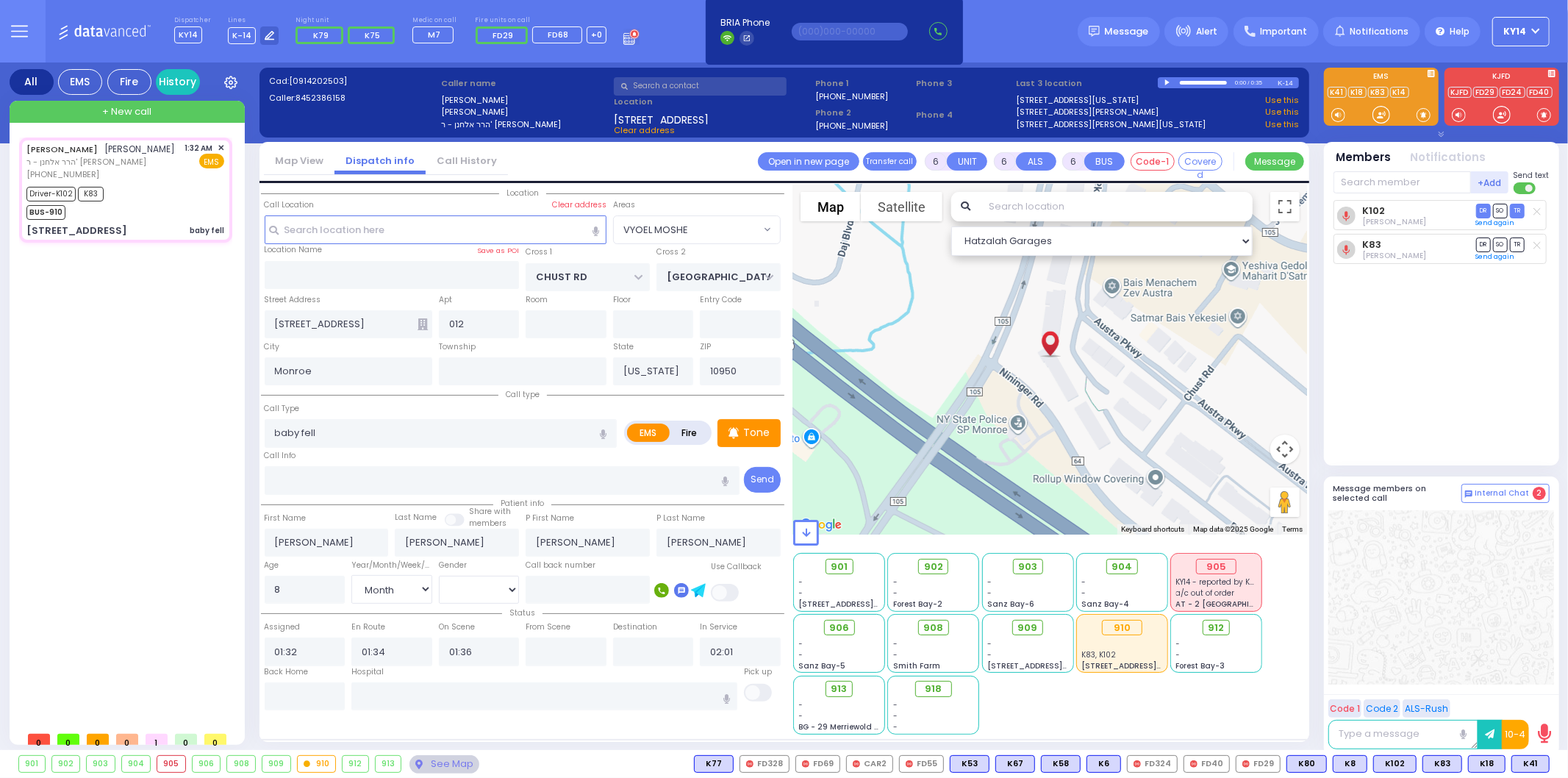
select select
radio input "true"
select select "Month"
select select "[DEMOGRAPHIC_DATA]"
select select "Hatzalah Garages"
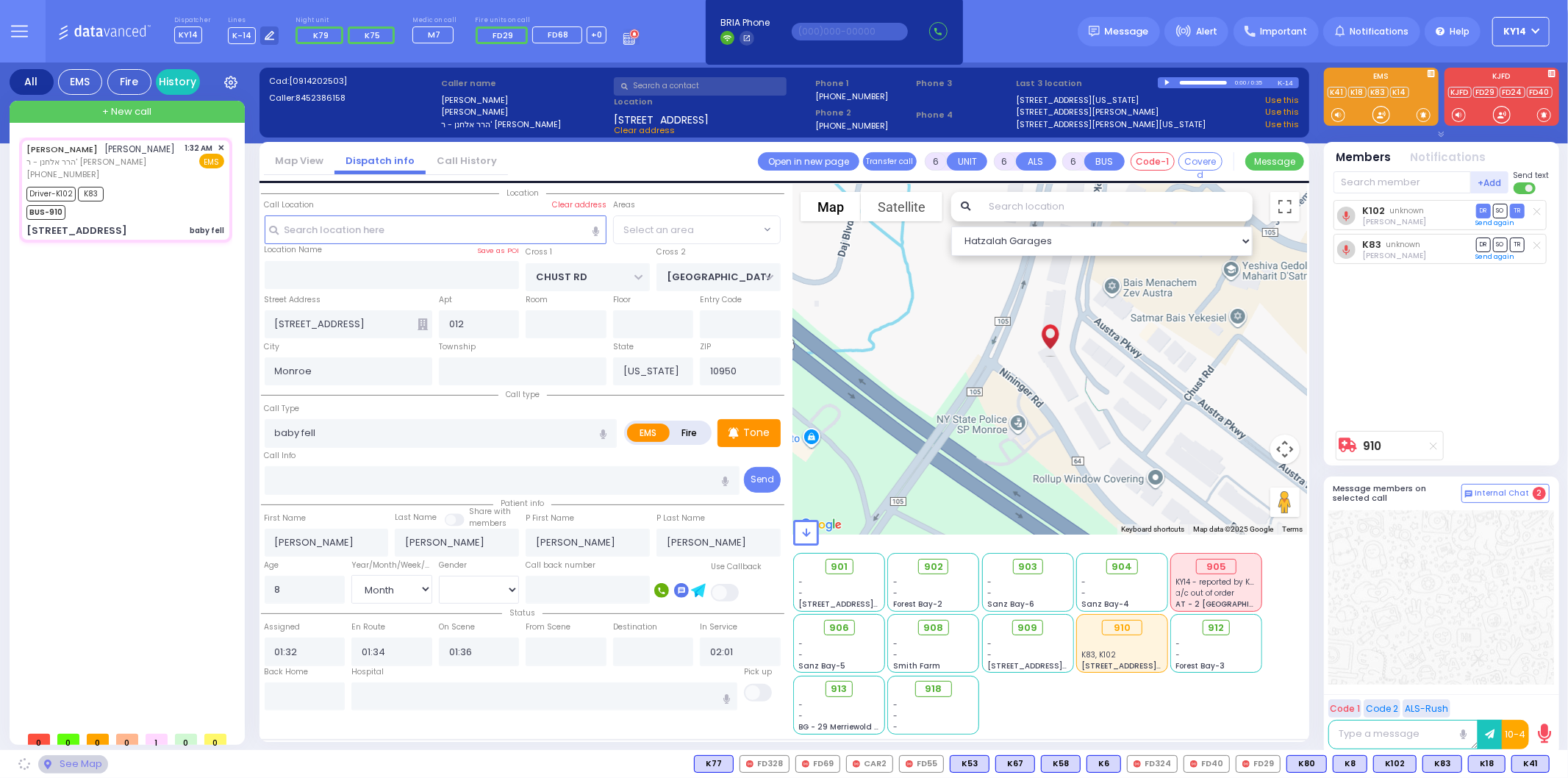
select select "VYOEL MOSHE"
